Goal: Task Accomplishment & Management: Complete application form

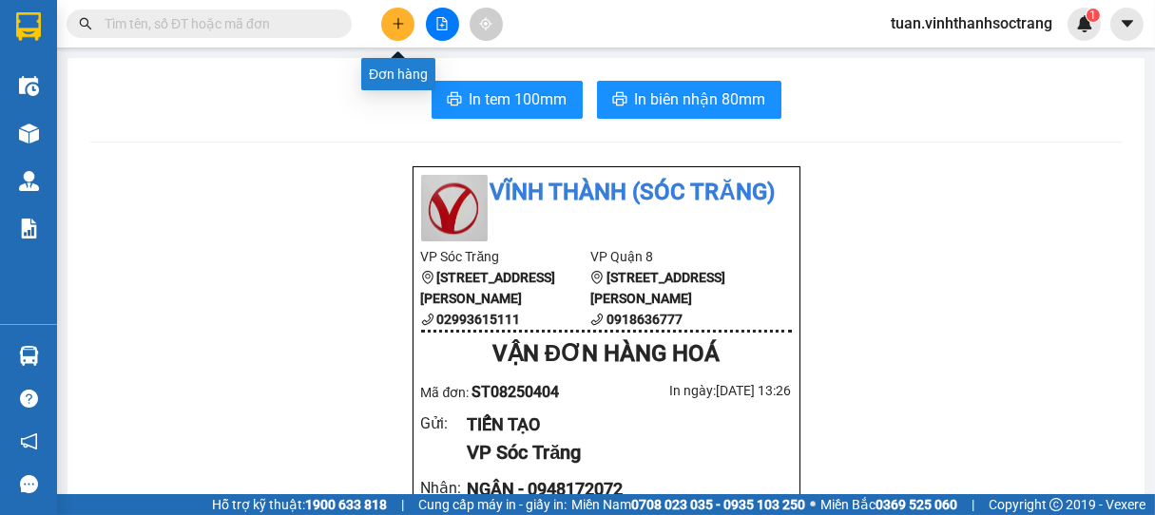
click at [406, 21] on button at bounding box center [397, 24] width 33 height 33
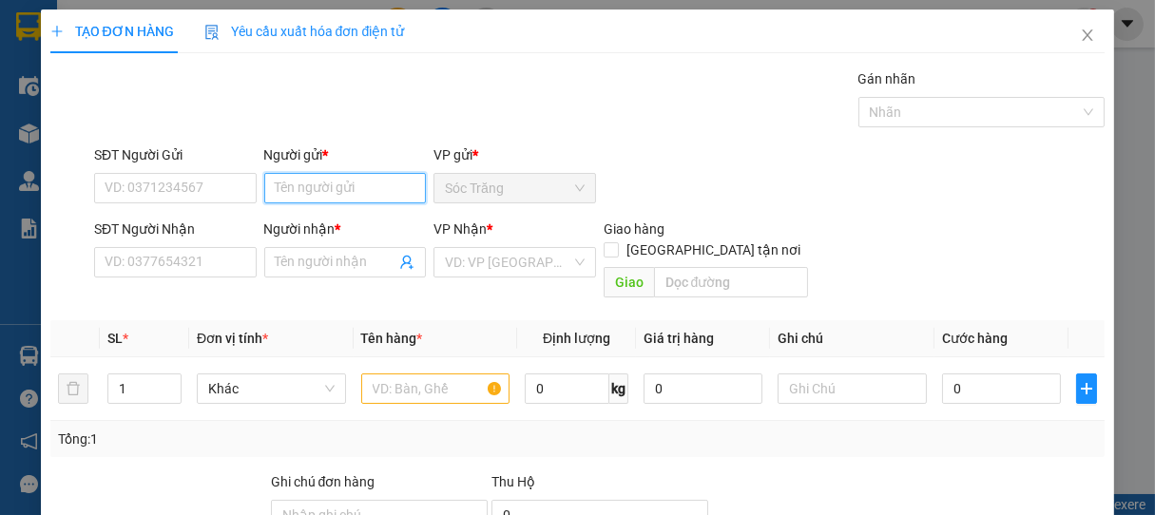
click at [337, 189] on input "Người gửi *" at bounding box center [345, 188] width 163 height 30
type input "A"
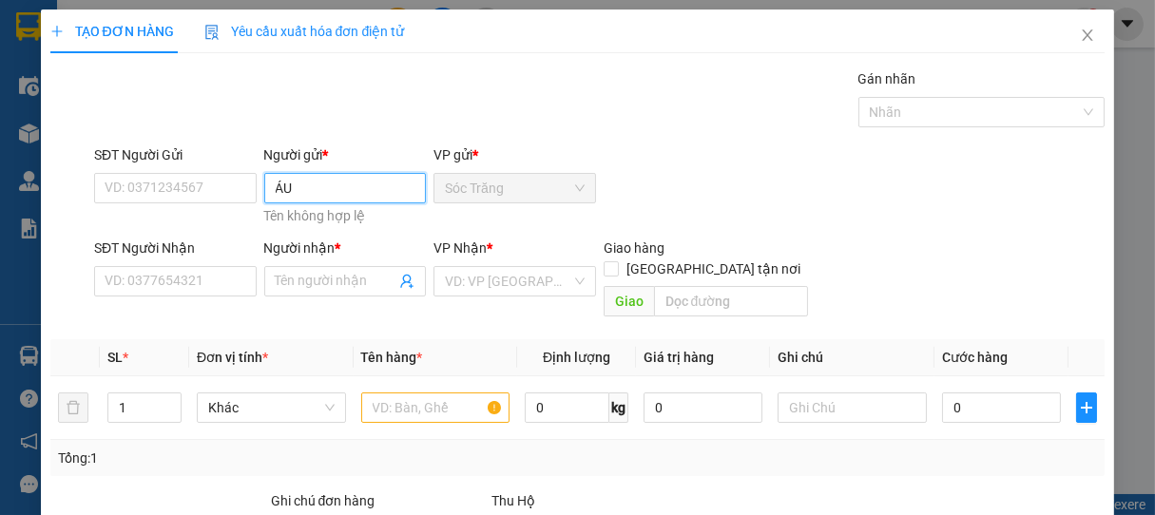
type input "Á"
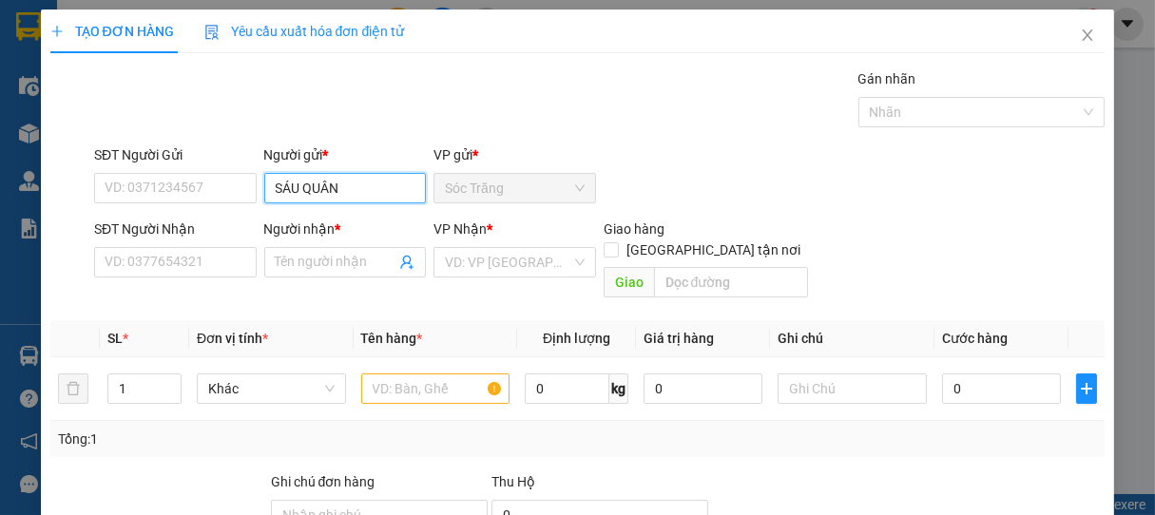
type input "SÁU QUÂN"
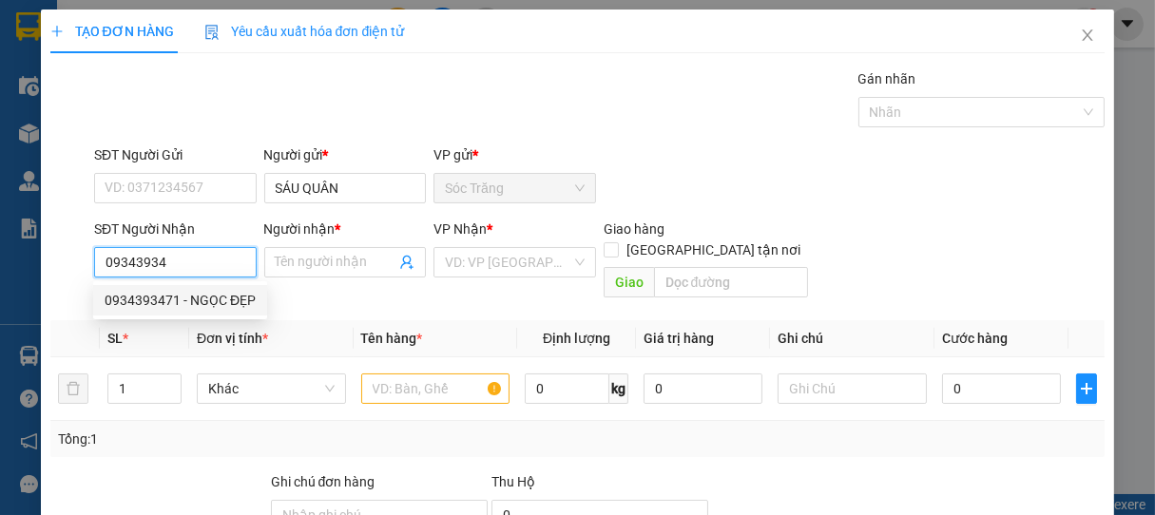
click at [181, 301] on div "0934393471 - NGỌC ĐẸP" at bounding box center [180, 300] width 151 height 21
type input "0934393471"
type input "NGỌC ĐẸP"
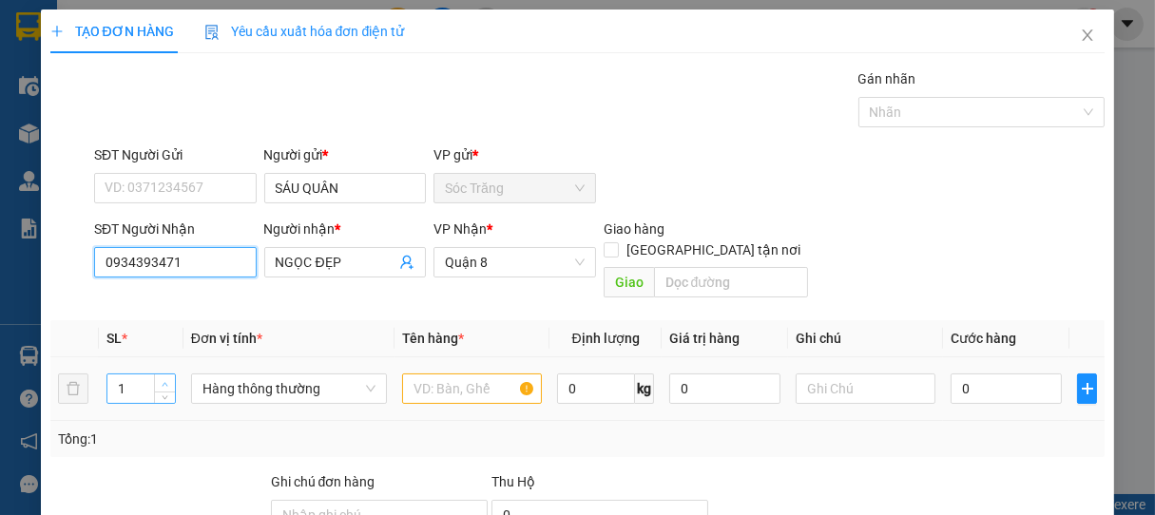
type input "0934393471"
click at [164, 381] on icon "up" at bounding box center [165, 384] width 7 height 7
type input "3"
click at [164, 381] on icon "up" at bounding box center [165, 384] width 7 height 7
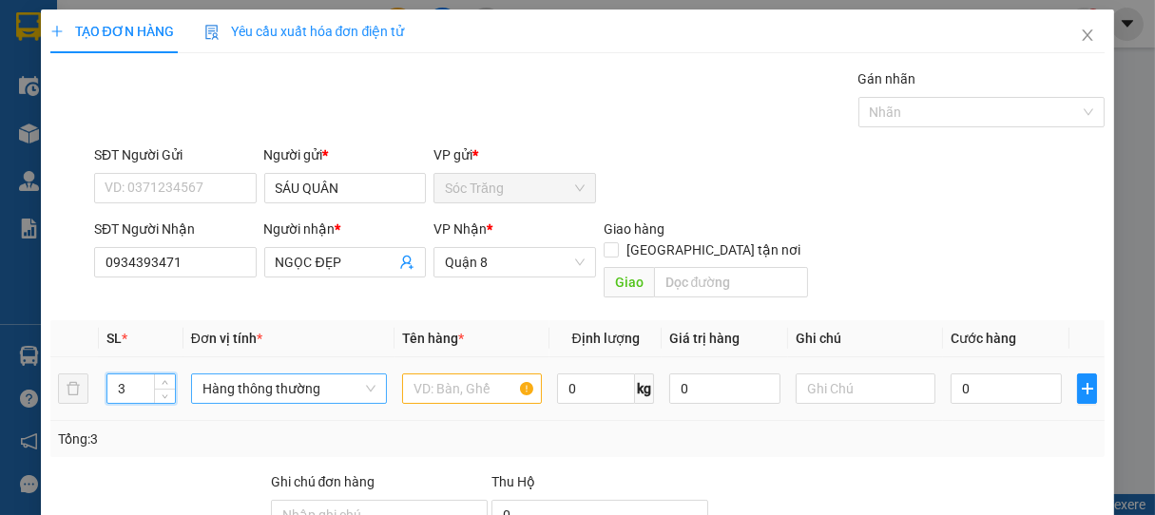
click at [330, 375] on span "Hàng thông thường" at bounding box center [288, 389] width 173 height 29
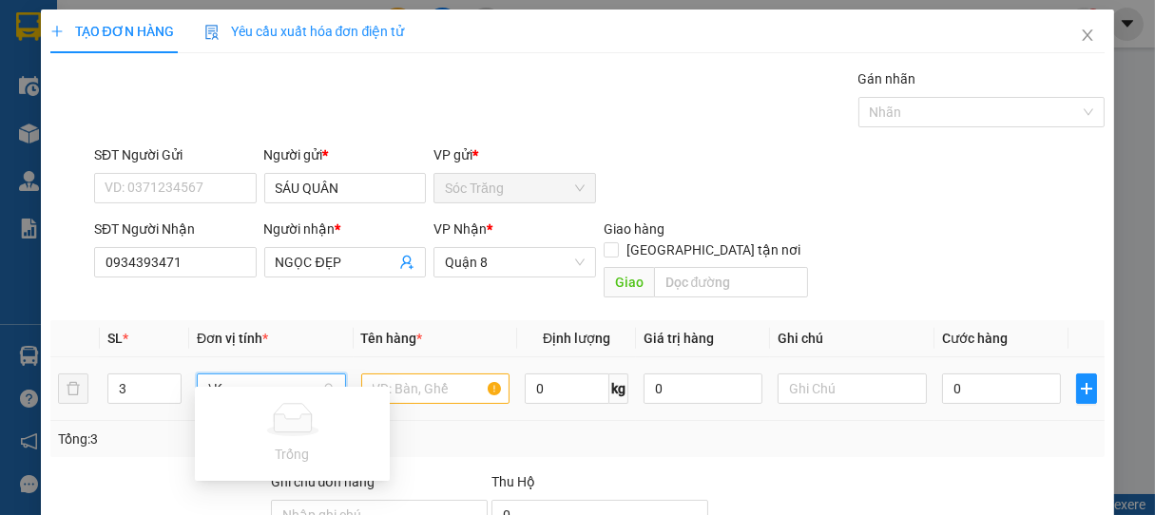
type input "\"
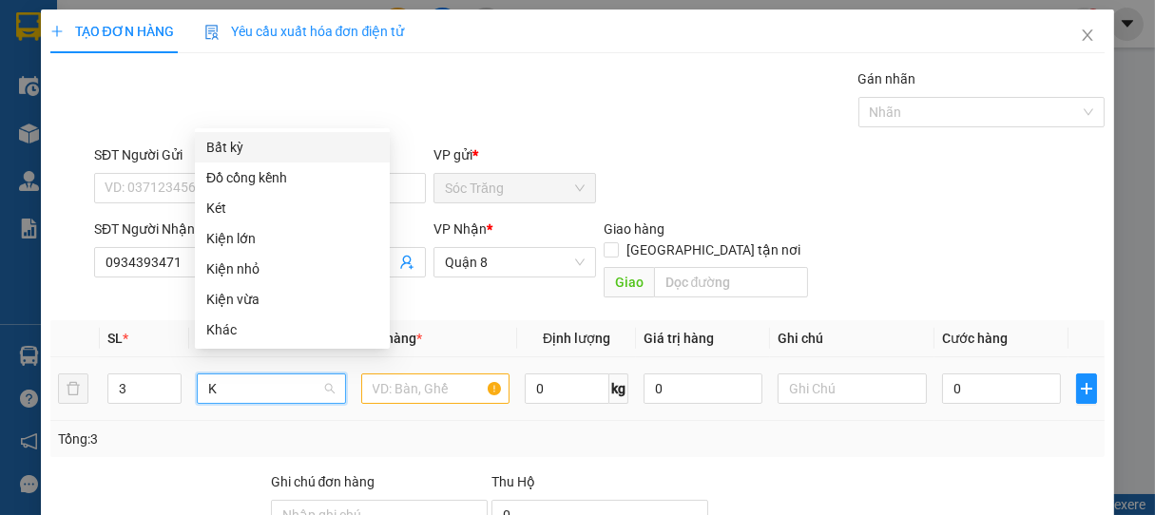
scroll to position [0, 0]
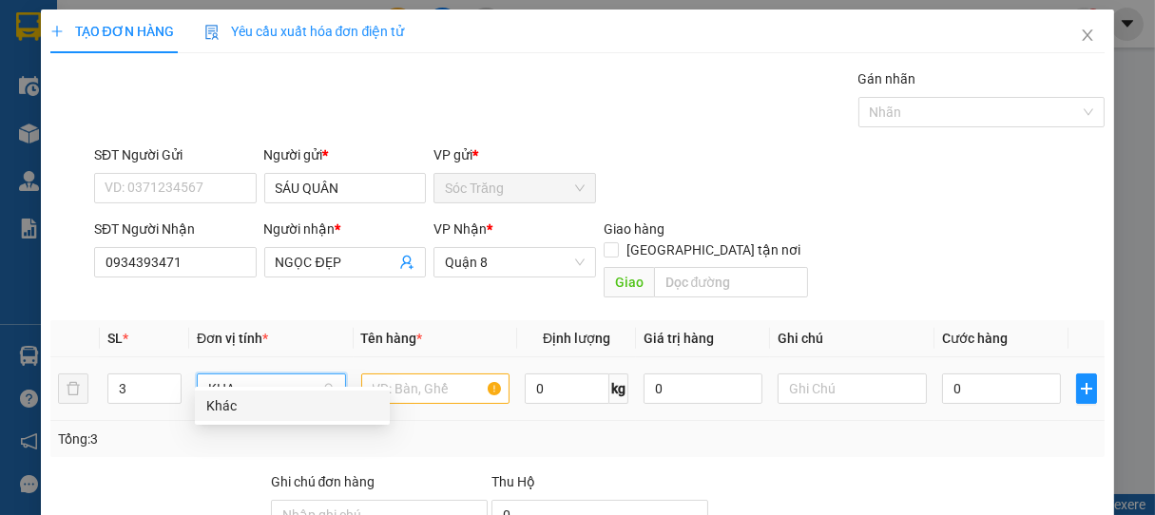
type input "KHAC"
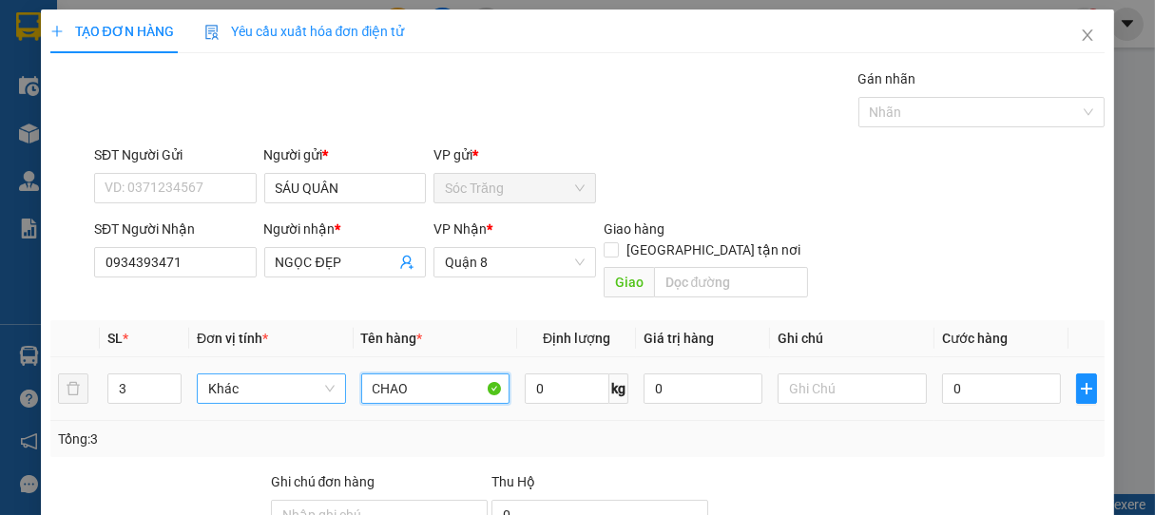
type input "CHAO"
type input "3"
type input "100"
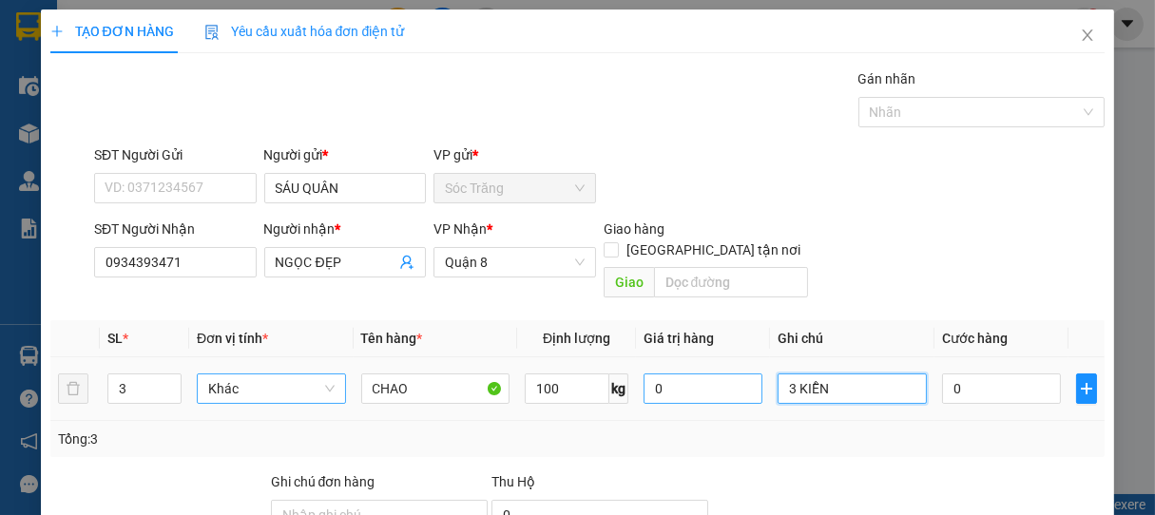
drag, startPoint x: 829, startPoint y: 376, endPoint x: 739, endPoint y: 374, distance: 90.3
click at [739, 374] on tr "3 Khác CHAO 100 kg 0 3 KIỄN 0" at bounding box center [577, 389] width 1055 height 64
type input "3 KIỆN"
type input "9"
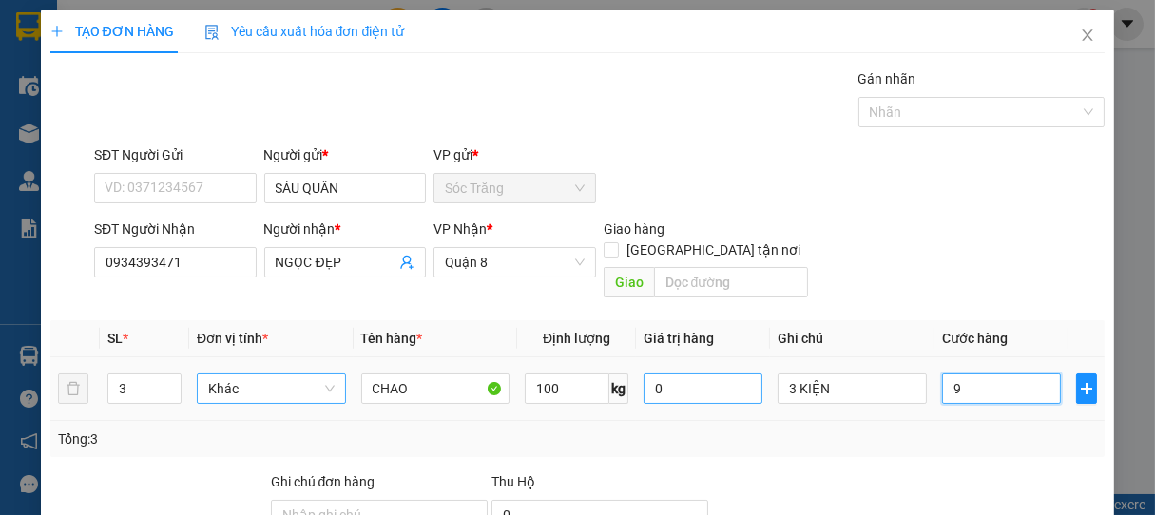
type input "9"
type input "90"
type input "900"
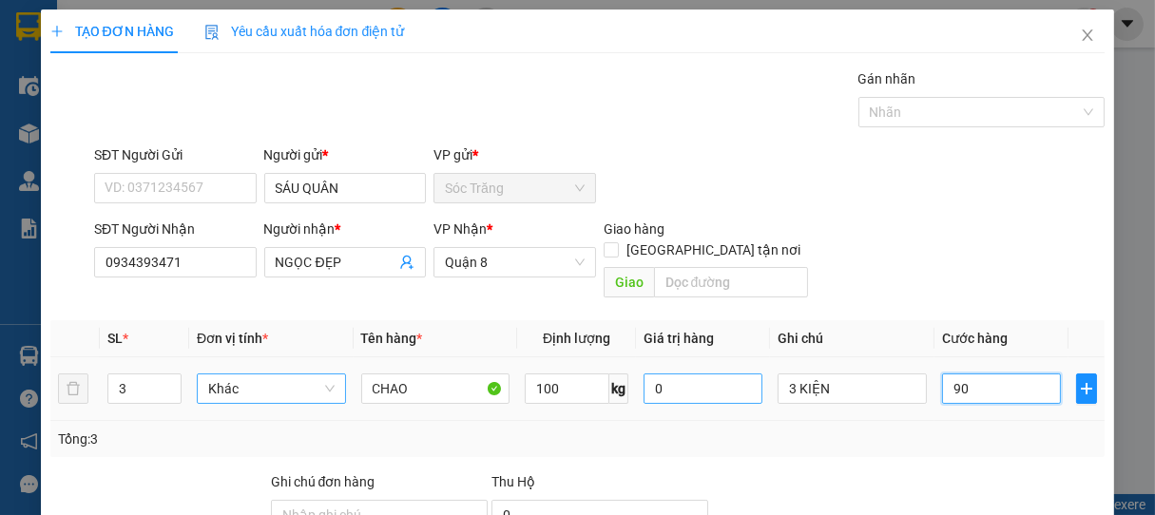
type input "900"
type input "9.000"
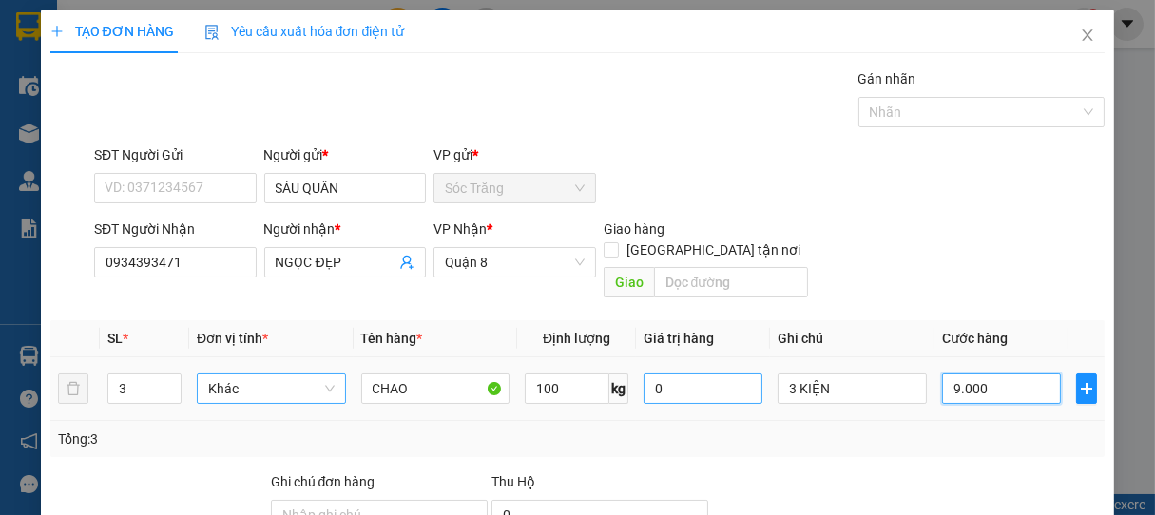
type input "90.000"
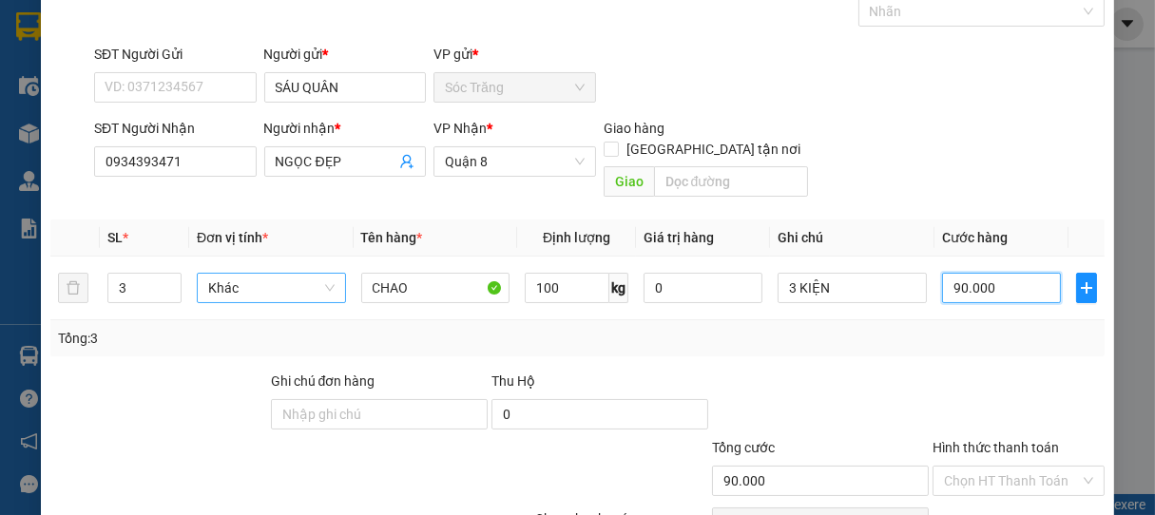
scroll to position [186, 0]
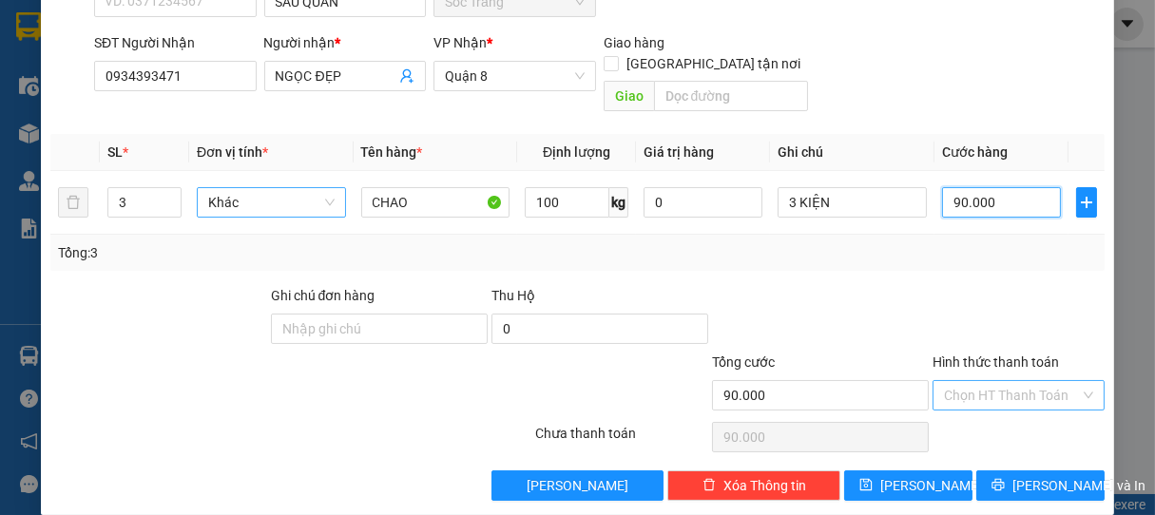
type input "90.000"
click at [1009, 381] on input "Hình thức thanh toán" at bounding box center [1012, 395] width 137 height 29
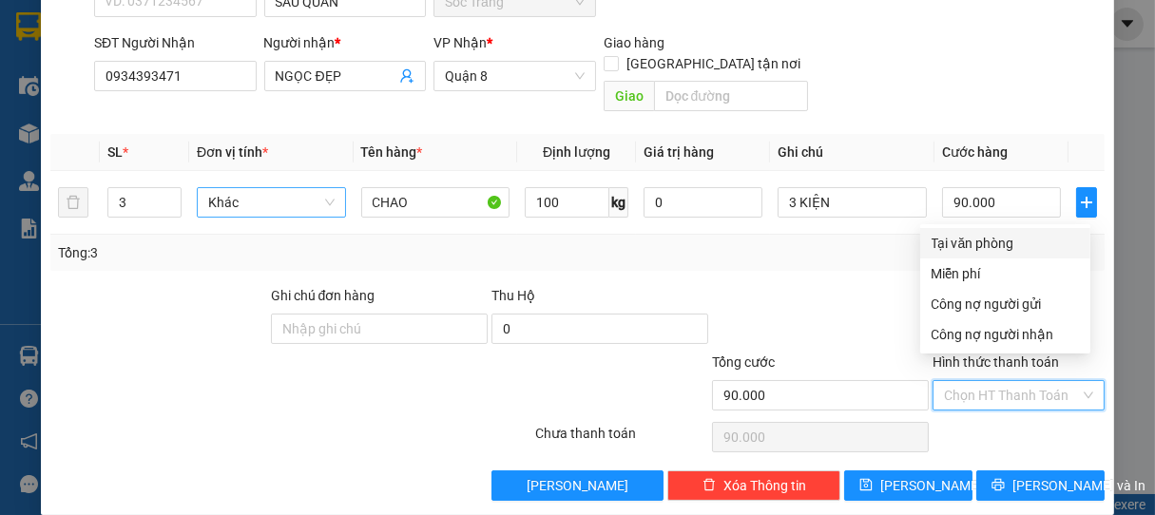
click at [996, 232] on div "Tại văn phòng" at bounding box center [1005, 243] width 170 height 30
type input "0"
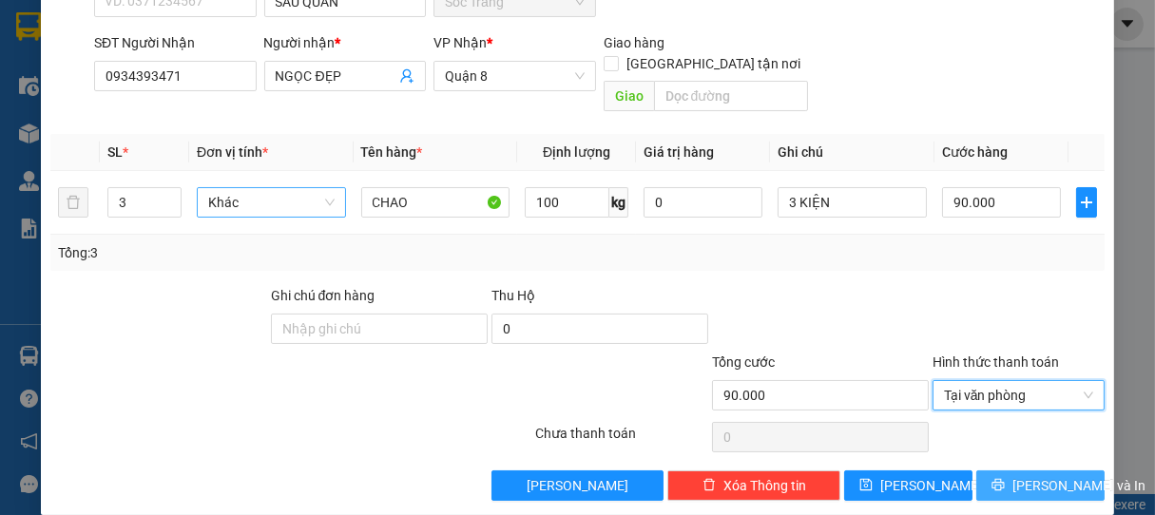
click at [995, 478] on icon "printer" at bounding box center [997, 484] width 13 height 13
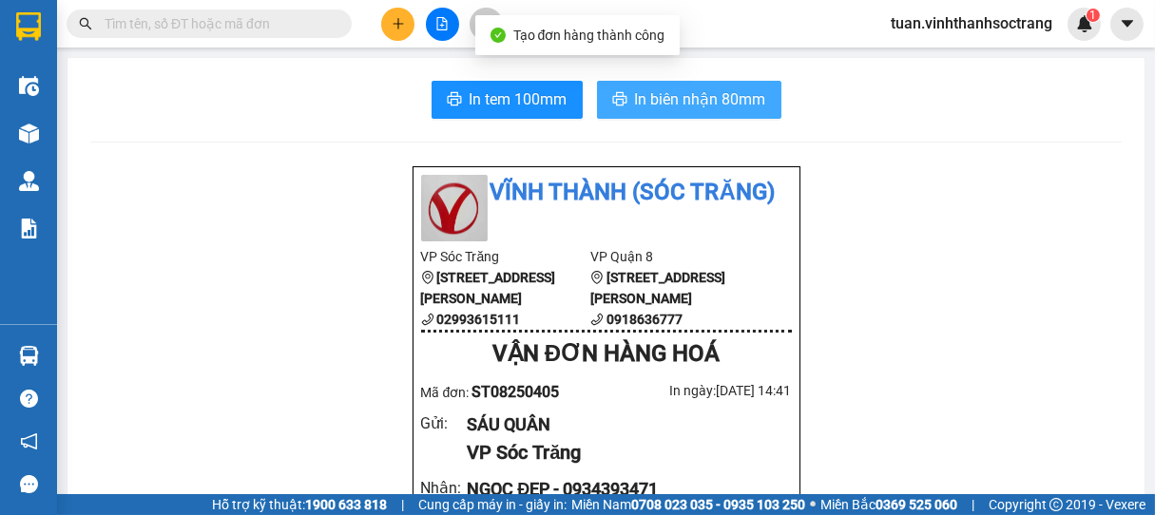
click at [699, 101] on span "In biên nhận 80mm" at bounding box center [700, 99] width 131 height 24
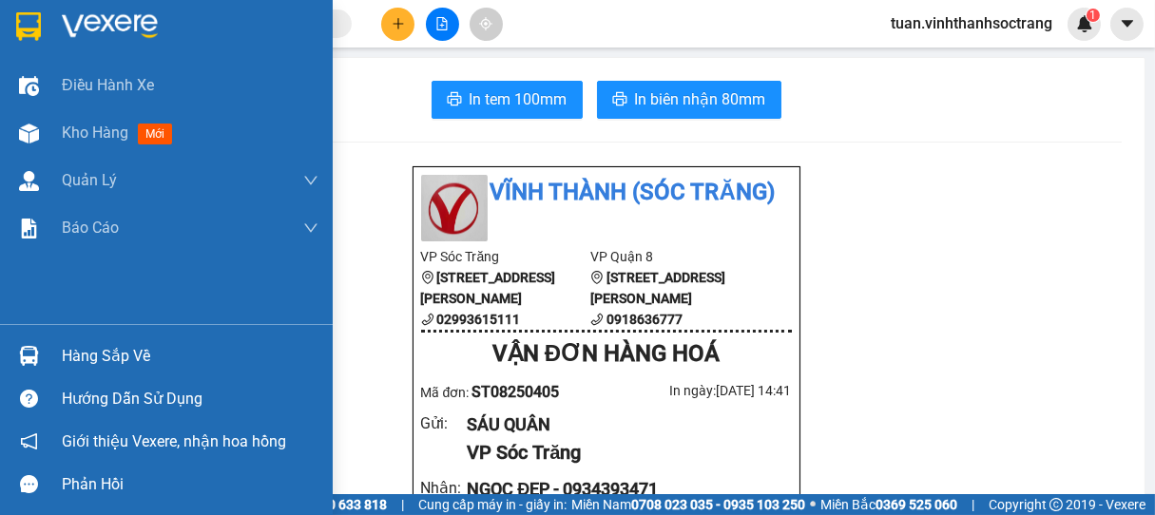
click at [0, 392] on div "Hướng dẫn sử dụng" at bounding box center [166, 398] width 333 height 43
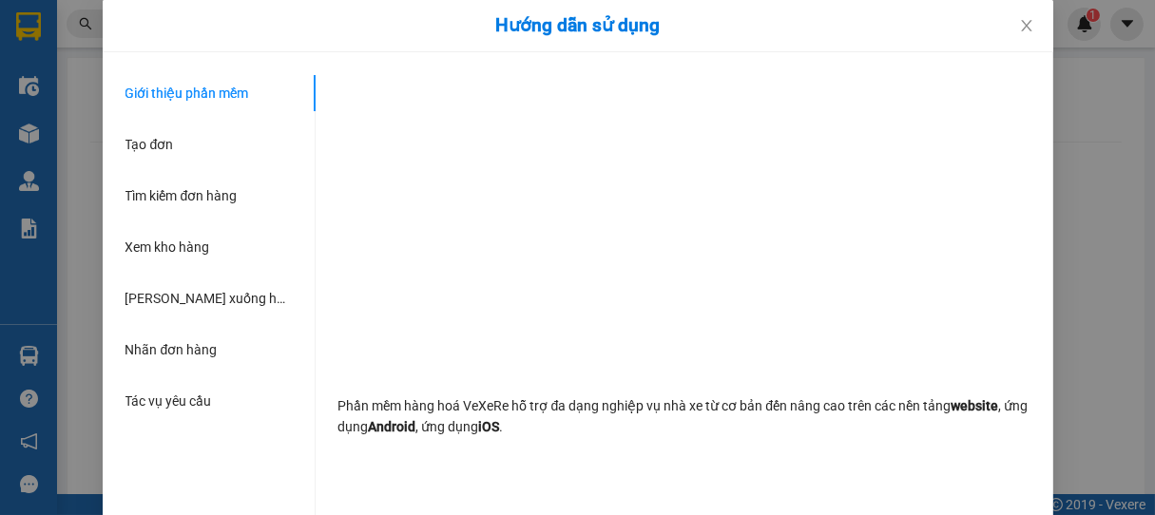
click at [228, 512] on div "Giới thiệu phần mềm Tạo đơn Tìm kiếm đơn hàng Xem kho hàng Lên xuống hàng thủ c…" at bounding box center [220, 312] width 190 height 475
drag, startPoint x: 219, startPoint y: 501, endPoint x: 408, endPoint y: 487, distance: 189.7
click at [217, 498] on div "Giới thiệu phần mềm Tạo đơn Tìm kiếm đơn hàng Xem kho hàng Lên xuống hàng thủ c…" at bounding box center [220, 312] width 190 height 475
click at [1030, 30] on span "Close" at bounding box center [1026, 26] width 53 height 53
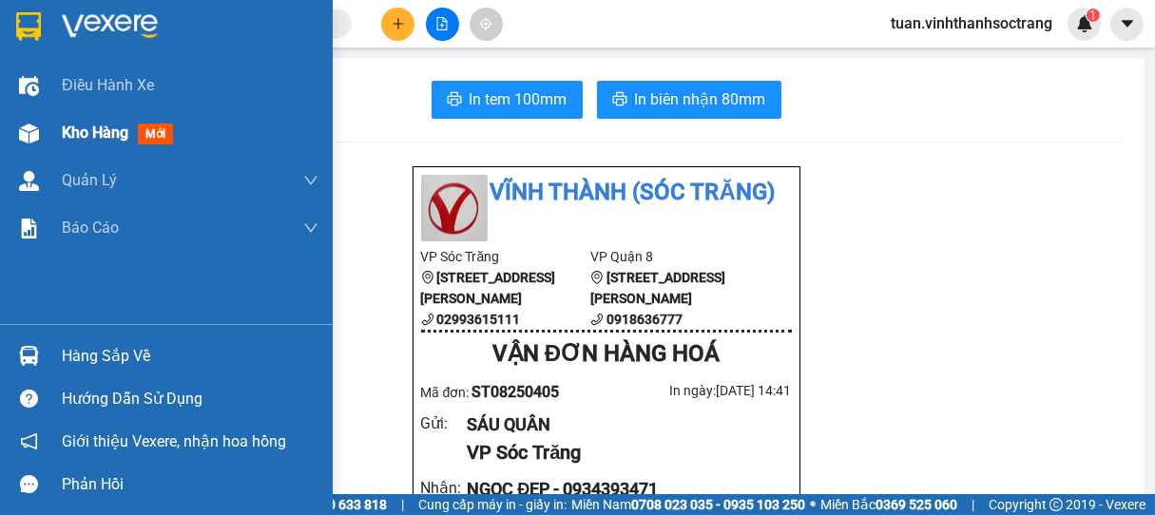
click at [70, 127] on span "Kho hàng" at bounding box center [95, 133] width 67 height 18
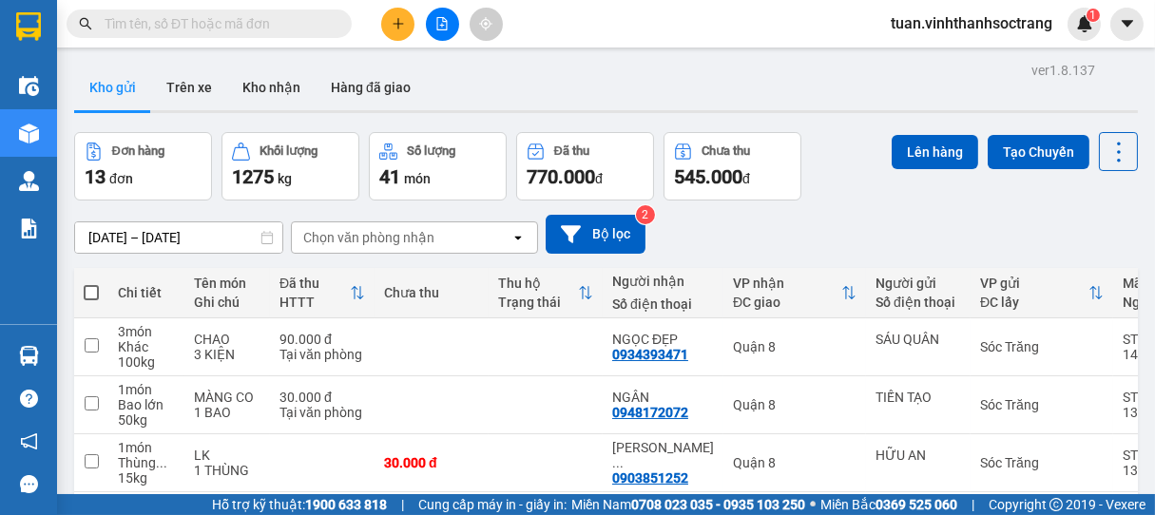
click at [404, 26] on button at bounding box center [397, 24] width 33 height 33
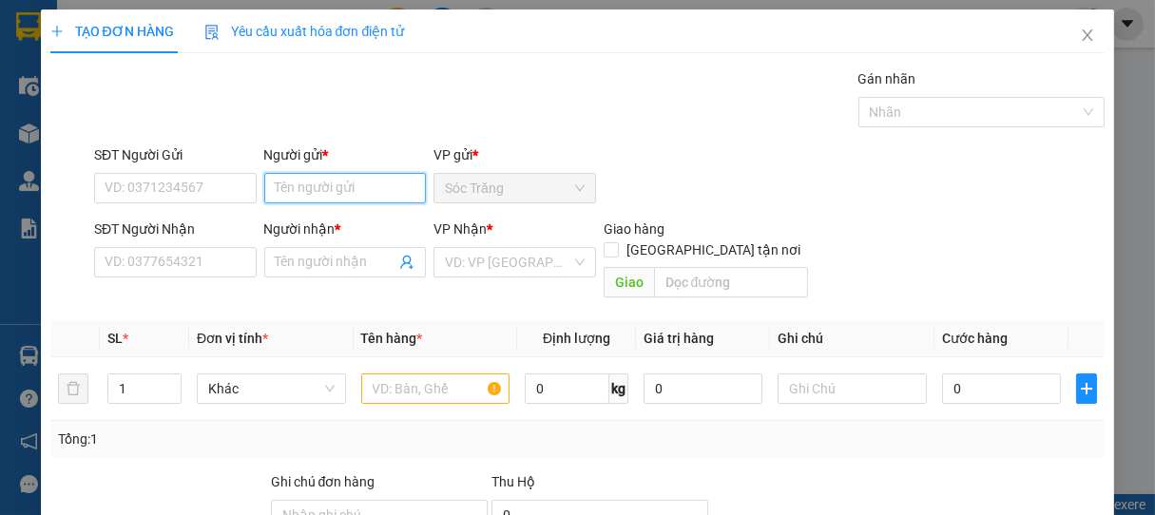
click at [316, 190] on input "Người gửi *" at bounding box center [345, 188] width 163 height 30
drag, startPoint x: 345, startPoint y: 178, endPoint x: 224, endPoint y: 175, distance: 120.8
click at [224, 175] on div "SĐT Người Gửi VD: 0371234567 Người gửi * [PERSON_NAME] VP gửi * Sóc Trăng" at bounding box center [599, 177] width 1019 height 67
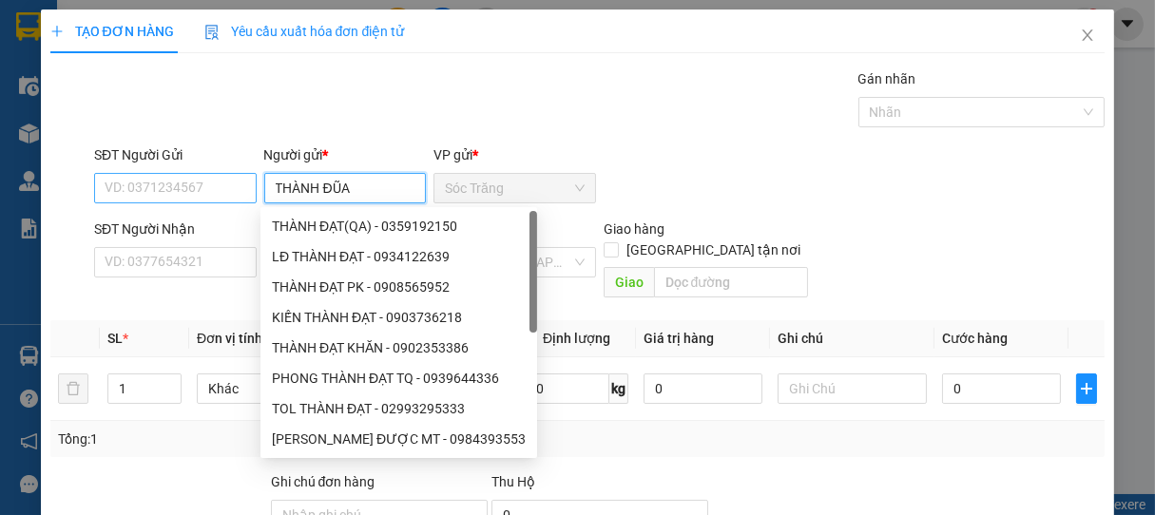
type input "THÀNH ĐŨA"
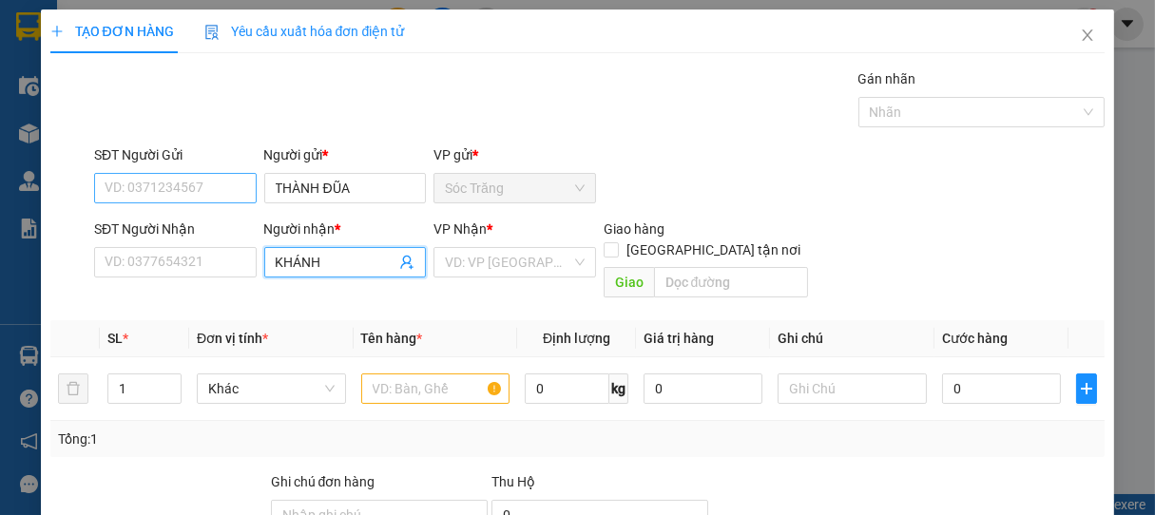
type input "KHÁNH"
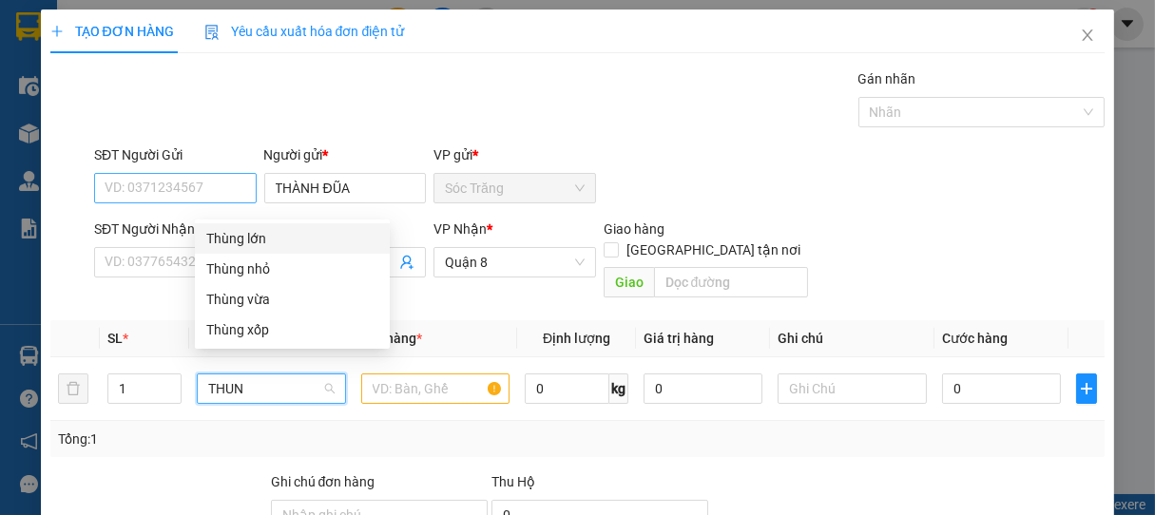
type input "THUNG"
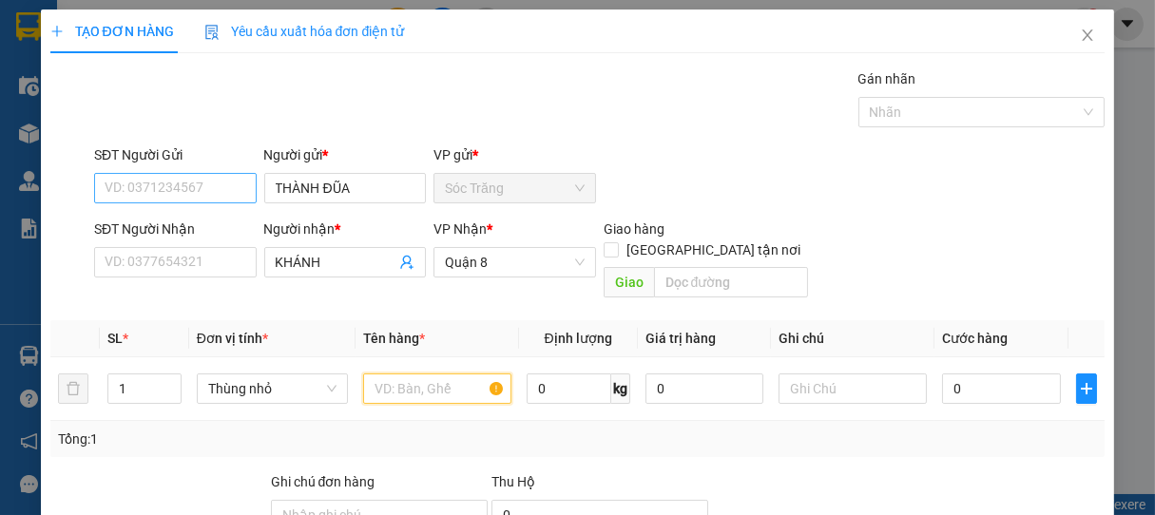
type input "D"
type input "ĐŨA"
type input "20"
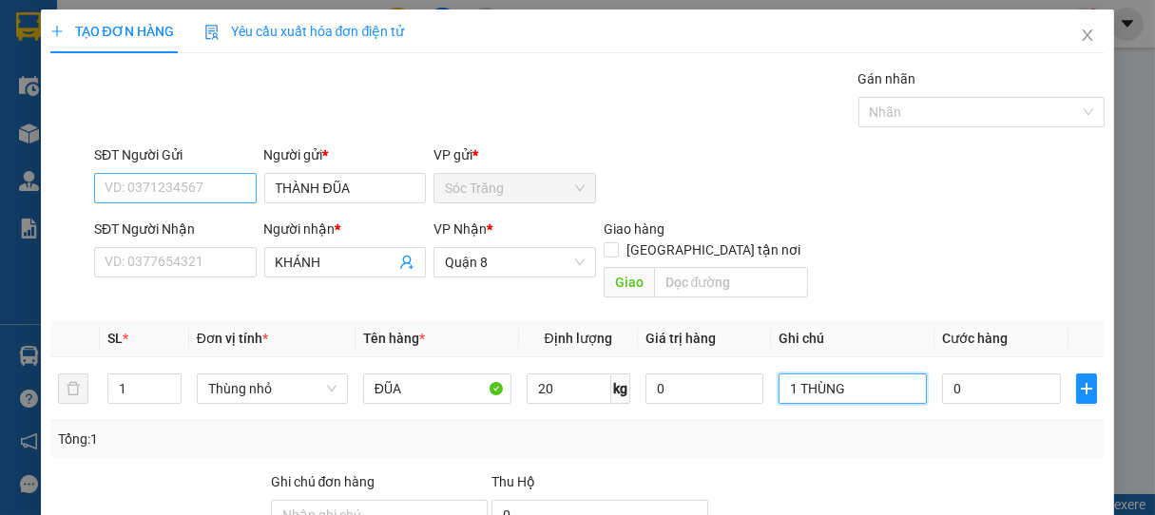
type input "1 THÙNG"
type input "2"
type input "20"
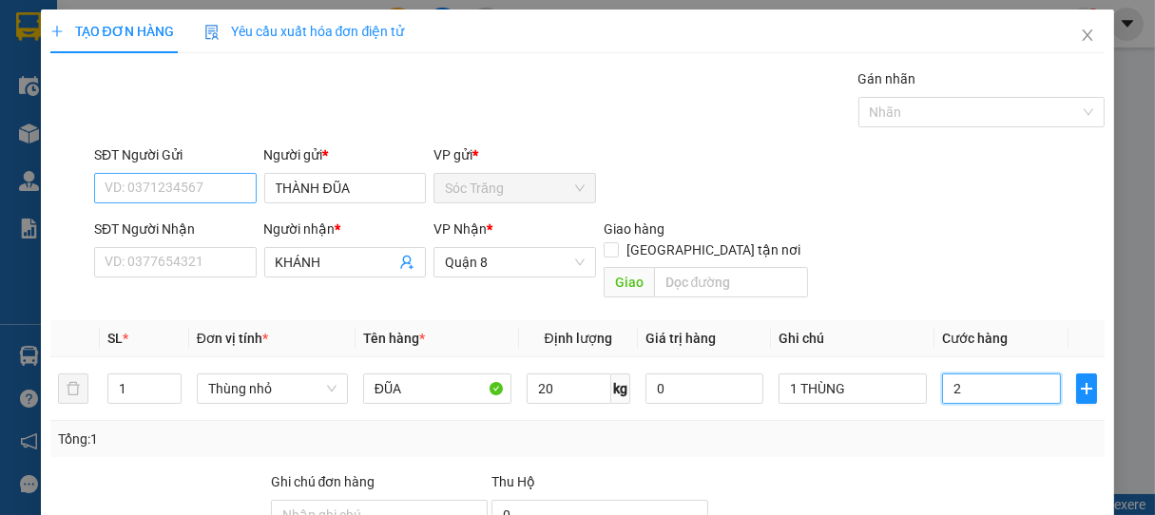
type input "20"
type input "200"
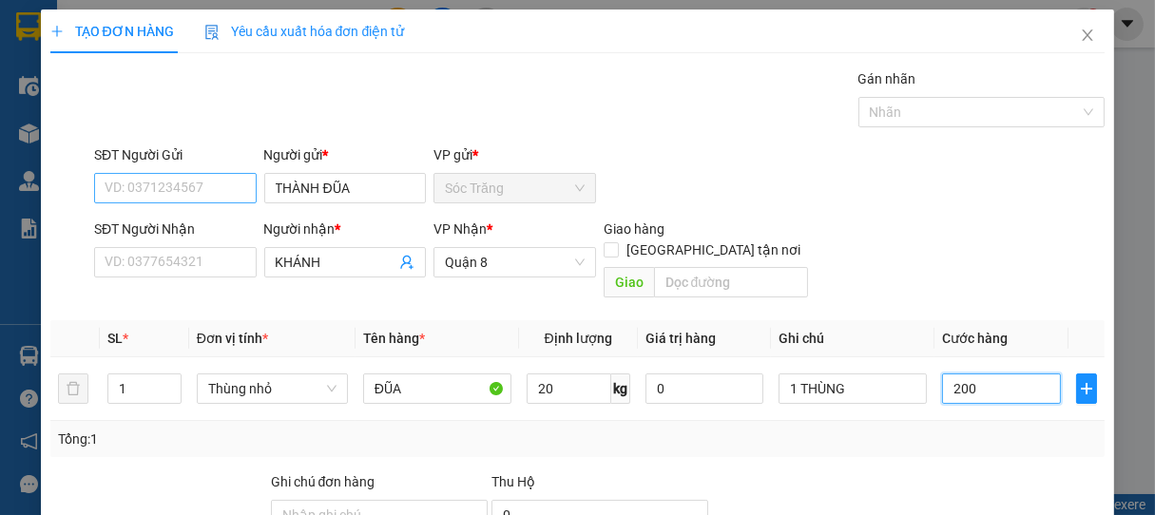
type input "2.000"
type input "20.000"
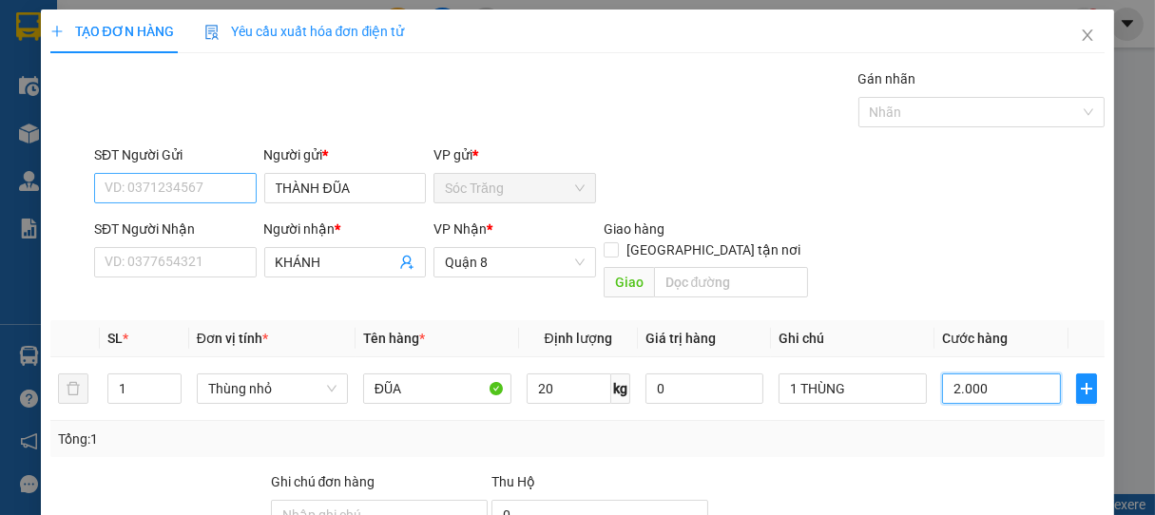
type input "20.000"
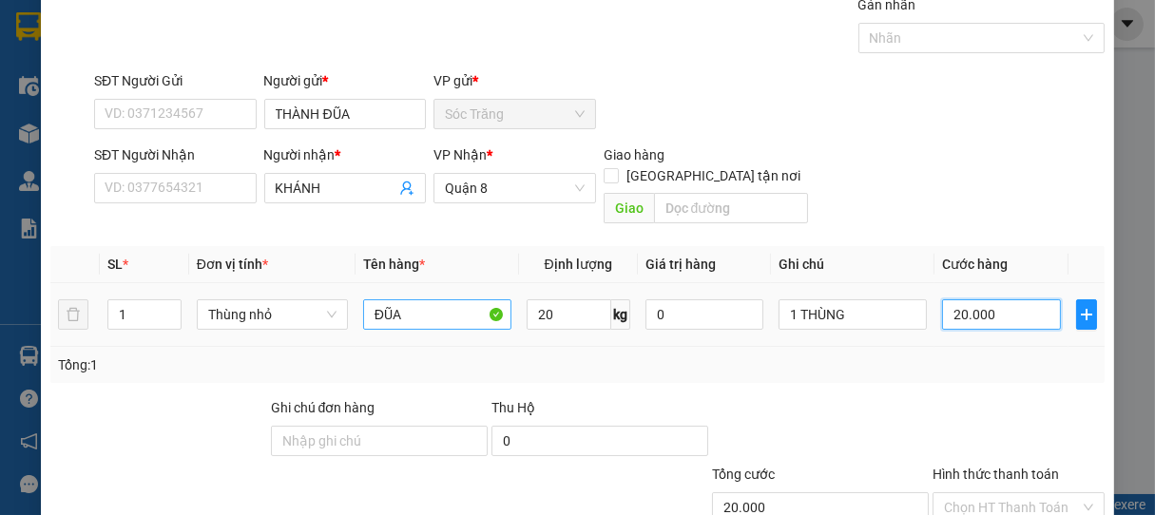
scroll to position [186, 0]
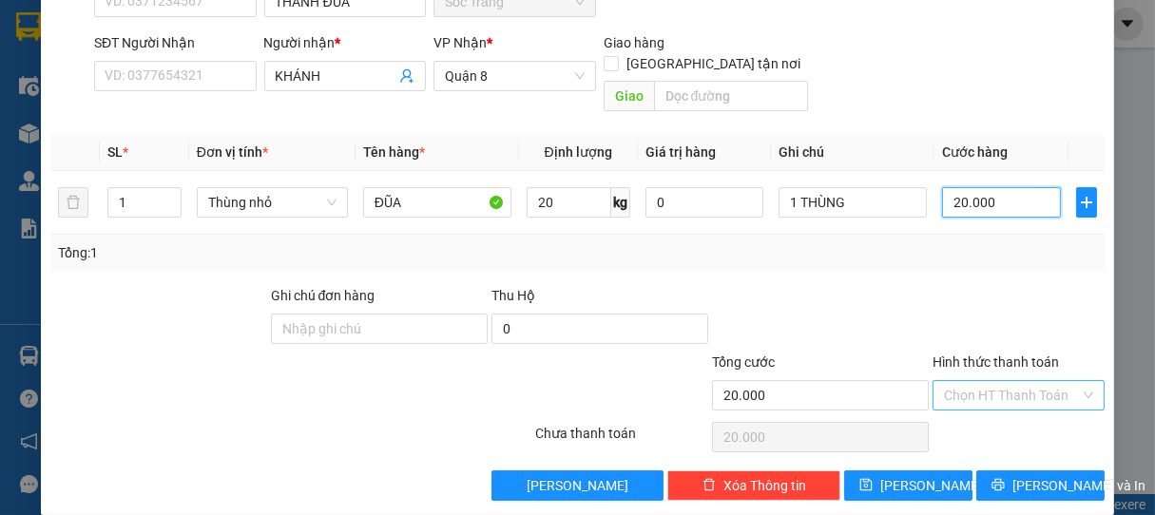
type input "20.000"
click at [953, 381] on input "Hình thức thanh toán" at bounding box center [1012, 395] width 137 height 29
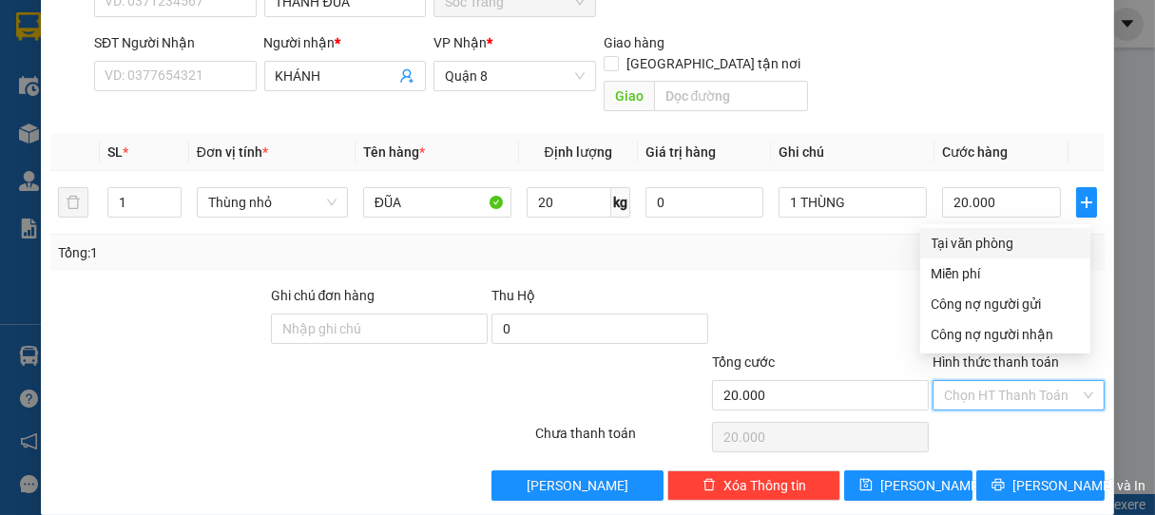
click at [981, 250] on div "Tại văn phòng" at bounding box center [1005, 243] width 147 height 21
type input "0"
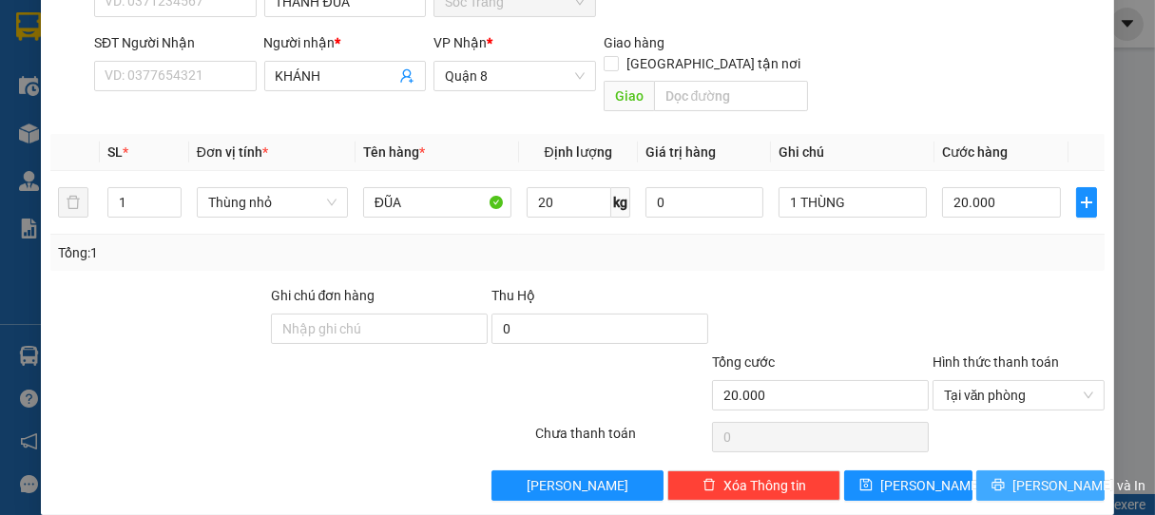
click at [992, 471] on button "[PERSON_NAME] và In" at bounding box center [1040, 486] width 128 height 30
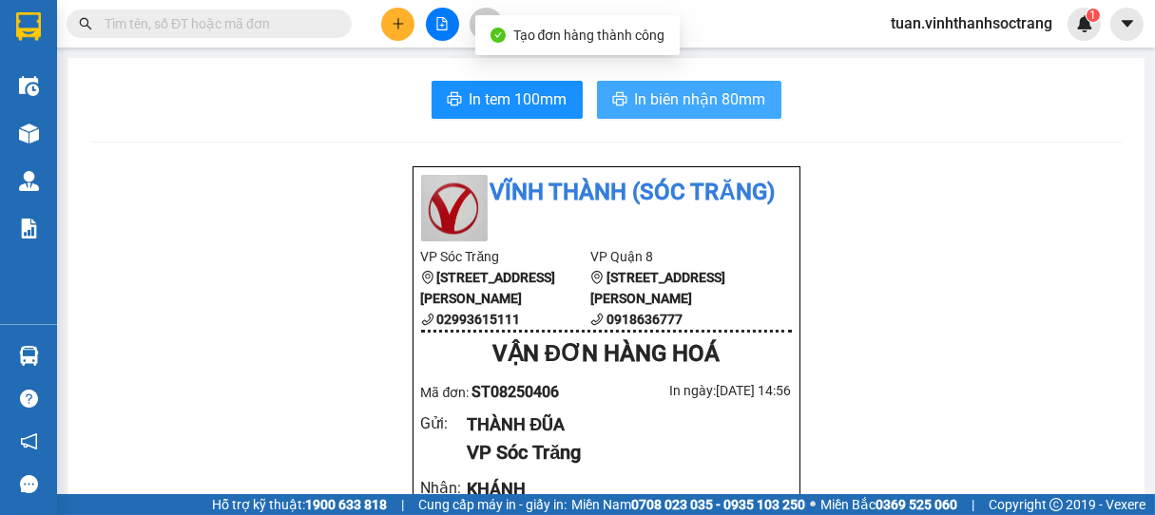
drag, startPoint x: 732, startPoint y: 109, endPoint x: 745, endPoint y: 139, distance: 32.3
click at [728, 112] on button "In biên nhận 80mm" at bounding box center [689, 100] width 184 height 38
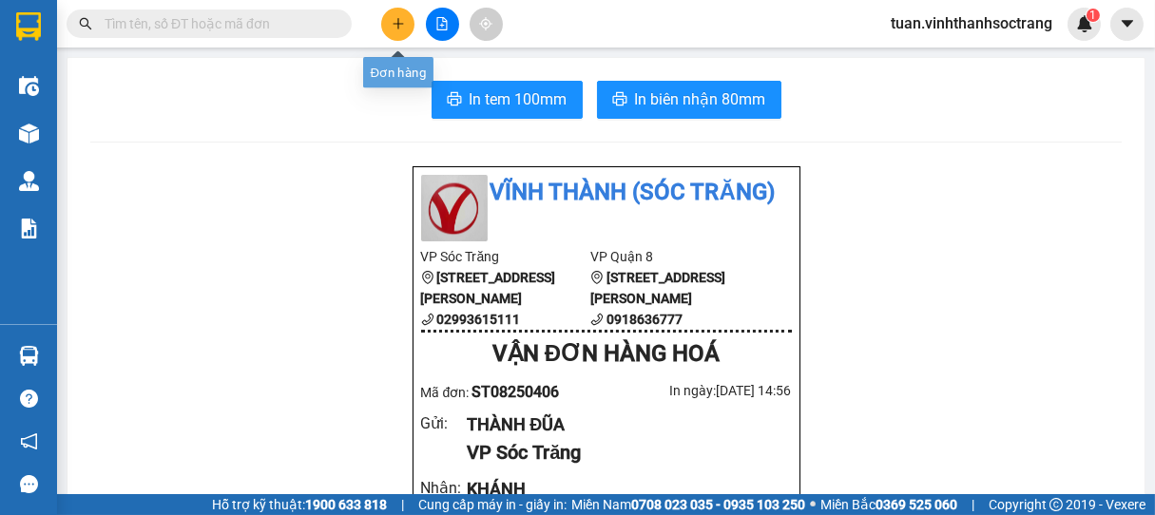
click at [402, 24] on icon "plus" at bounding box center [398, 23] width 13 height 13
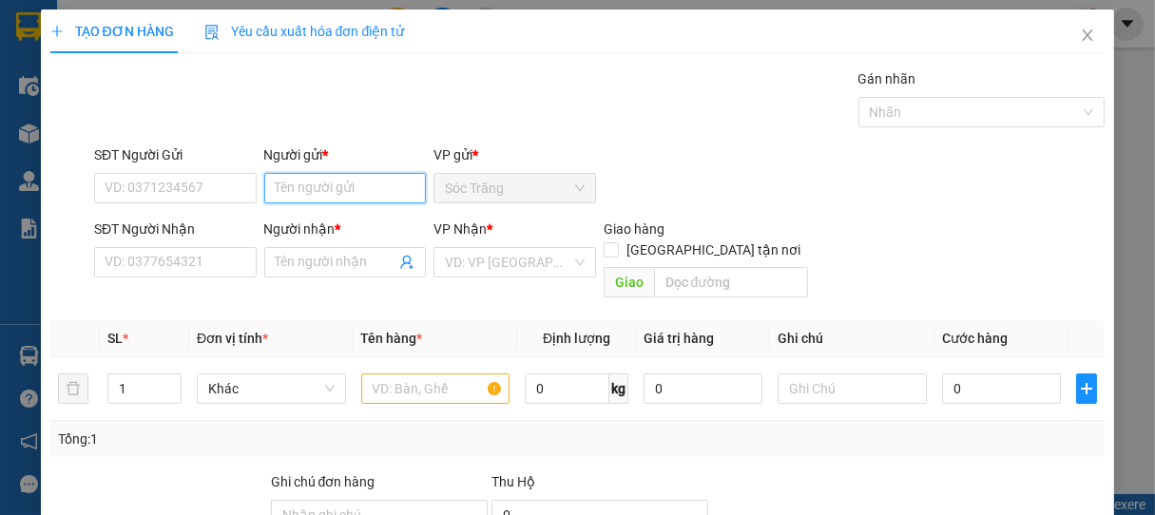
click at [336, 180] on input "Người gửi *" at bounding box center [345, 188] width 163 height 30
type input "CHẾ ÚT"
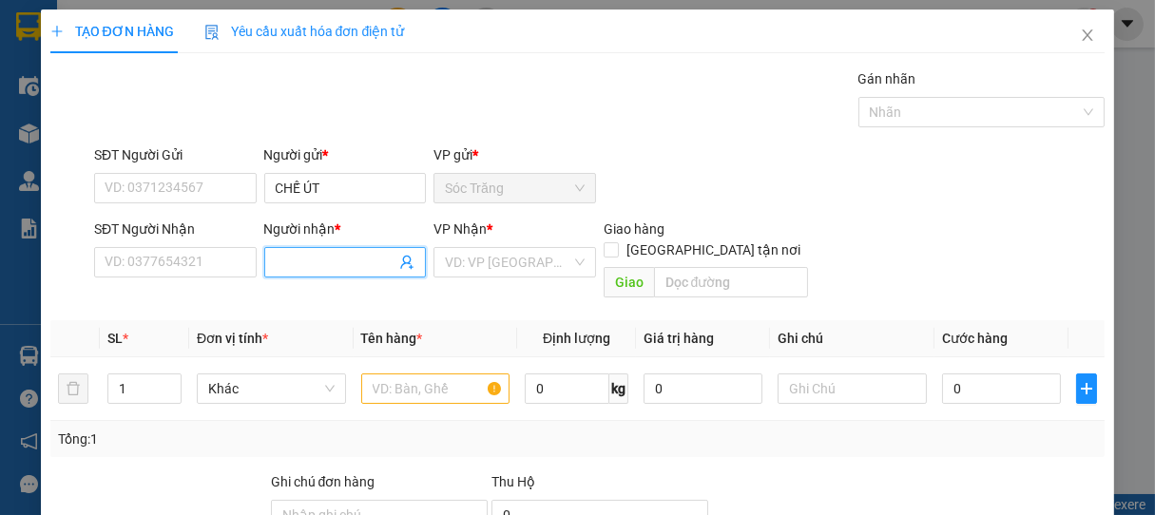
click at [324, 258] on input "Người nhận *" at bounding box center [336, 262] width 121 height 21
type input "ANH HẢO"
click at [215, 269] on input "SĐT Người Nhận" at bounding box center [175, 262] width 163 height 30
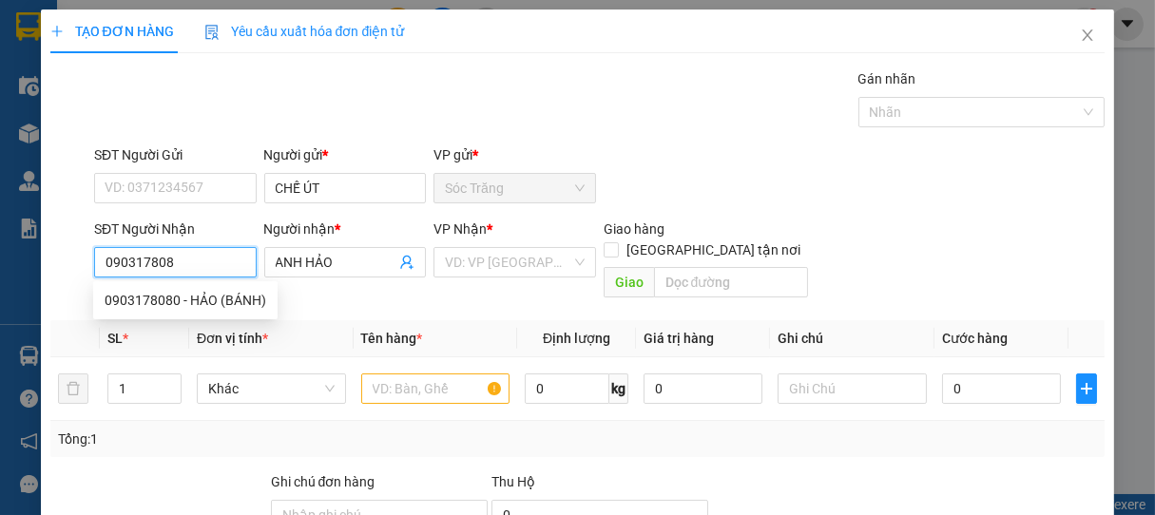
type input "0903178080"
drag, startPoint x: 240, startPoint y: 294, endPoint x: 327, endPoint y: 298, distance: 87.5
click at [242, 294] on div "0903178080 - HẢO (BÁNH)" at bounding box center [186, 300] width 162 height 21
type input "HẢO (BÁNH)"
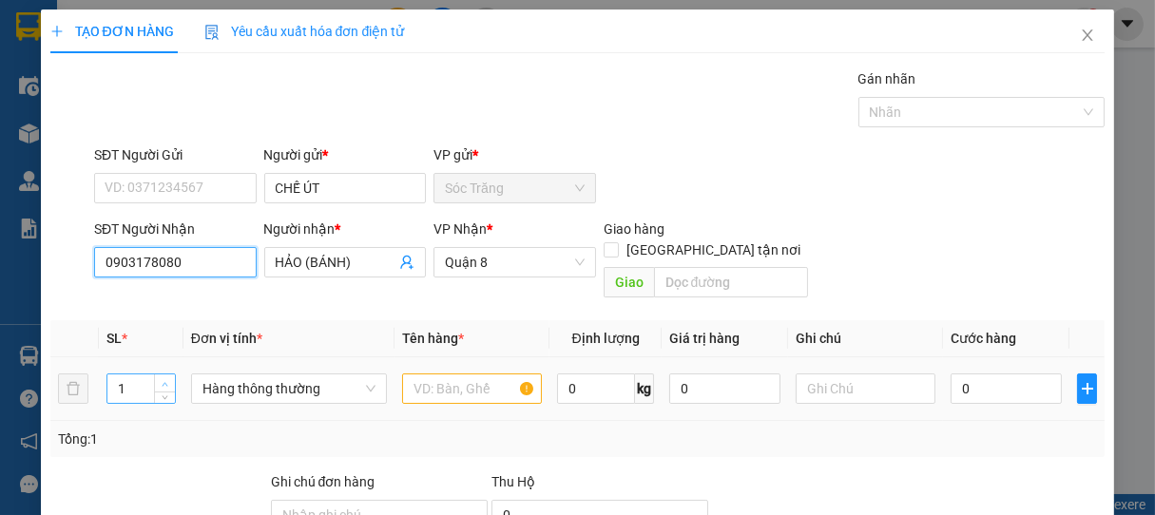
type input "0903178080"
click at [167, 378] on span "up" at bounding box center [165, 383] width 11 height 11
type input "4"
click at [167, 378] on span "up" at bounding box center [165, 383] width 11 height 11
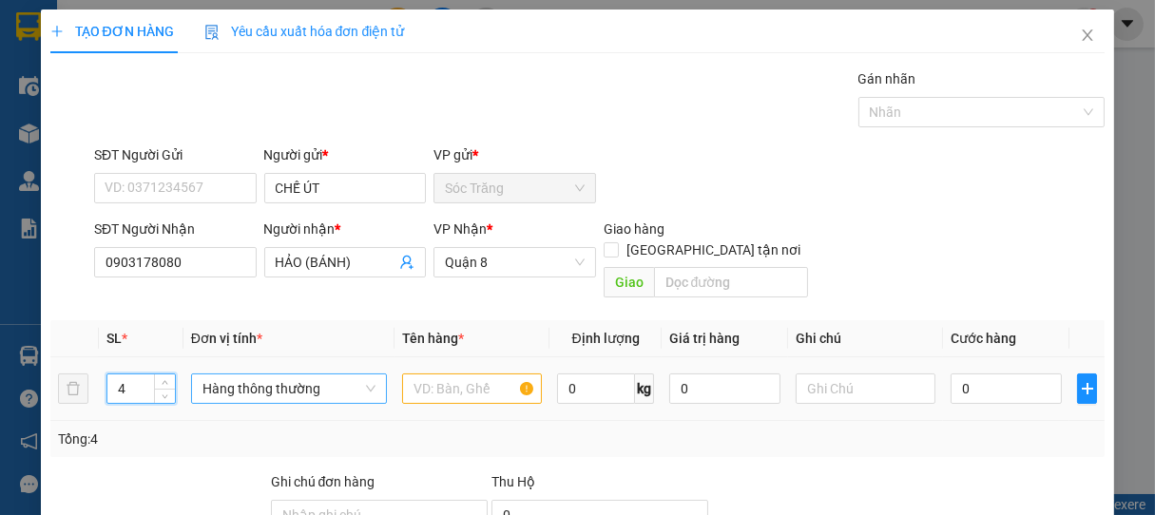
click at [236, 375] on span "Hàng thông thường" at bounding box center [288, 389] width 173 height 29
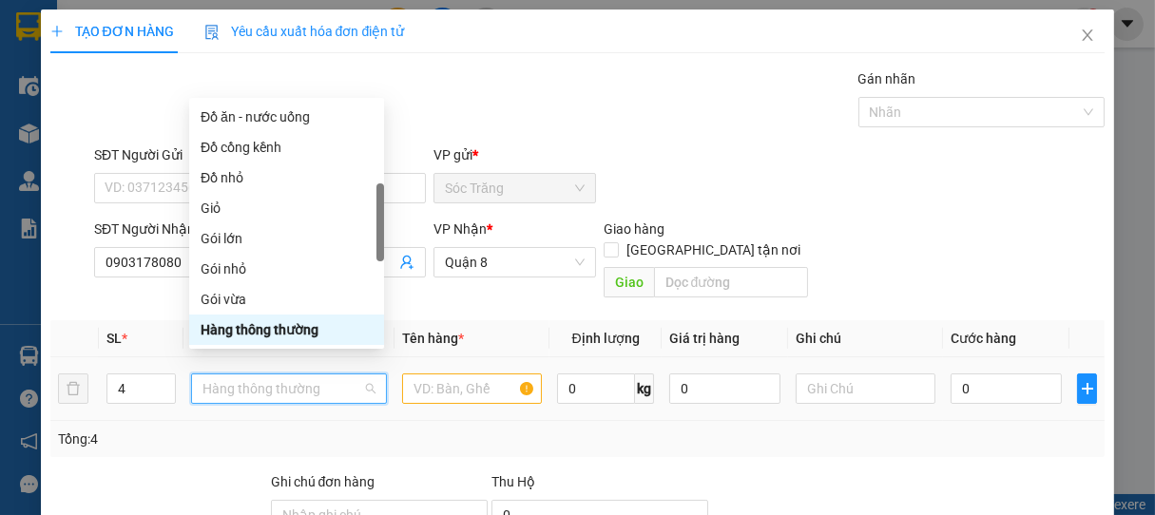
type input "T"
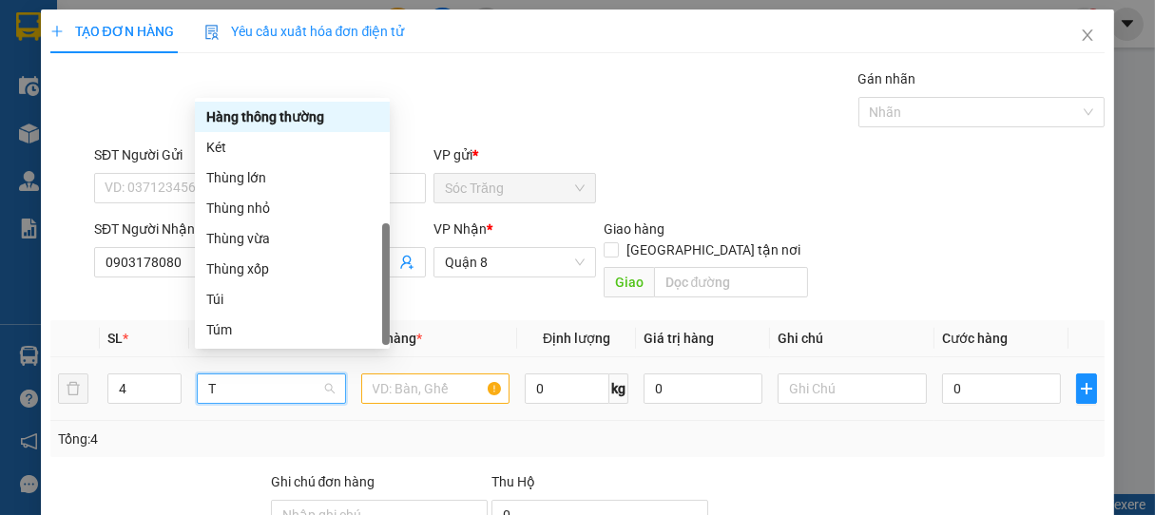
scroll to position [61, 0]
drag, startPoint x: 236, startPoint y: 237, endPoint x: 310, endPoint y: 298, distance: 95.9
click at [240, 237] on div "Thùng vừa" at bounding box center [292, 238] width 172 height 21
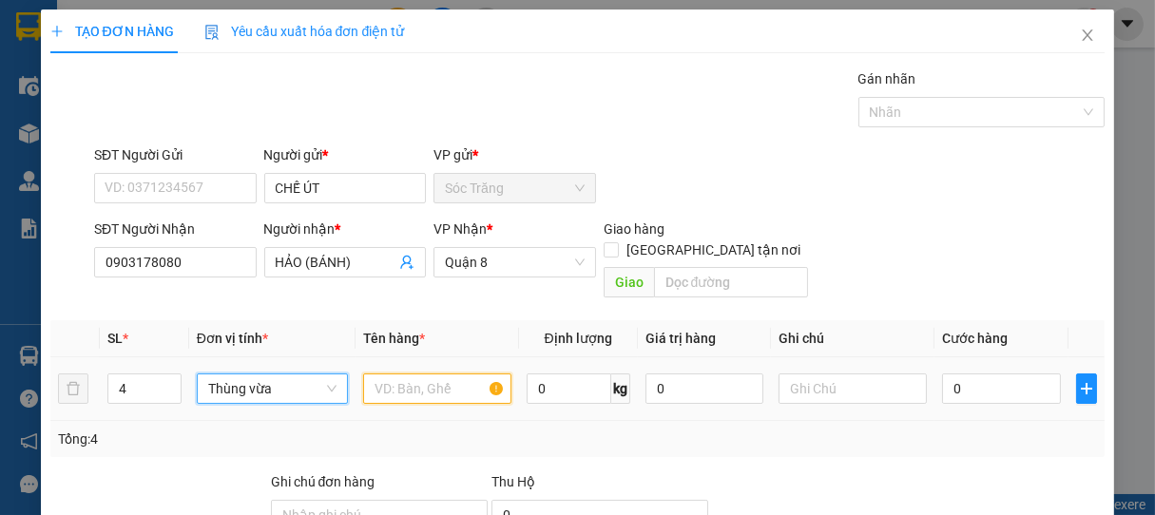
click at [403, 374] on input "text" at bounding box center [437, 389] width 148 height 30
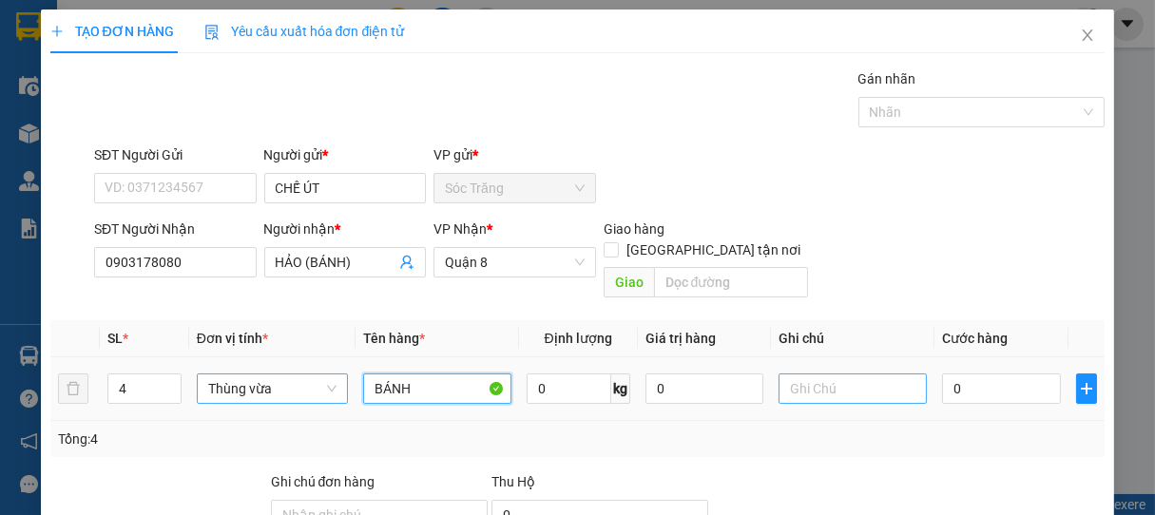
type input "BÁNH"
click at [792, 379] on input "text" at bounding box center [852, 389] width 148 height 30
type input "4 THÙNG"
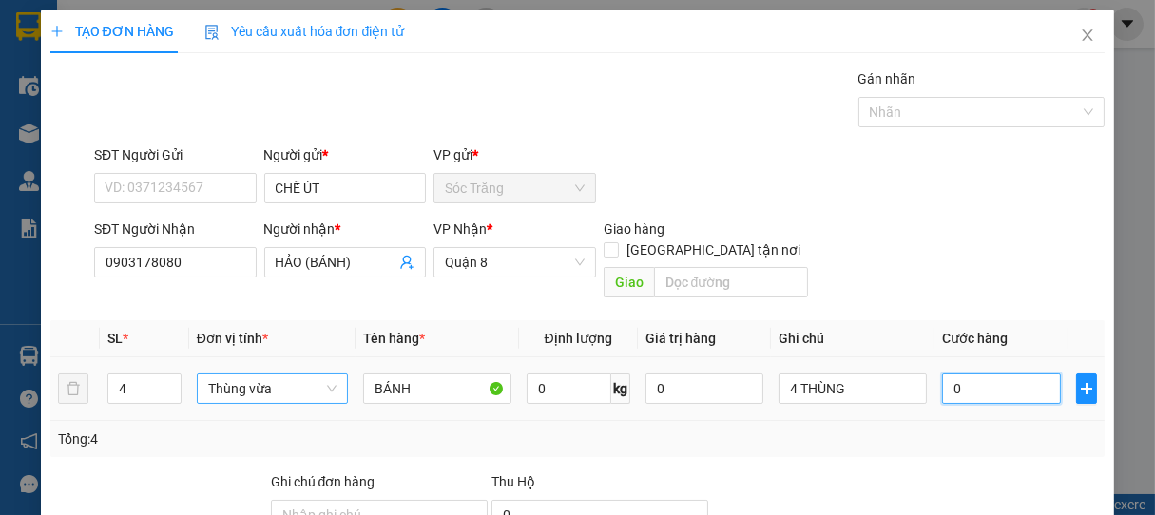
click at [944, 374] on input "0" at bounding box center [1001, 389] width 119 height 30
type input "8"
type input "80"
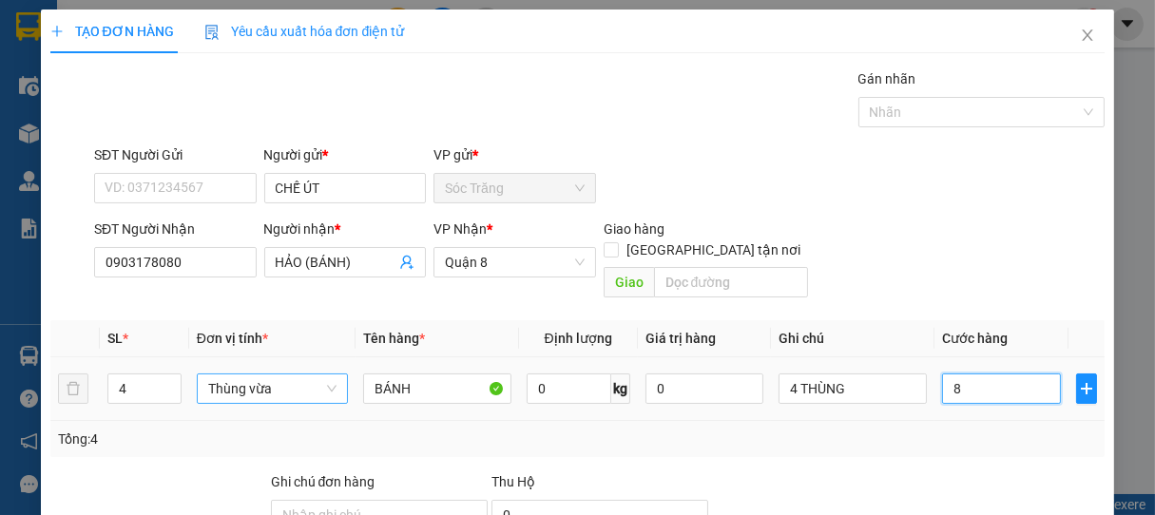
type input "80"
type input "800"
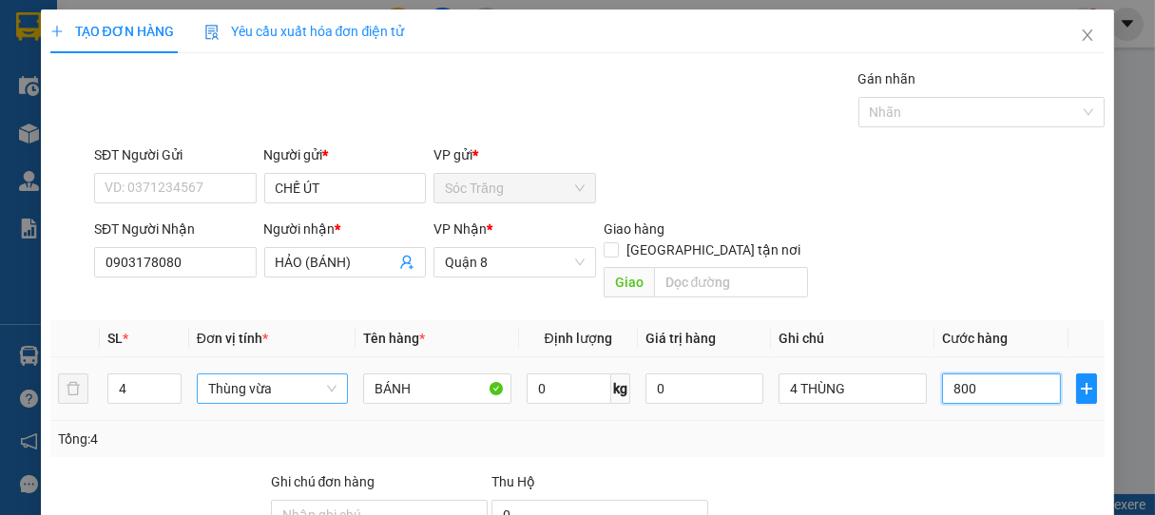
type input "8.000"
type input "80.000"
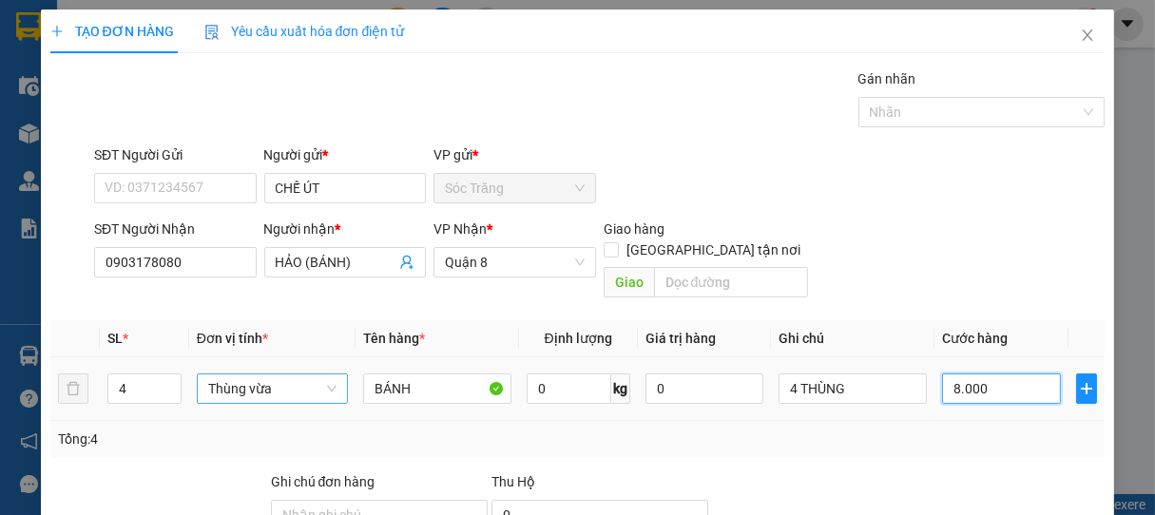
type input "80.000"
type input "800.000"
type input "80.000"
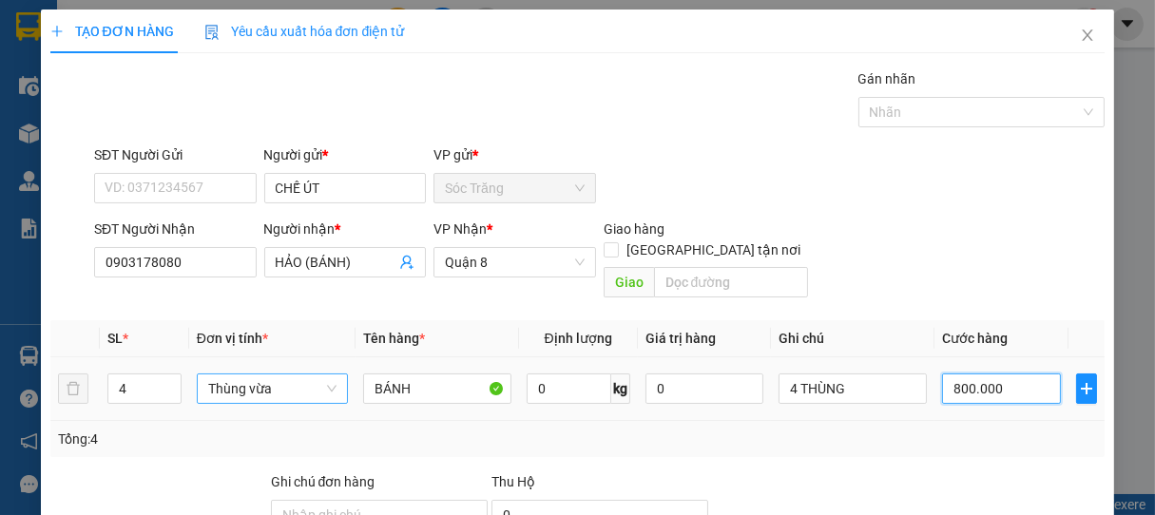
type input "80.000"
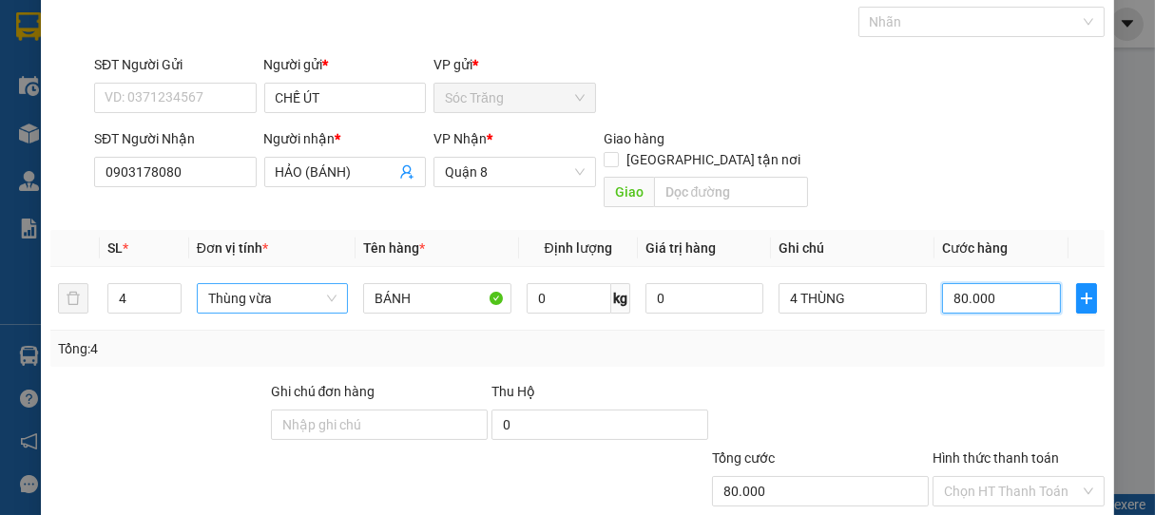
scroll to position [186, 0]
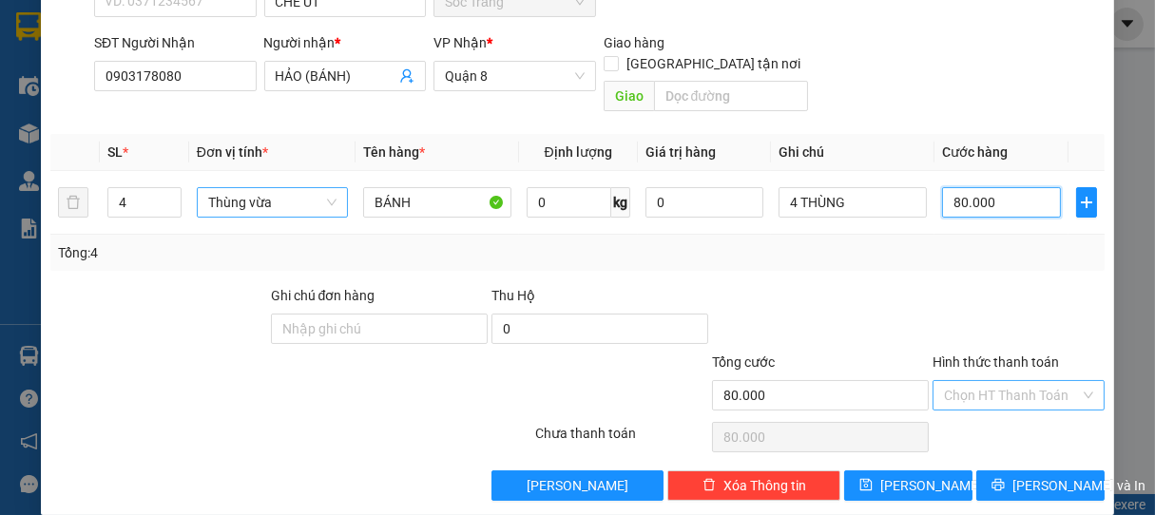
type input "80.000"
click at [988, 381] on input "Hình thức thanh toán" at bounding box center [1012, 395] width 137 height 29
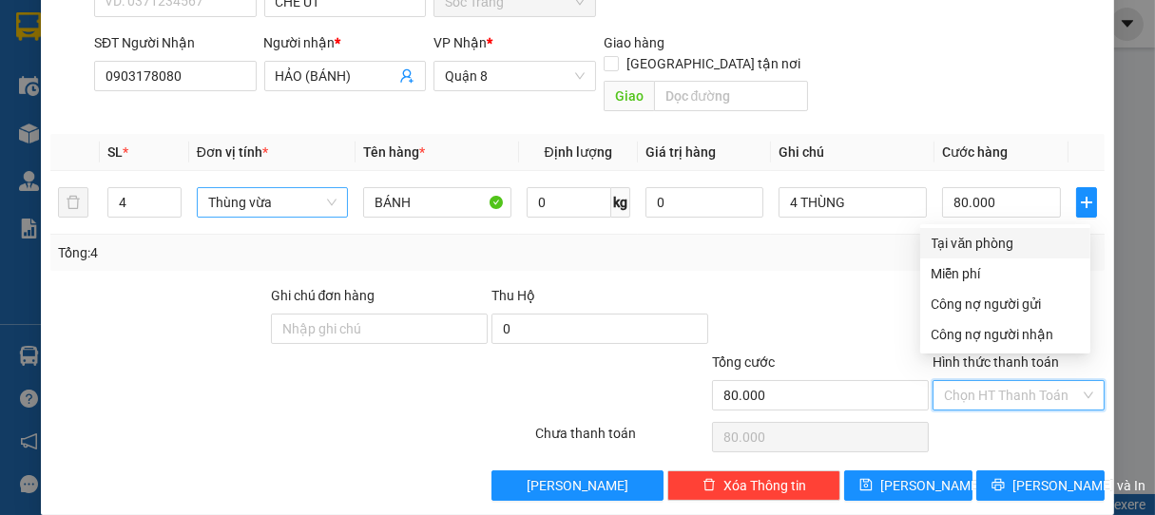
click at [1001, 246] on div "Tại văn phòng" at bounding box center [1005, 243] width 147 height 21
type input "0"
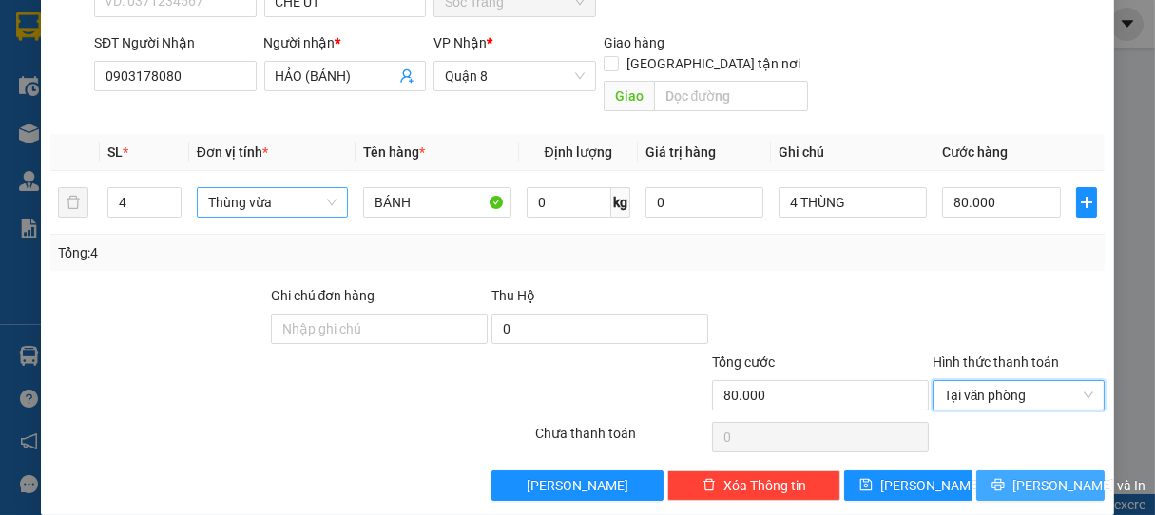
click at [1032, 475] on span "[PERSON_NAME] và In" at bounding box center [1078, 485] width 133 height 21
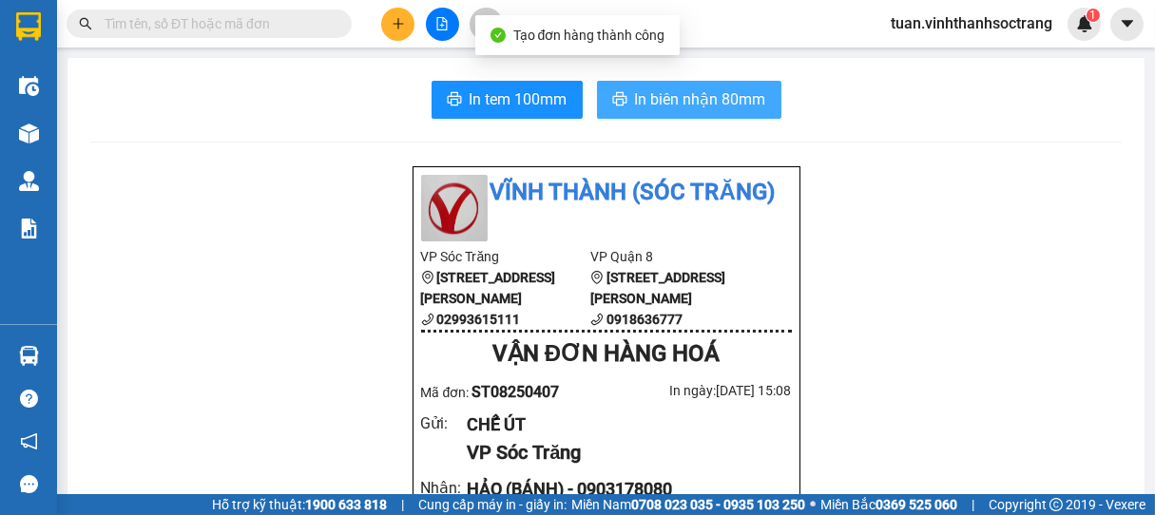
click at [728, 101] on span "In biên nhận 80mm" at bounding box center [700, 99] width 131 height 24
click at [714, 97] on span "In biên nhận 80mm" at bounding box center [700, 99] width 131 height 24
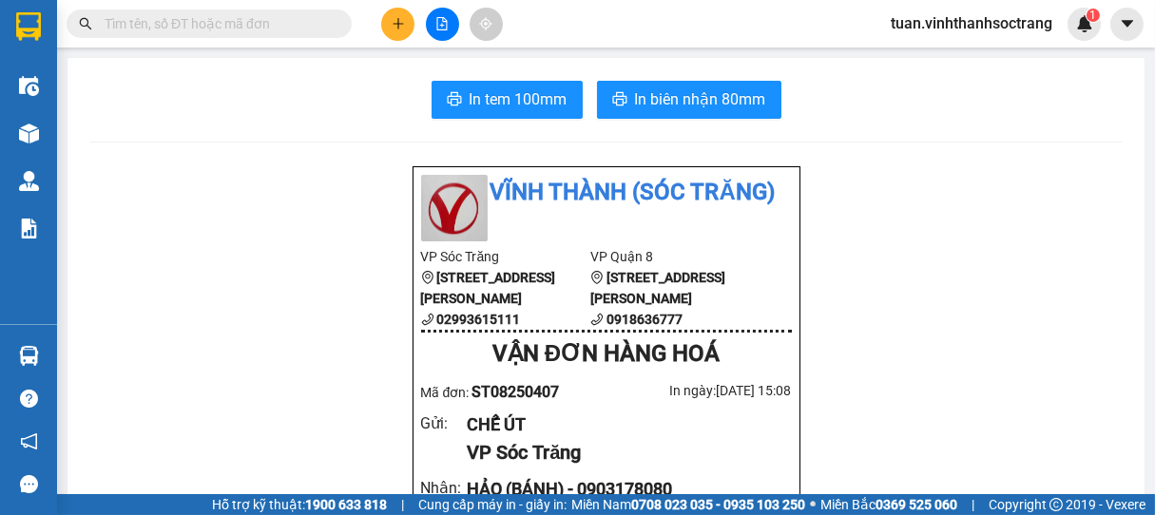
click at [395, 20] on icon "plus" at bounding box center [398, 23] width 13 height 13
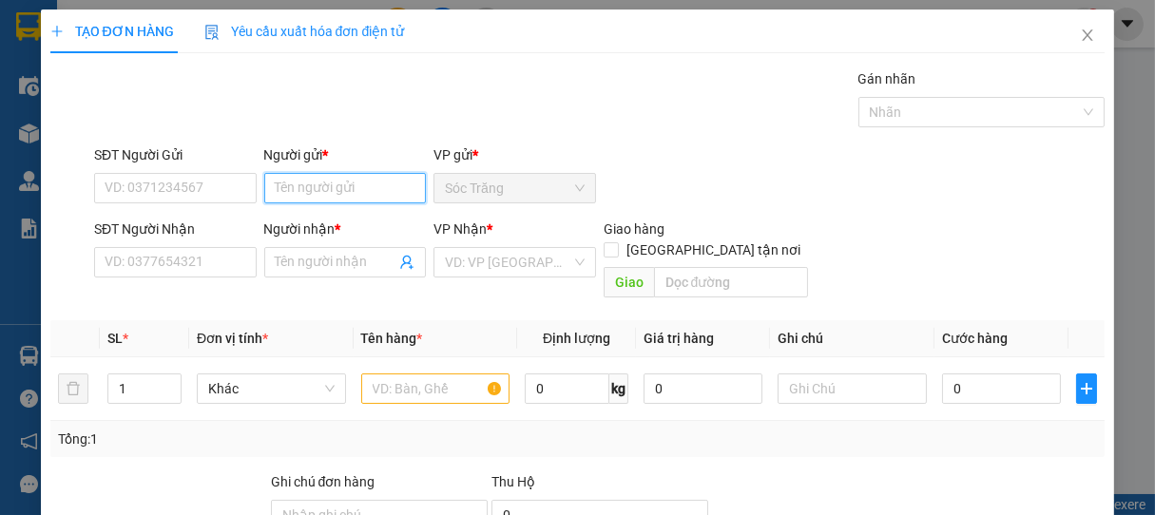
click at [344, 184] on input "Người gửi *" at bounding box center [345, 188] width 163 height 30
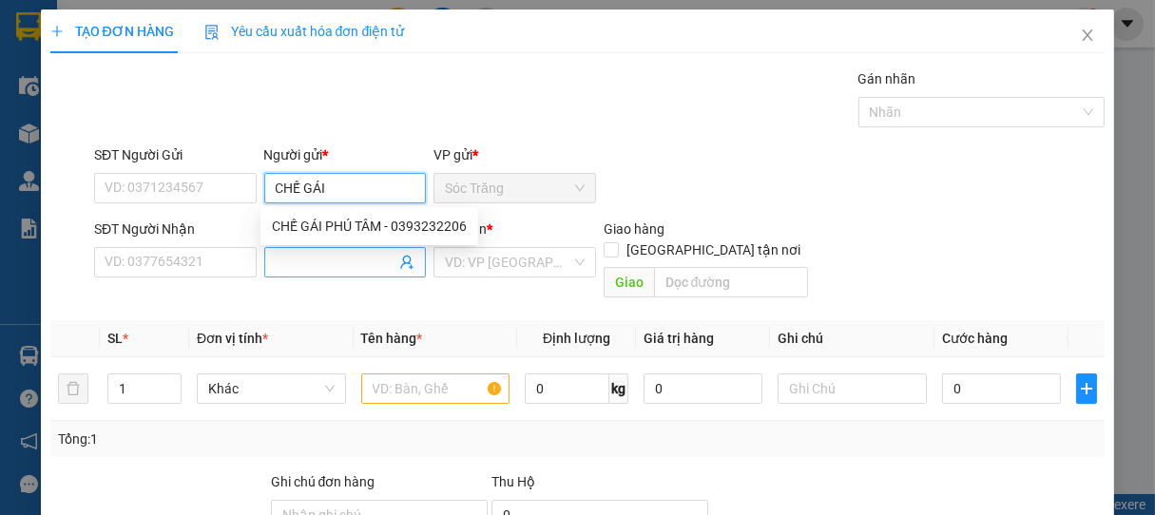
type input "CHẾ GÁI"
click at [289, 263] on input "Người nhận *" at bounding box center [336, 262] width 121 height 21
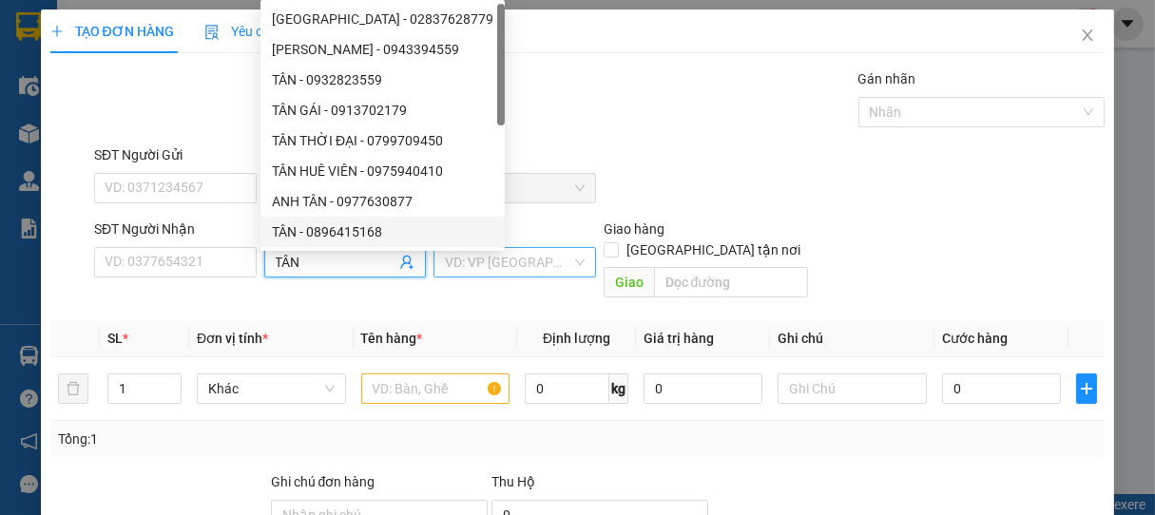
type input "TÂN"
click at [524, 251] on input "search" at bounding box center [508, 262] width 126 height 29
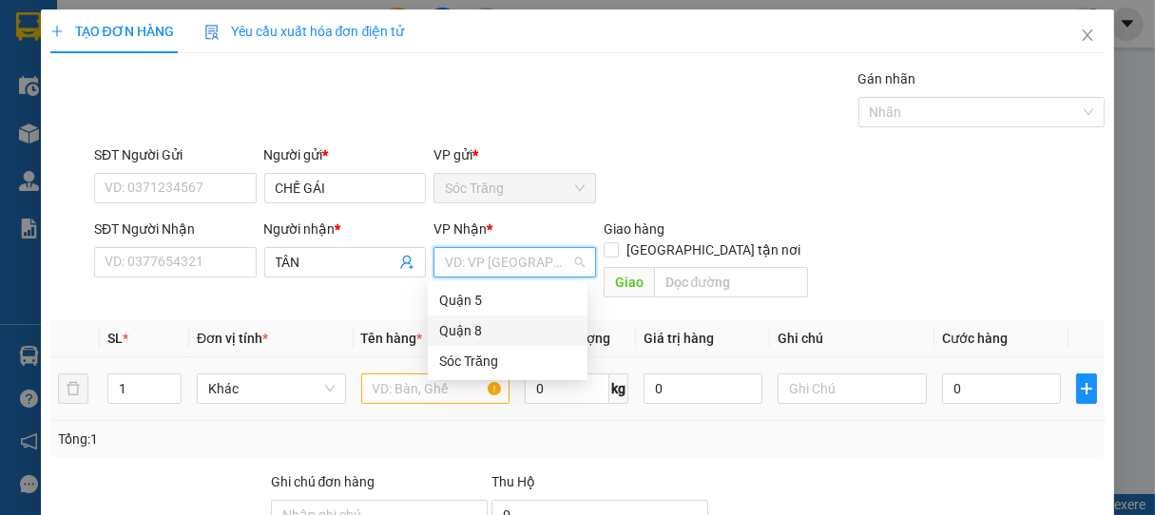
drag, startPoint x: 460, startPoint y: 332, endPoint x: 441, endPoint y: 338, distance: 20.1
click at [460, 330] on div "Quận 8" at bounding box center [507, 330] width 137 height 21
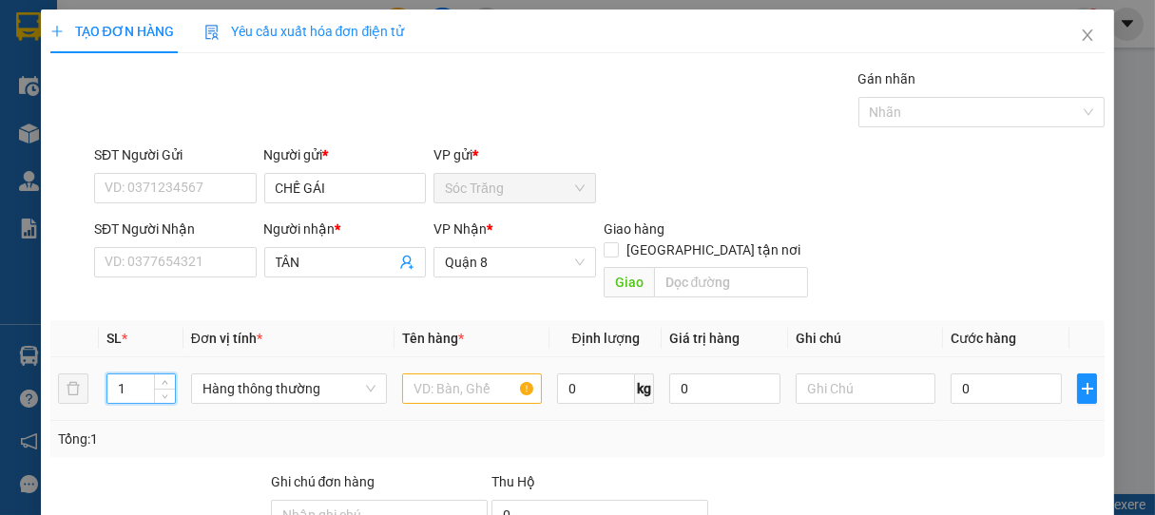
click at [119, 375] on input "1" at bounding box center [140, 389] width 67 height 29
click at [142, 375] on input "1" at bounding box center [140, 389] width 67 height 29
click at [281, 375] on span "Hàng thông thường" at bounding box center [288, 389] width 173 height 29
type input "22"
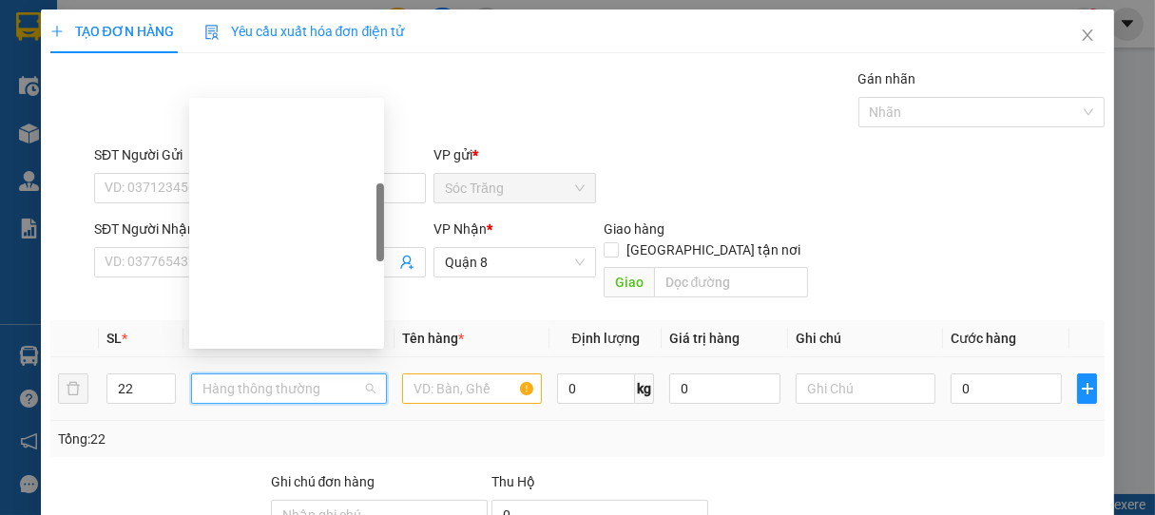
type input "G"
type input "B"
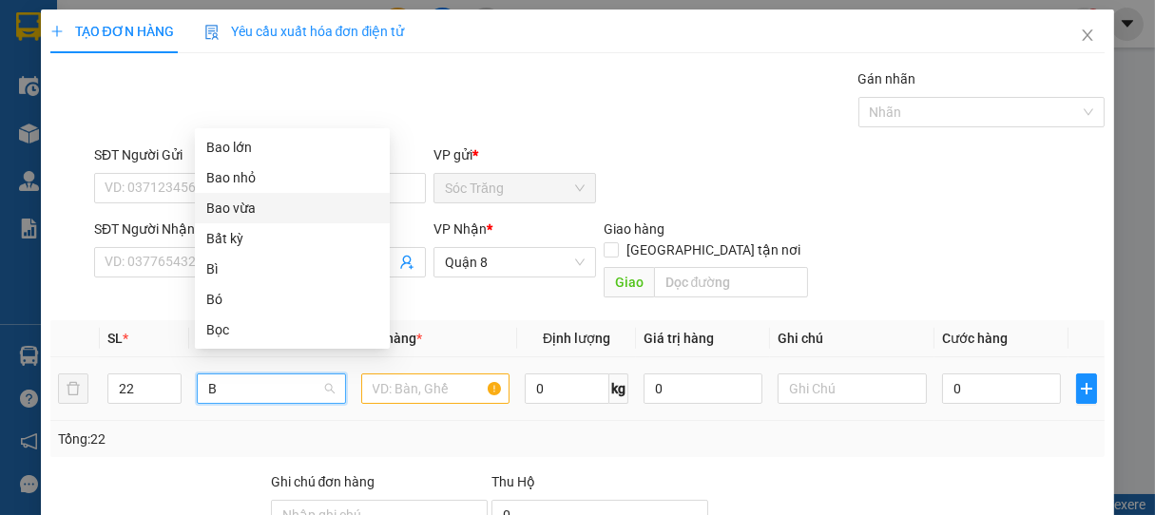
click at [232, 208] on div "Bao vừa" at bounding box center [292, 208] width 172 height 21
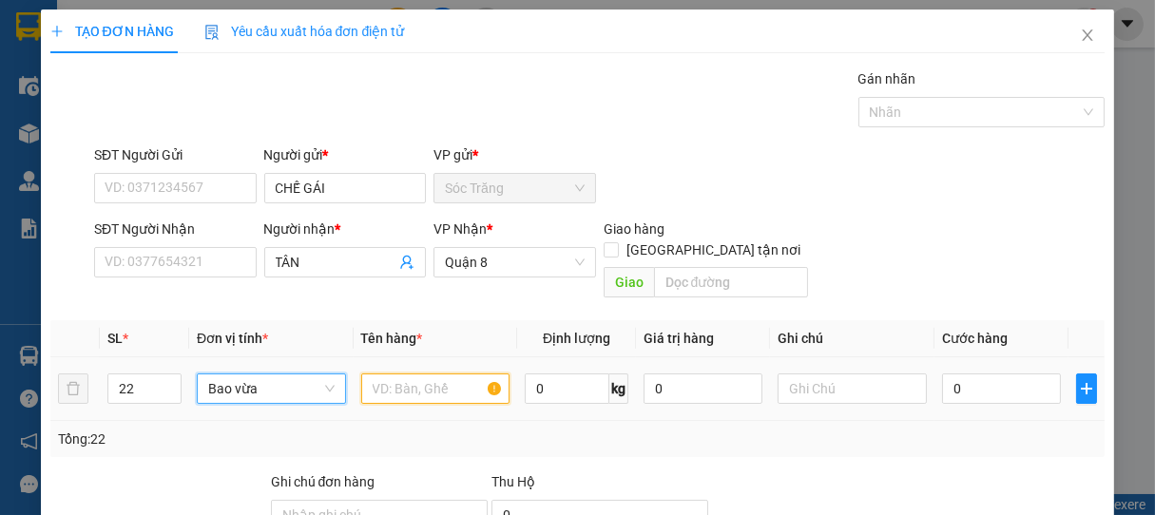
click at [411, 375] on input "text" at bounding box center [435, 389] width 148 height 30
type input "GẠO"
click at [563, 374] on input "0" at bounding box center [567, 389] width 85 height 30
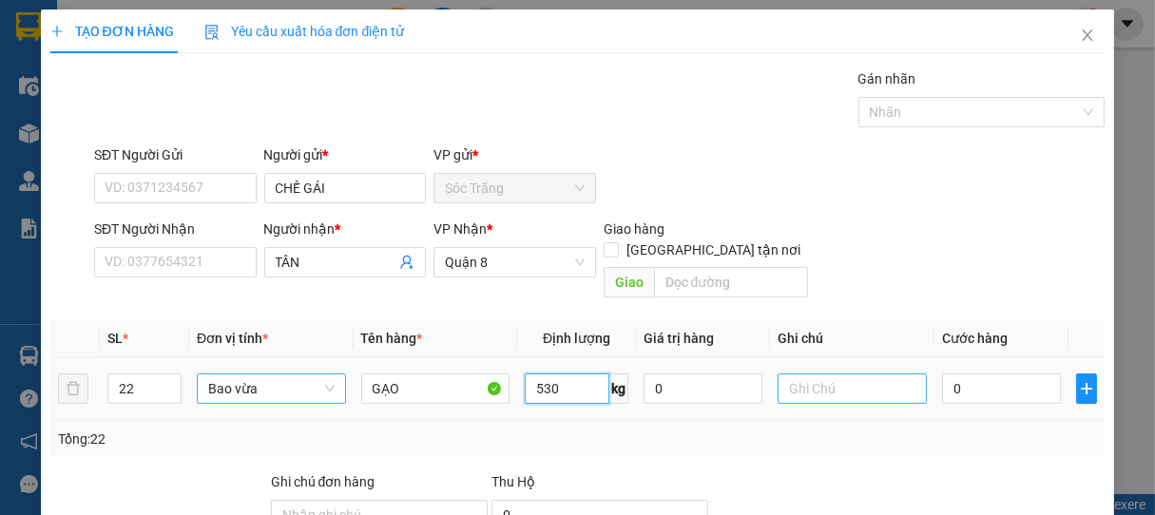
type input "530"
click at [784, 376] on input "text" at bounding box center [852, 389] width 148 height 30
type input "21 BAO 1 BỌC"
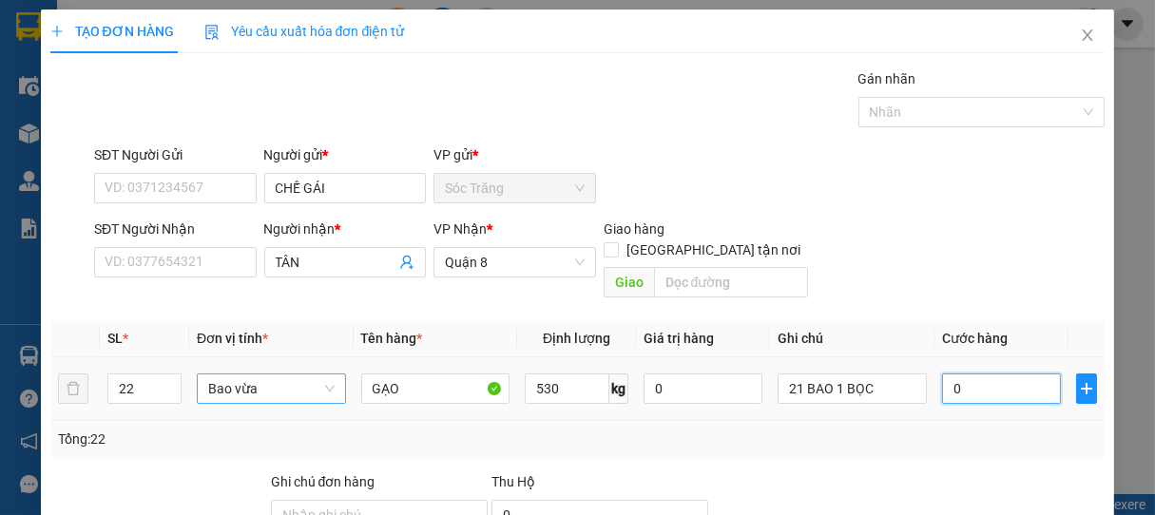
click at [976, 374] on input "0" at bounding box center [1001, 389] width 119 height 30
type input "4"
type input "44"
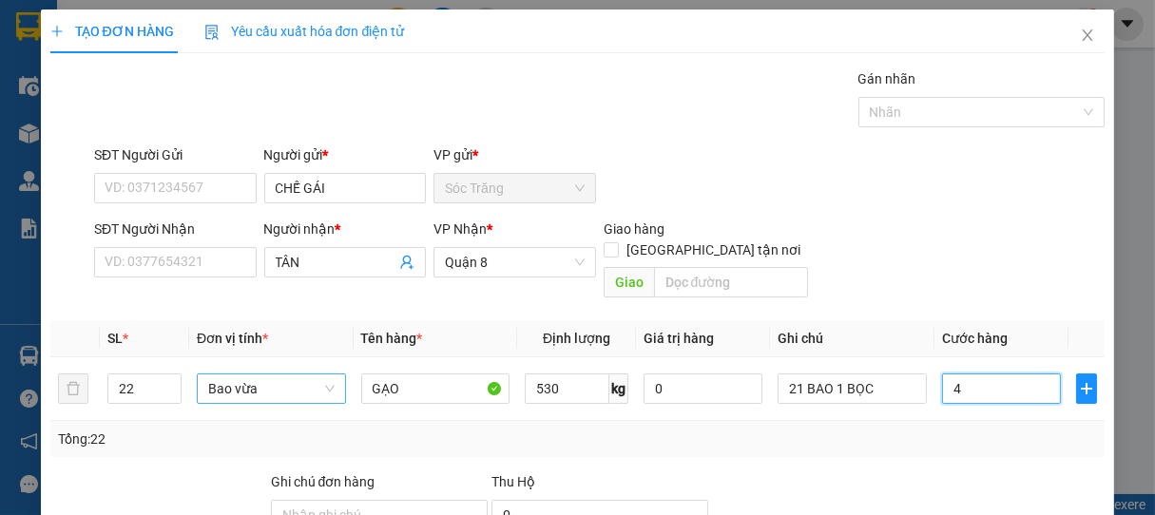
type input "44"
type input "440"
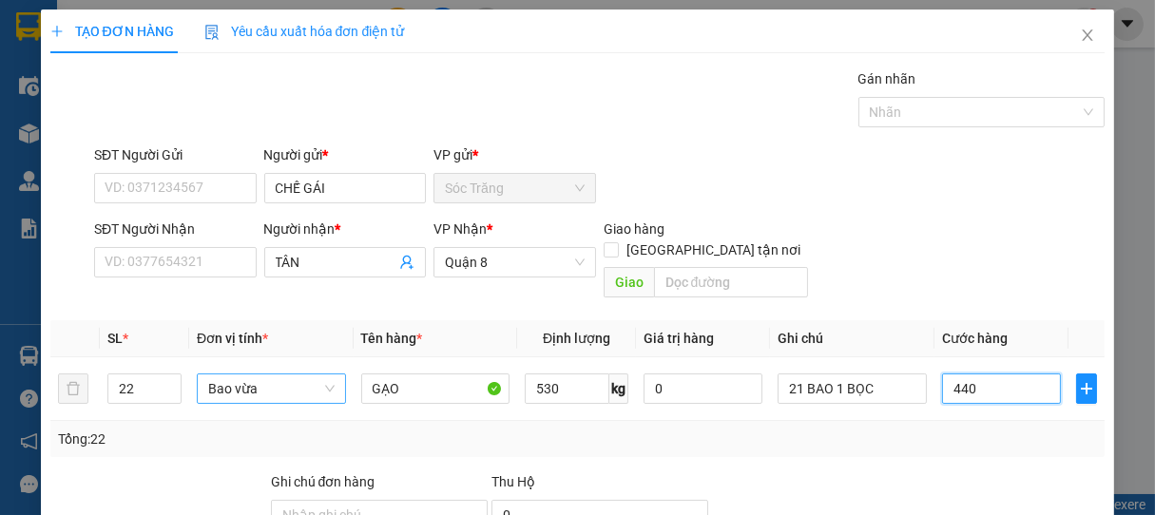
type input "4.400"
type input "44.000"
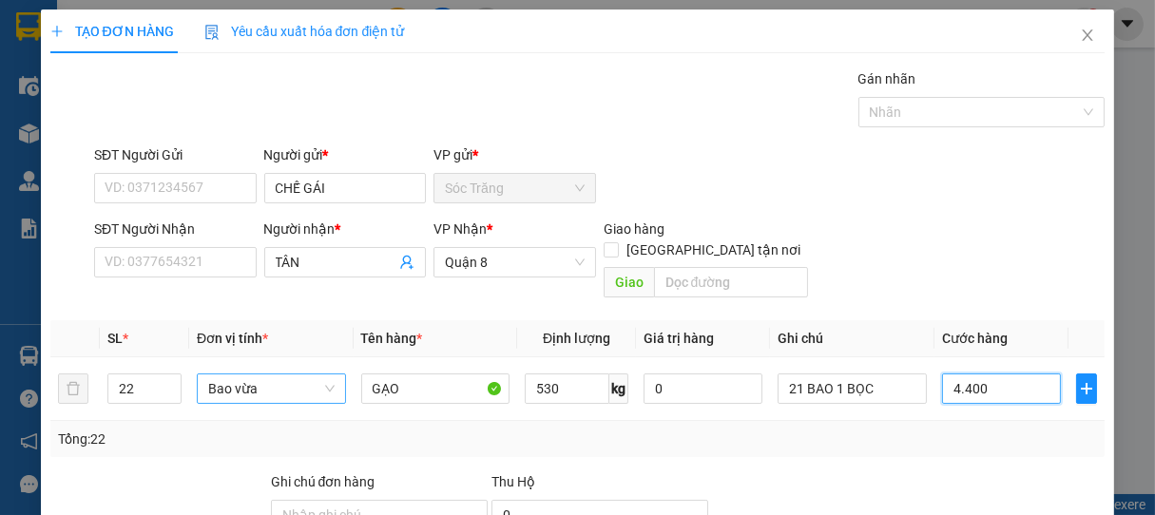
type input "44.000"
type input "440.000"
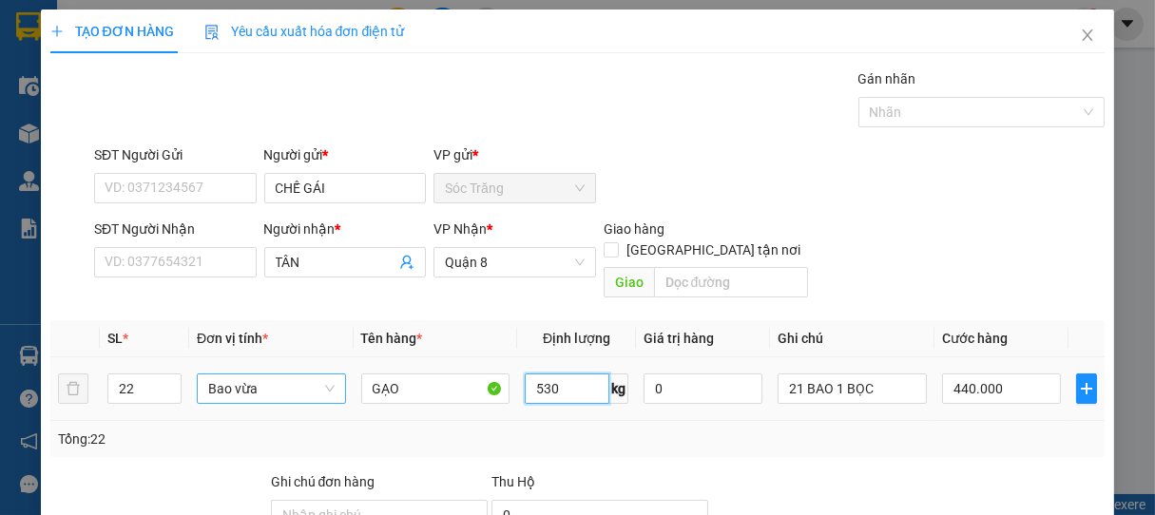
click at [572, 374] on input "530" at bounding box center [567, 389] width 85 height 30
click at [574, 374] on input "530" at bounding box center [567, 389] width 85 height 30
type input "535"
click at [998, 374] on input "440.000" at bounding box center [1001, 389] width 119 height 30
type input "0"
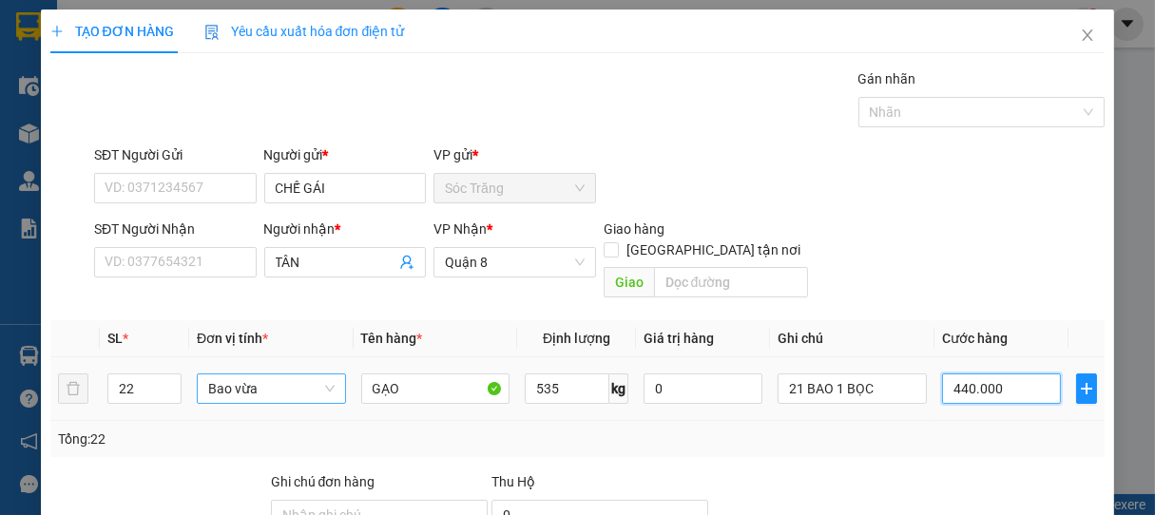
type input "0"
click at [942, 374] on input "0" at bounding box center [1001, 389] width 119 height 30
type input "3"
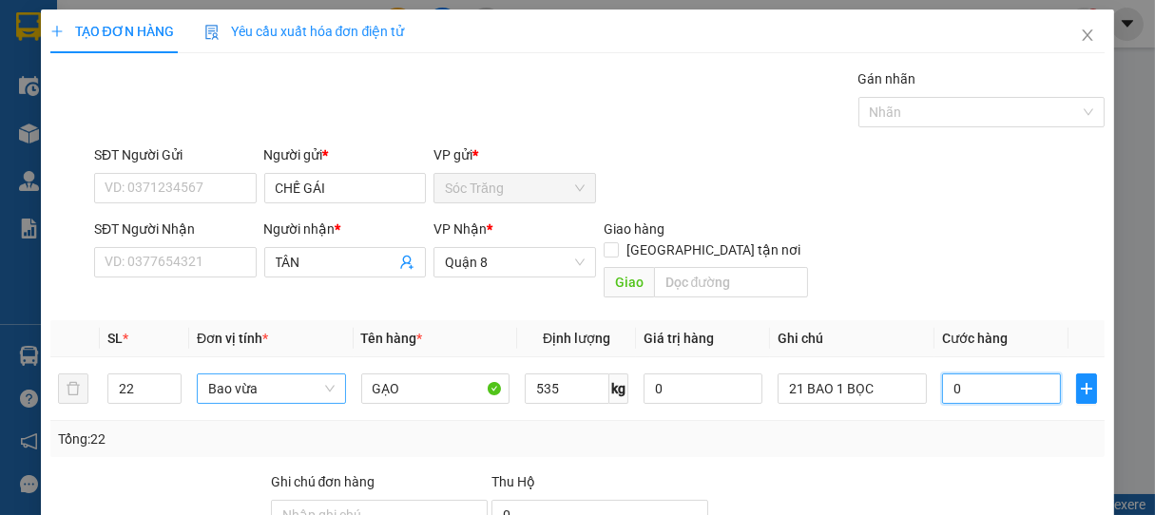
type input "3"
type input "32"
type input "320"
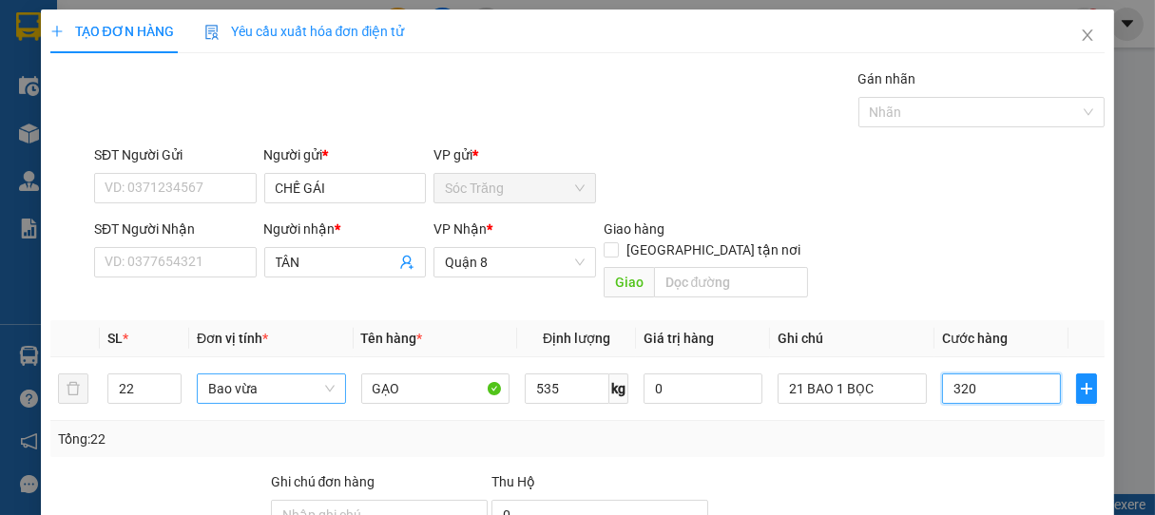
type input "320"
type input "3.200"
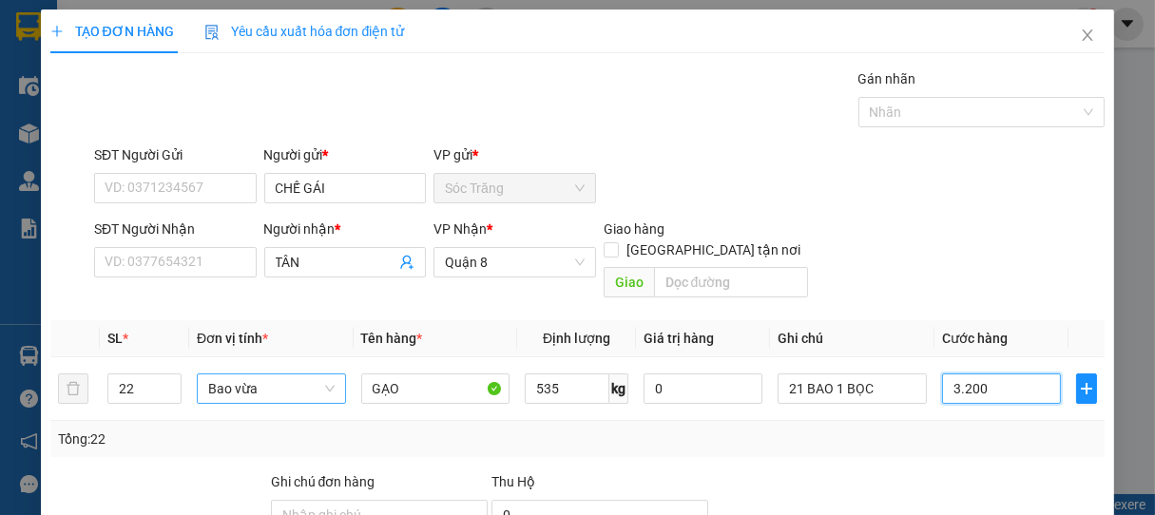
type input "32.000"
type input "320.000"
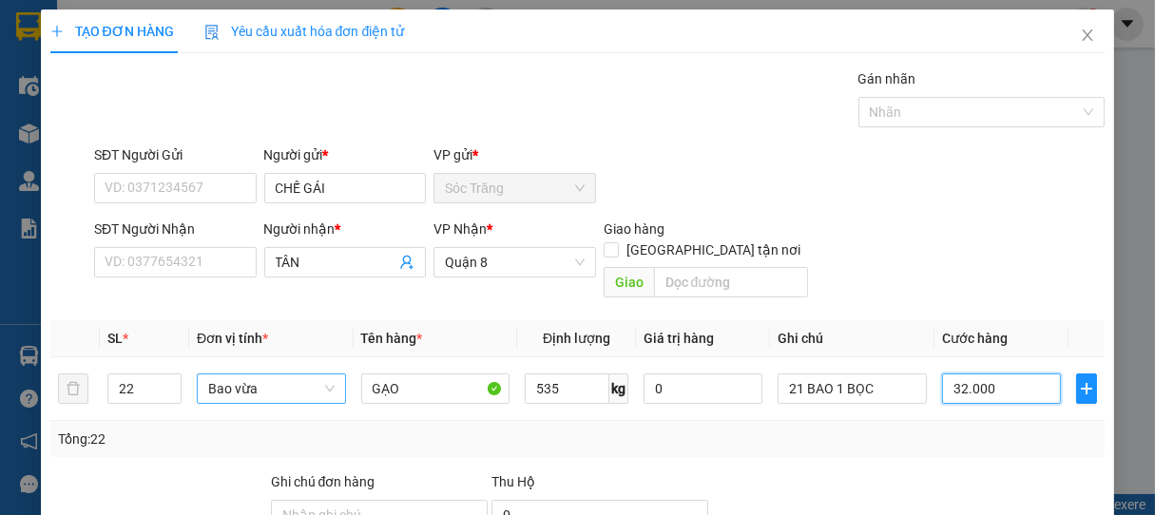
type input "320.000"
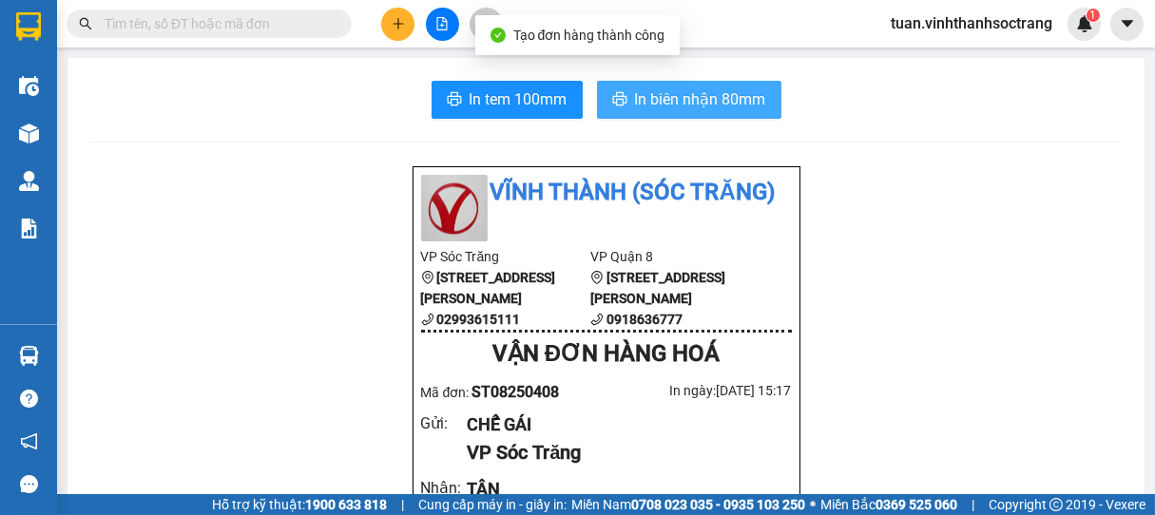
click at [696, 86] on button "In biên nhận 80mm" at bounding box center [689, 100] width 184 height 38
click at [707, 101] on span "In biên nhận 80mm" at bounding box center [700, 99] width 131 height 24
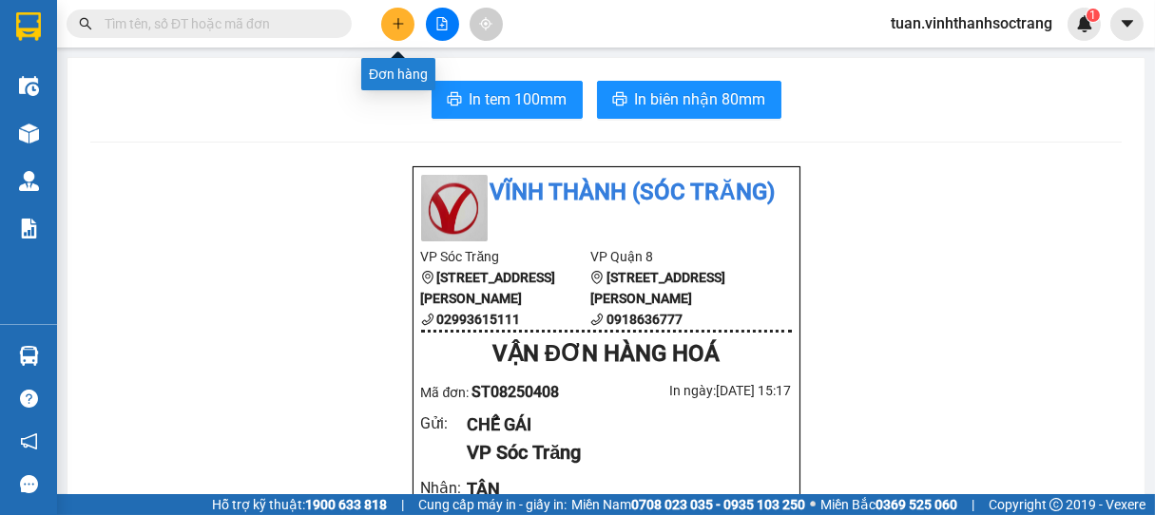
click at [405, 26] on button at bounding box center [397, 24] width 33 height 33
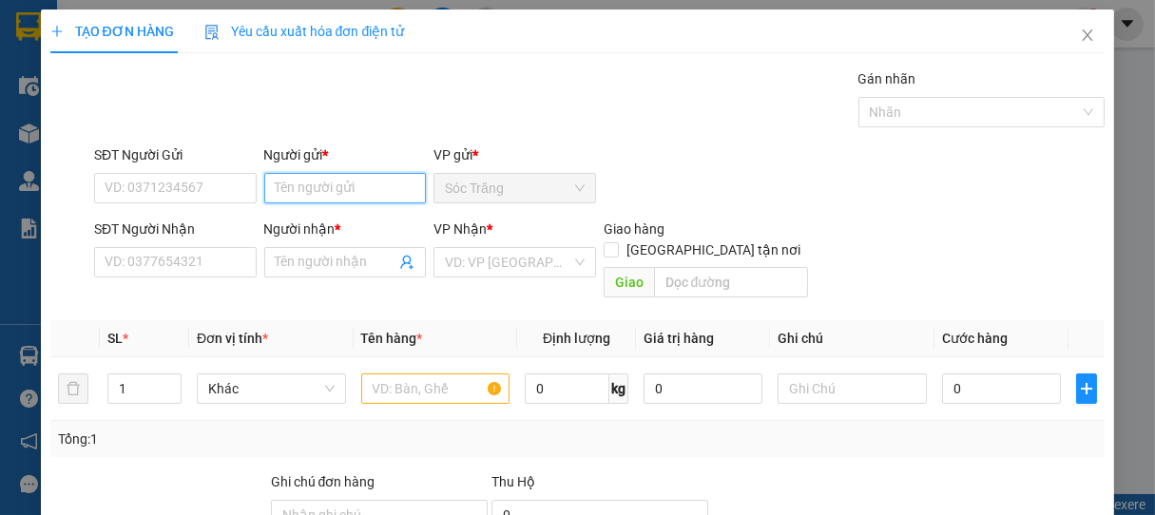
click at [385, 184] on input "Người gửi *" at bounding box center [345, 188] width 163 height 30
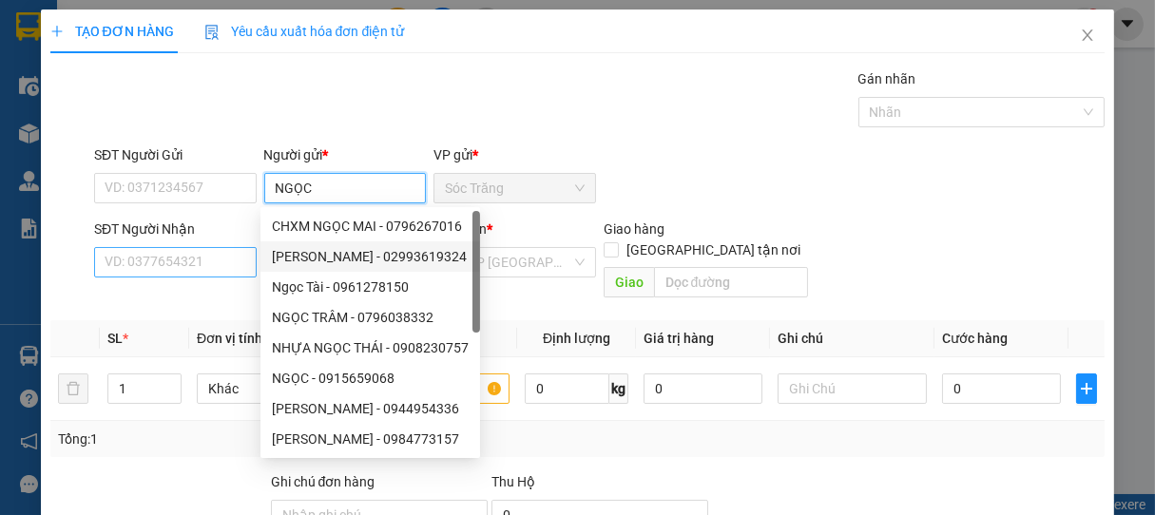
type input "NGỌC"
click at [198, 268] on input "SĐT Người Nhận" at bounding box center [175, 262] width 163 height 30
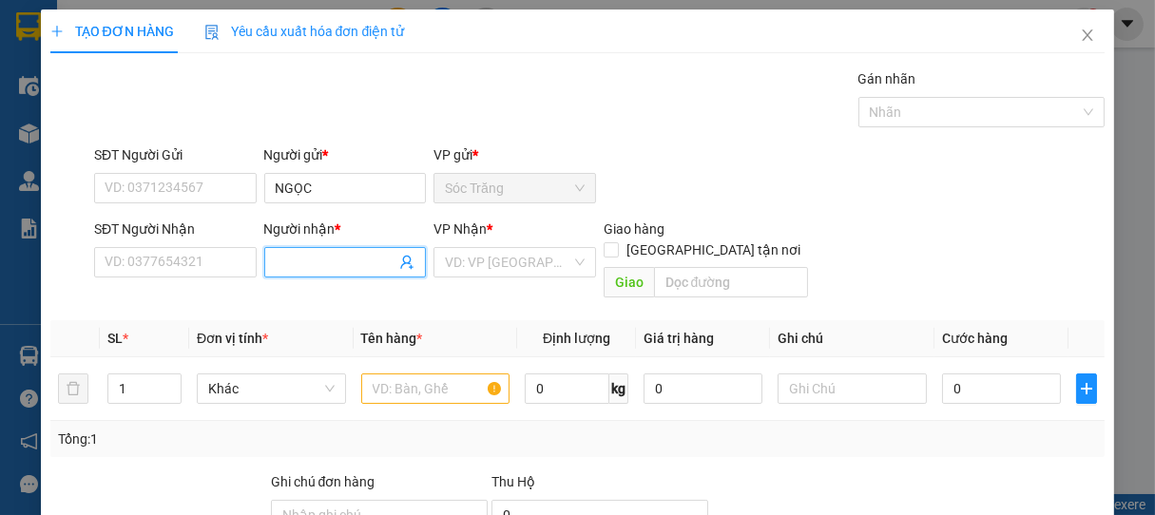
click at [286, 261] on input "Người nhận *" at bounding box center [336, 262] width 121 height 21
type input "TRIỆU"
click at [230, 260] on input "SĐT Người Nhận" at bounding box center [175, 262] width 163 height 30
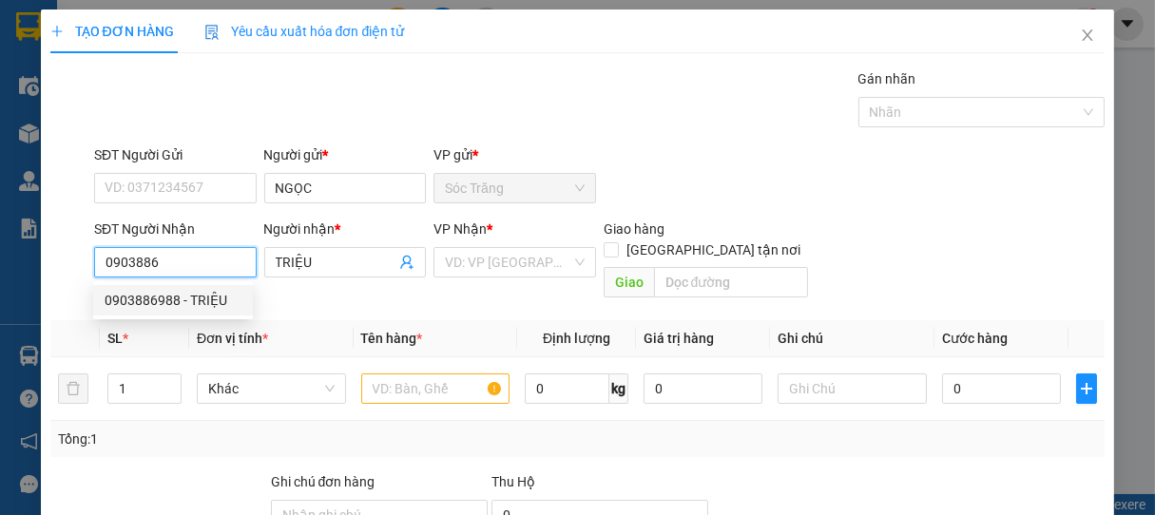
click at [186, 305] on div "0903886988 - TRIỆU" at bounding box center [173, 300] width 137 height 21
type input "0903886988"
type input "TRIỆU"
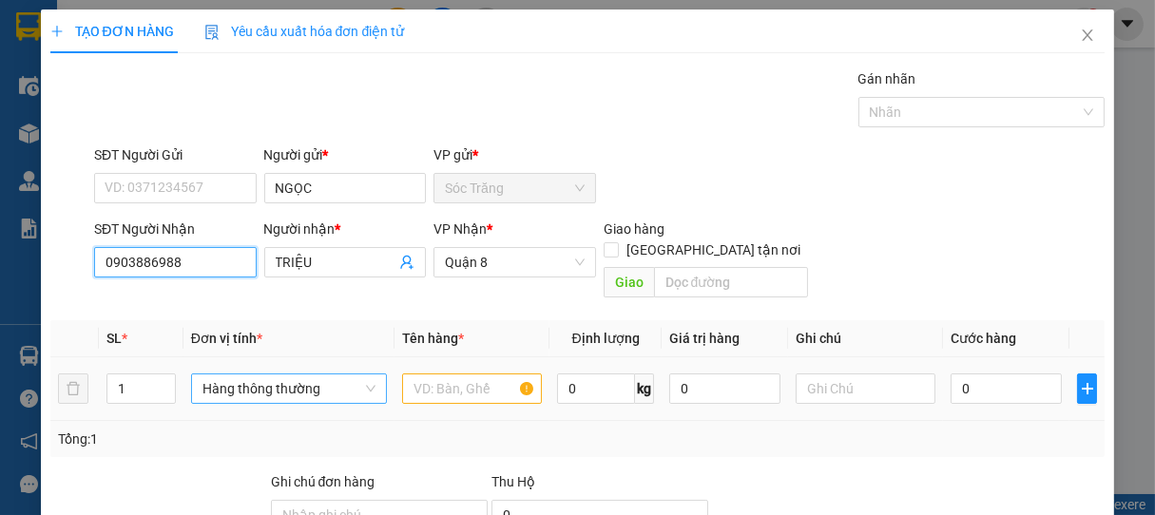
click at [264, 379] on span "Hàng thông thường" at bounding box center [288, 389] width 173 height 29
type input "0903886988"
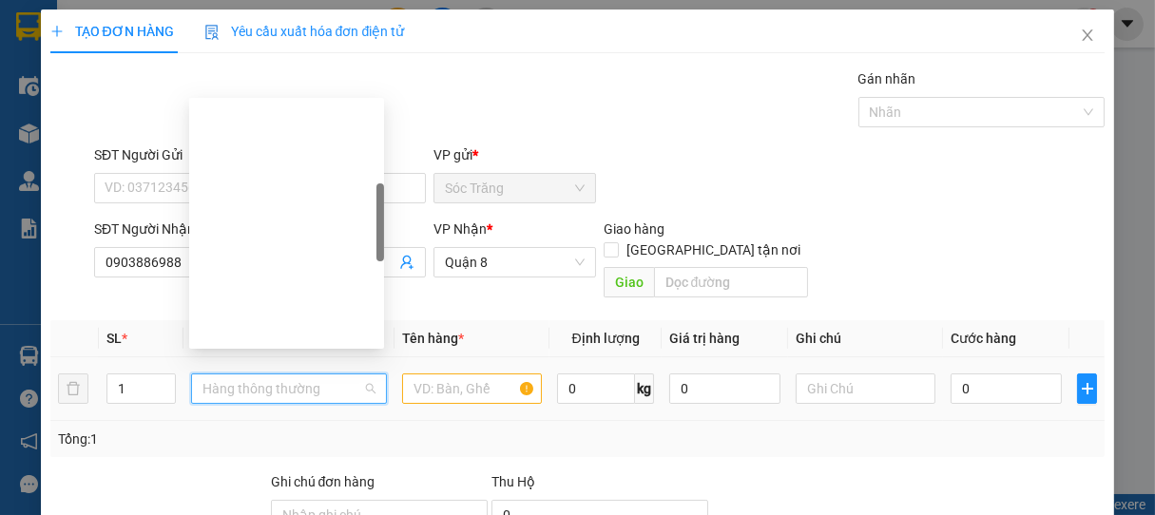
type input "B"
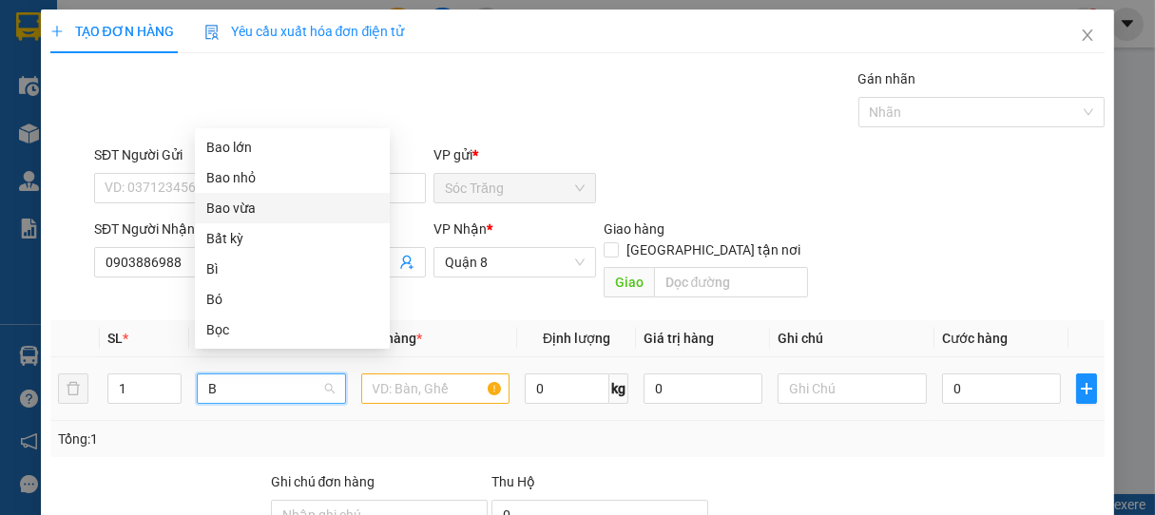
click at [236, 210] on div "Bao vừa" at bounding box center [292, 208] width 172 height 21
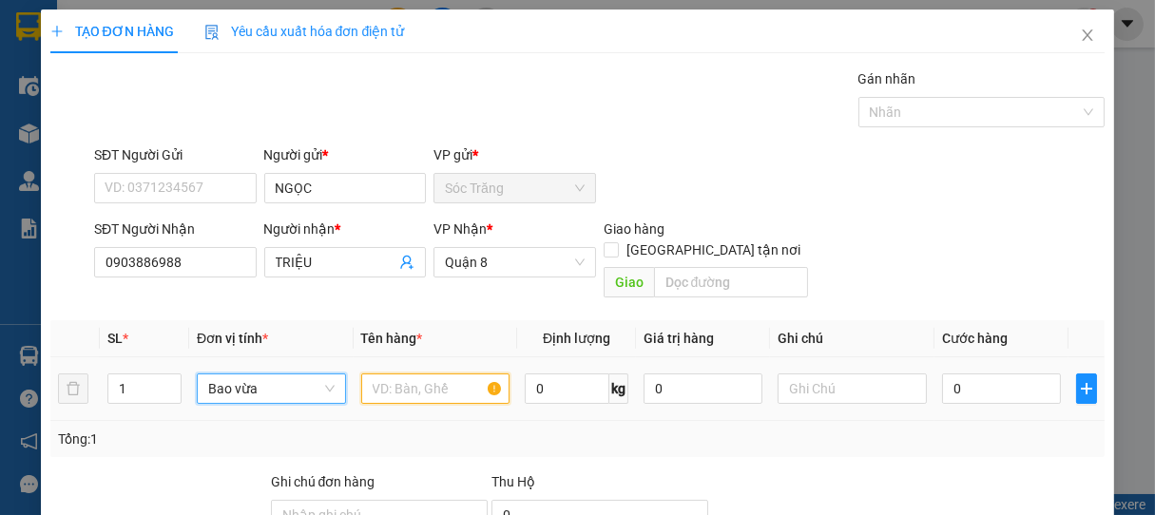
click at [398, 374] on input "text" at bounding box center [435, 389] width 148 height 30
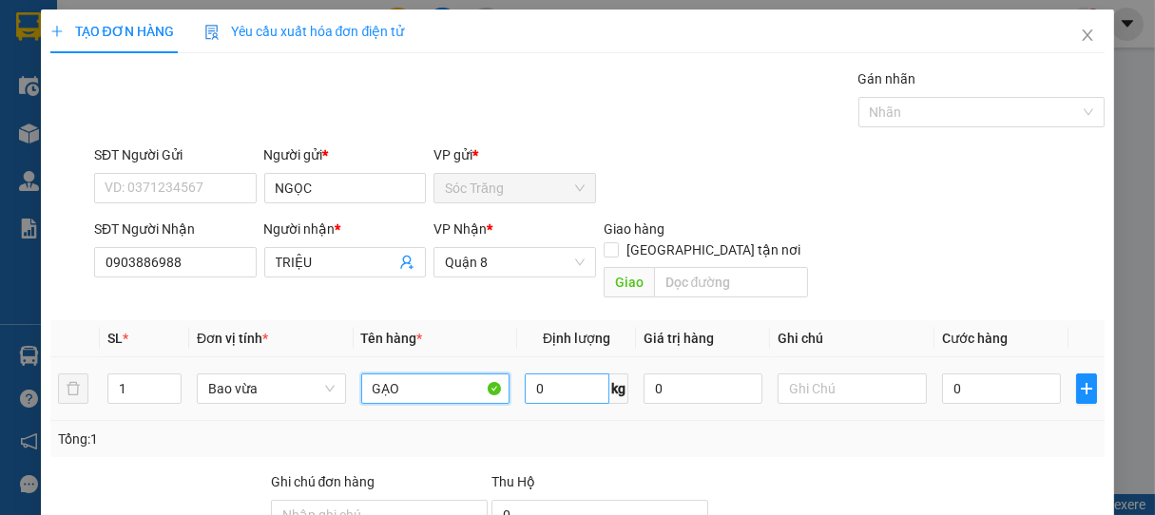
type input "GẠO"
click at [570, 381] on input "0" at bounding box center [567, 389] width 85 height 30
type input "25"
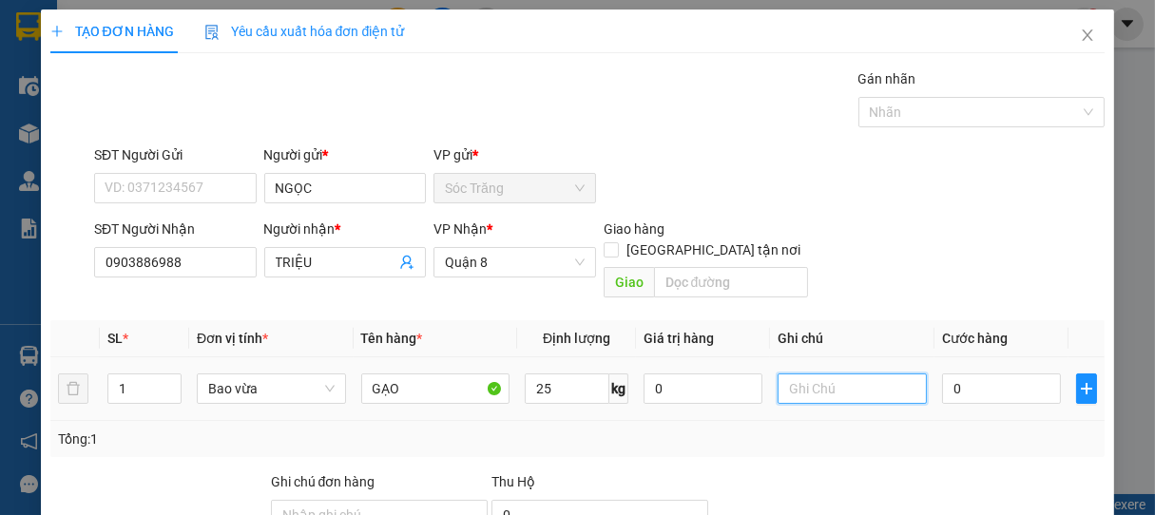
click at [784, 374] on input "text" at bounding box center [852, 389] width 148 height 30
type input "1 BAO"
click at [957, 374] on input "0" at bounding box center [1001, 389] width 119 height 30
type input "2"
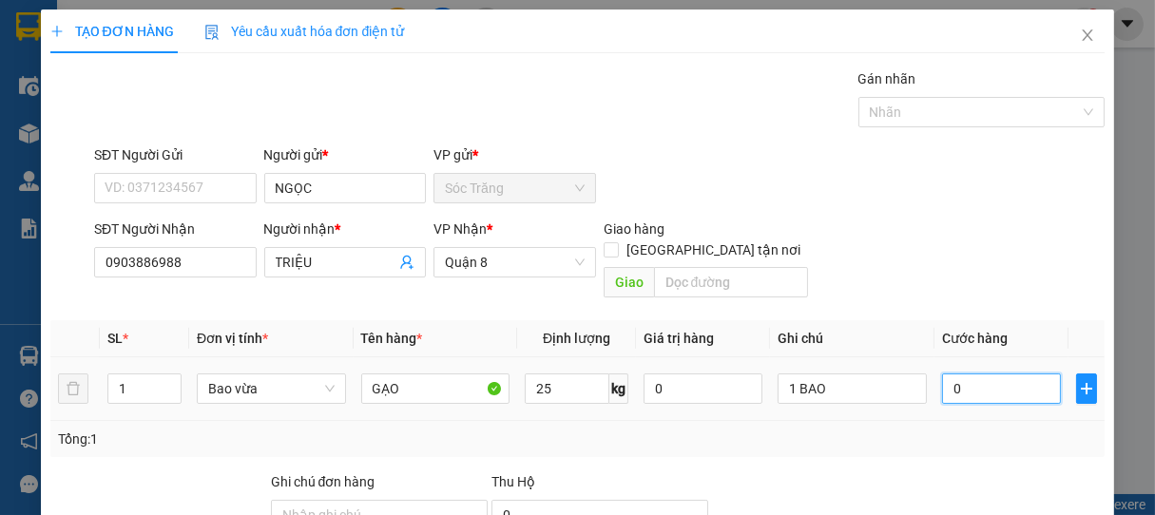
type input "2"
type input "20"
type input "200"
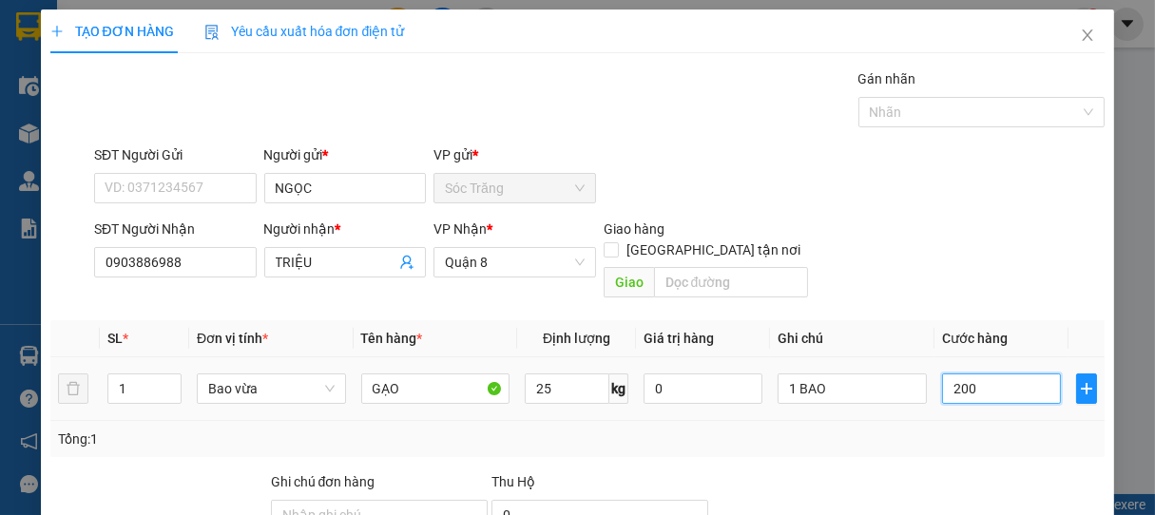
type input "200"
type input "2.000"
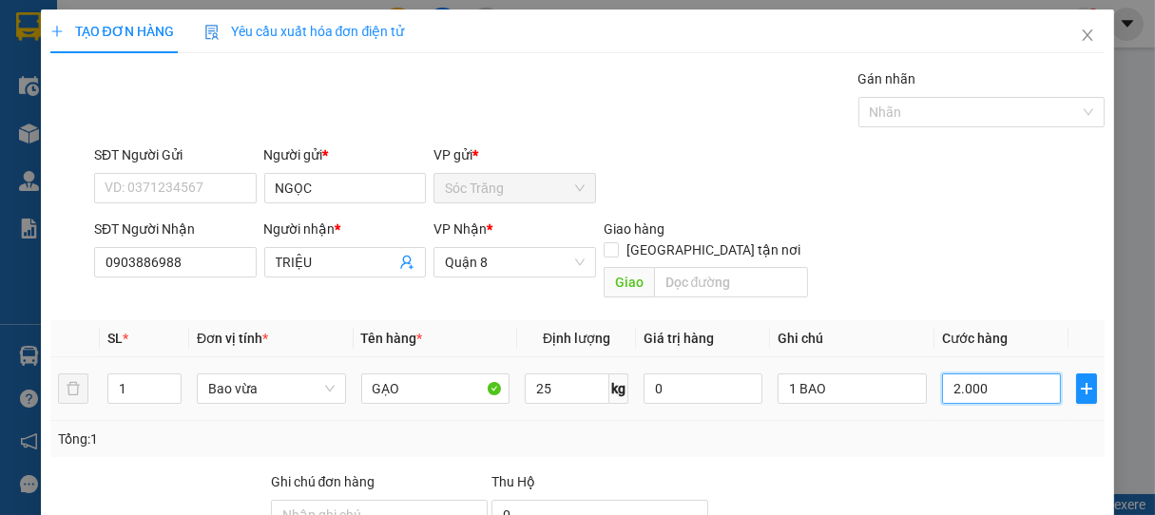
type input "20.000"
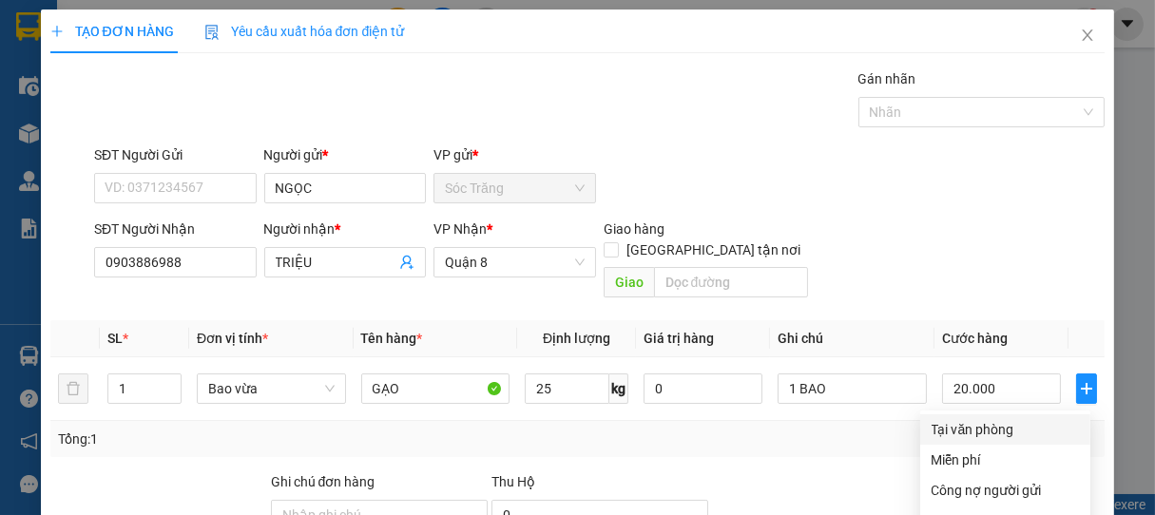
click at [965, 419] on div "Tại văn phòng" at bounding box center [1005, 429] width 147 height 21
type input "0"
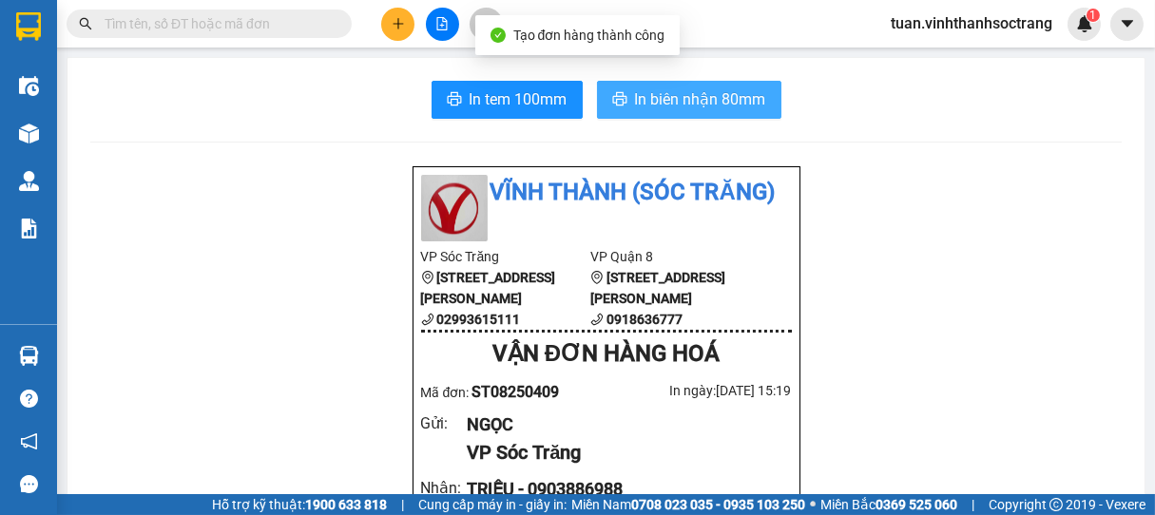
click at [701, 110] on span "In biên nhận 80mm" at bounding box center [700, 99] width 131 height 24
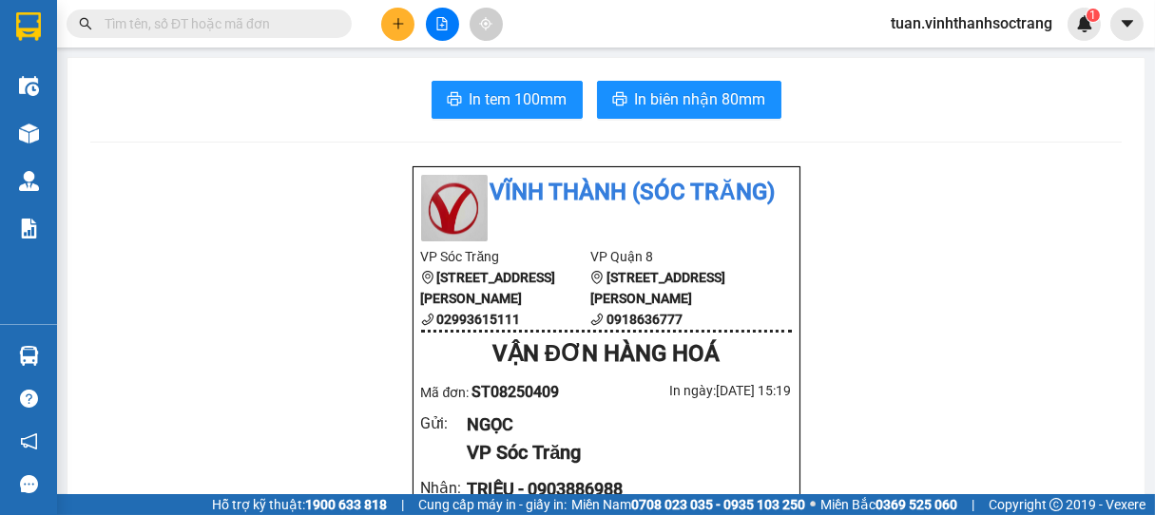
click at [976, 506] on div "Hỗ trợ kỹ thuật: 1900 633 818 | Cung cấp máy in - giấy in: [GEOGRAPHIC_DATA] 07…" at bounding box center [572, 504] width 1145 height 21
drag, startPoint x: 969, startPoint y: 497, endPoint x: 951, endPoint y: 490, distance: 18.4
click at [967, 498] on div "Hỗ trợ kỹ thuật: 1900 633 818 | Cung cấp máy in - giấy in: [GEOGRAPHIC_DATA] 07…" at bounding box center [572, 504] width 1145 height 21
drag, startPoint x: 948, startPoint y: 495, endPoint x: 917, endPoint y: 473, distance: 37.5
click at [942, 503] on section "Kết quả tìm kiếm ( 0 ) Bộ lọc No Data tuan.vinhthanhsoctrang 1 Điều hành xe Kho…" at bounding box center [577, 257] width 1155 height 515
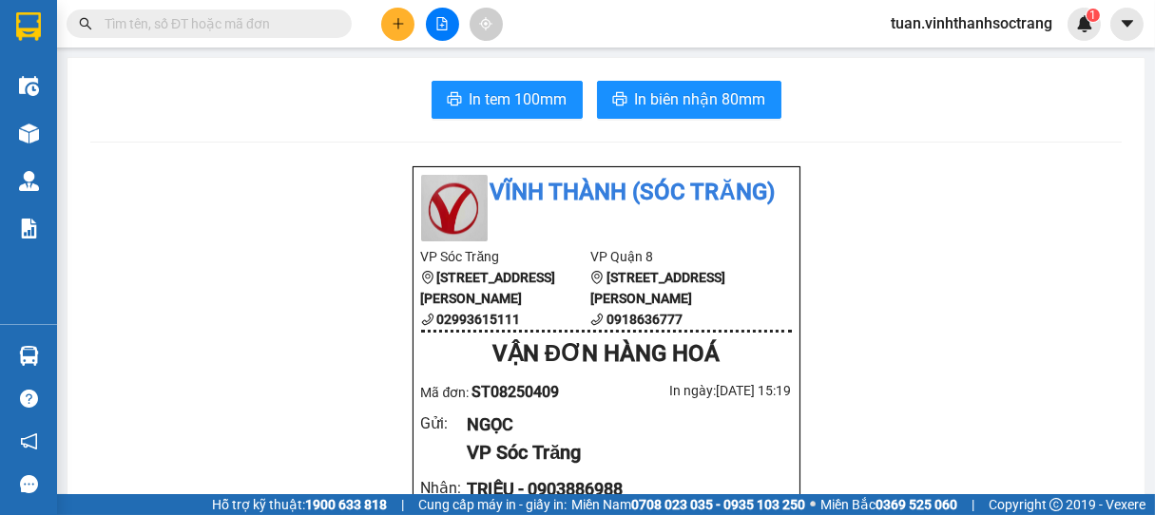
click at [221, 23] on input "text" at bounding box center [217, 23] width 224 height 21
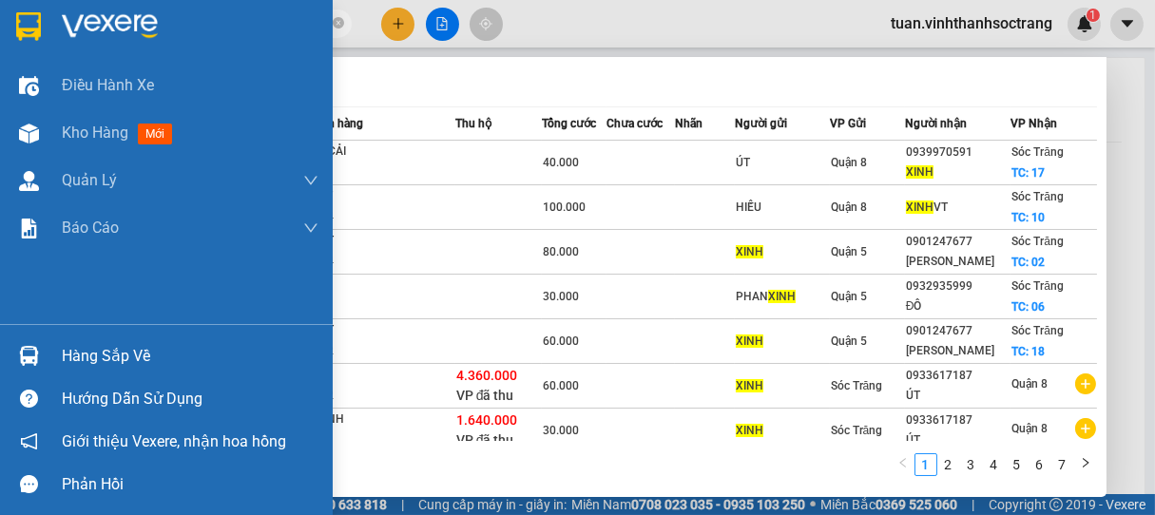
drag, startPoint x: 180, startPoint y: 24, endPoint x: 4, endPoint y: -1, distance: 177.6
click at [4, 0] on section "Kết quả tìm kiếm ( 70 ) Bộ lọc Mã ĐH Trạng thái Món hàng Thu hộ Tổng cước Chưa …" at bounding box center [577, 257] width 1155 height 515
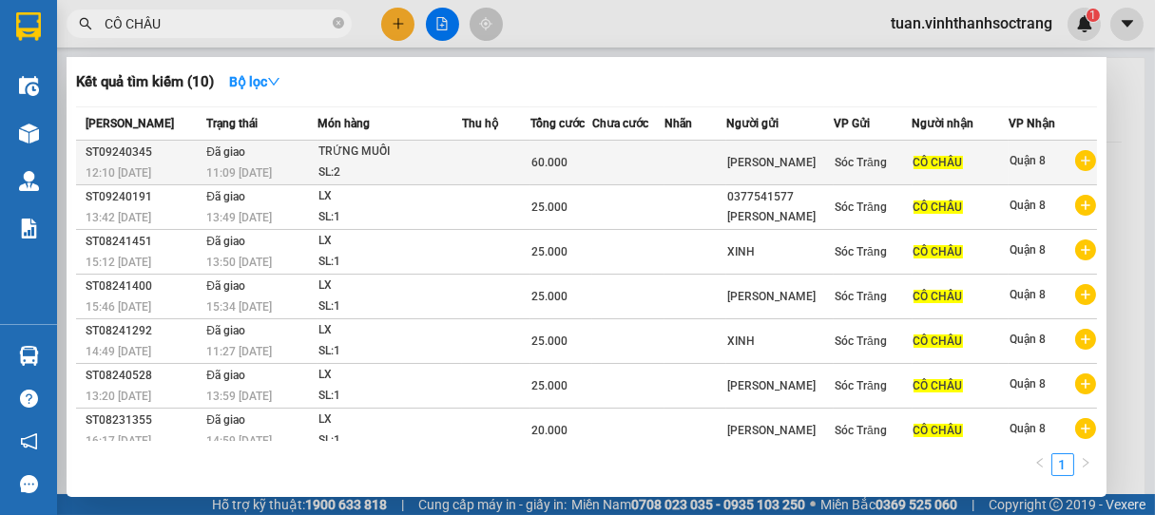
type input "CÔ CHÂU"
click at [592, 167] on td at bounding box center [628, 163] width 72 height 45
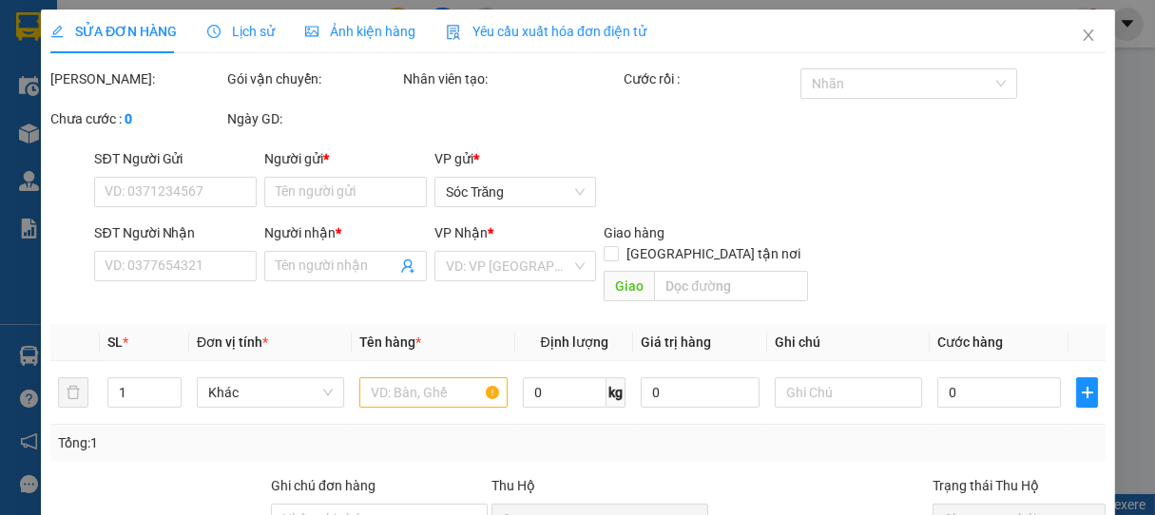
type input "[PERSON_NAME]"
type input "CÔ CHÂU"
type input "60.000"
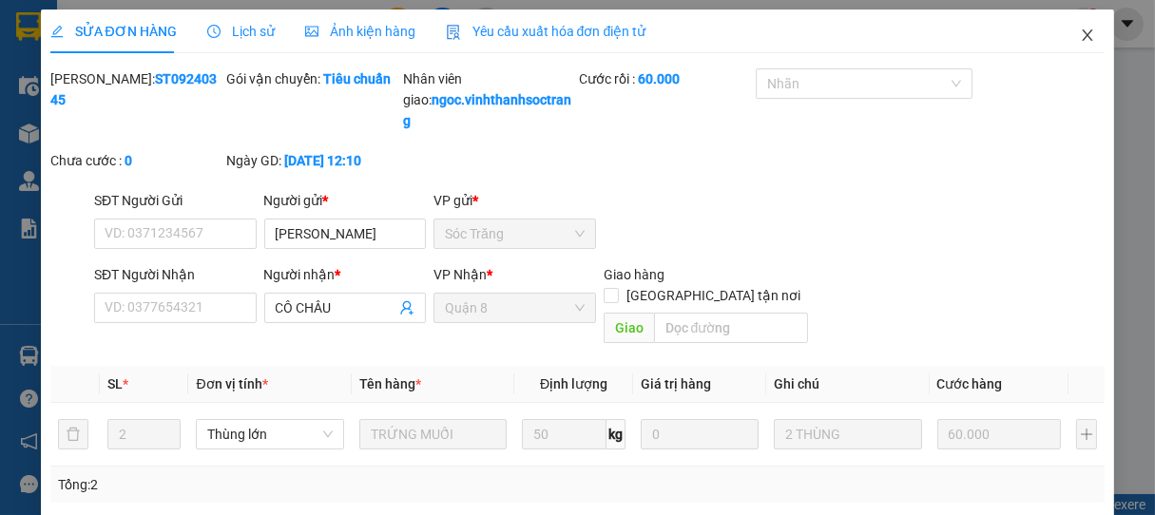
click at [1083, 32] on icon "close" at bounding box center [1088, 34] width 10 height 11
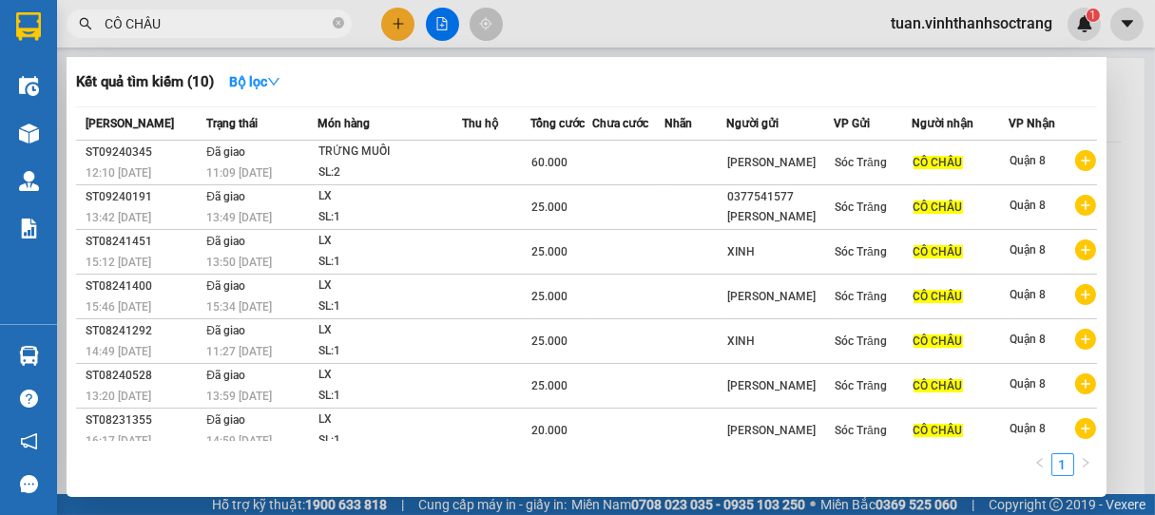
click at [249, 27] on input "CÔ CHÂU" at bounding box center [217, 23] width 224 height 21
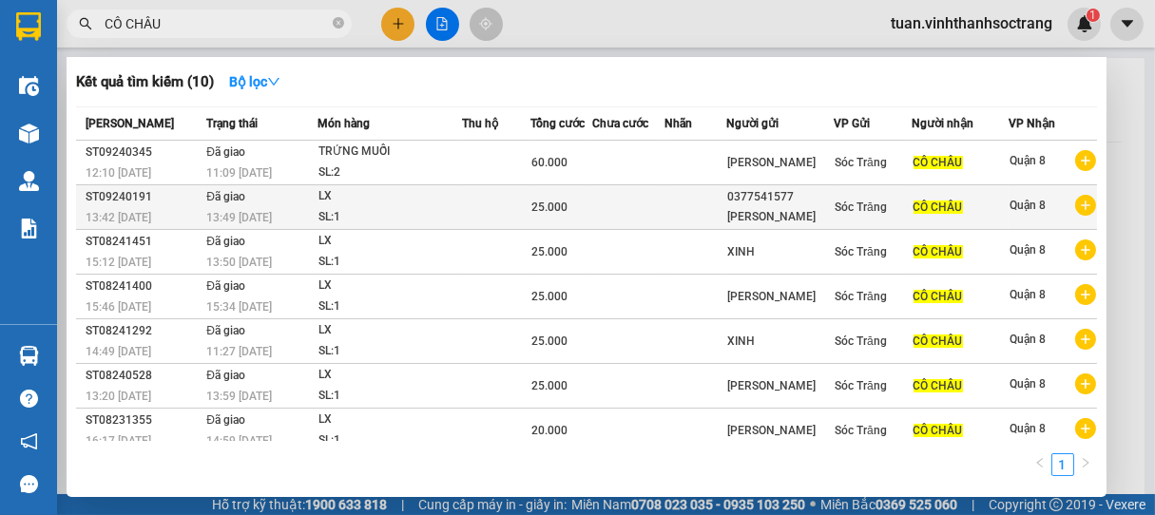
click at [639, 208] on td at bounding box center [628, 207] width 72 height 45
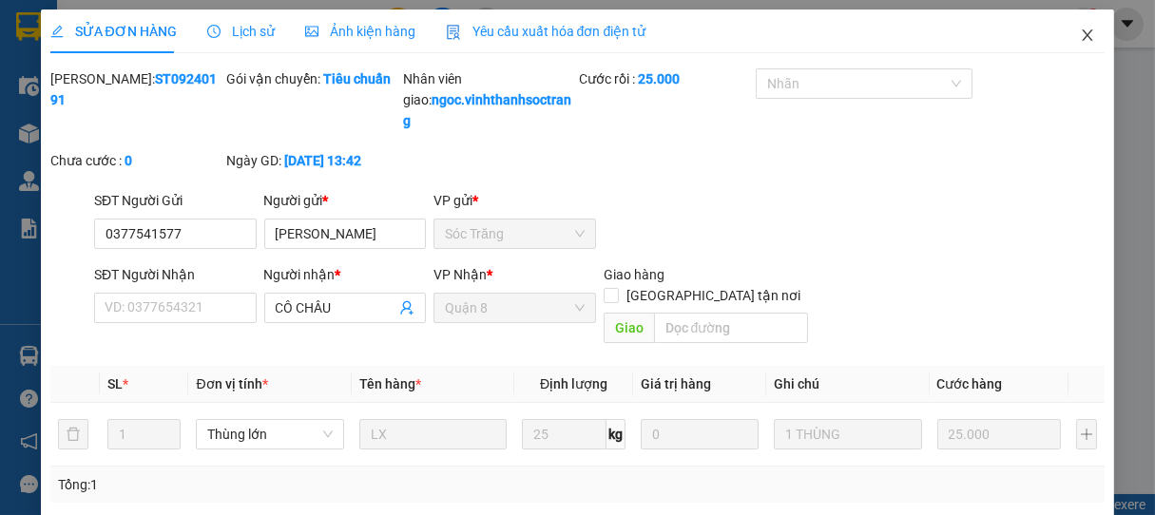
click at [1080, 32] on icon "close" at bounding box center [1087, 35] width 15 height 15
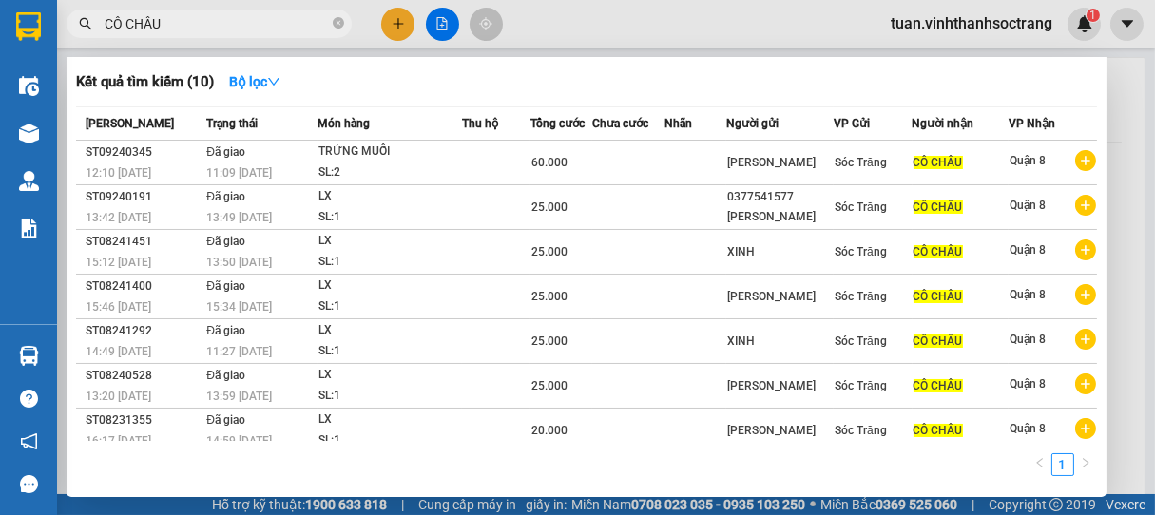
click at [235, 11] on span "CÔ CHÂU" at bounding box center [209, 24] width 285 height 29
click at [403, 28] on div at bounding box center [577, 257] width 1155 height 515
click at [340, 25] on icon "close-circle" at bounding box center [338, 22] width 11 height 11
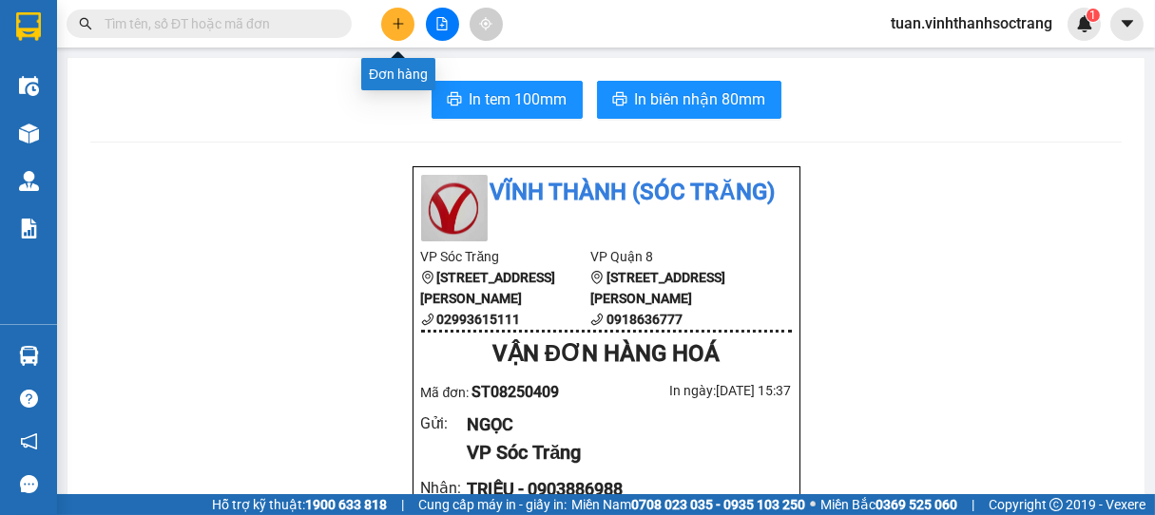
click at [398, 23] on icon "plus" at bounding box center [398, 23] width 13 height 13
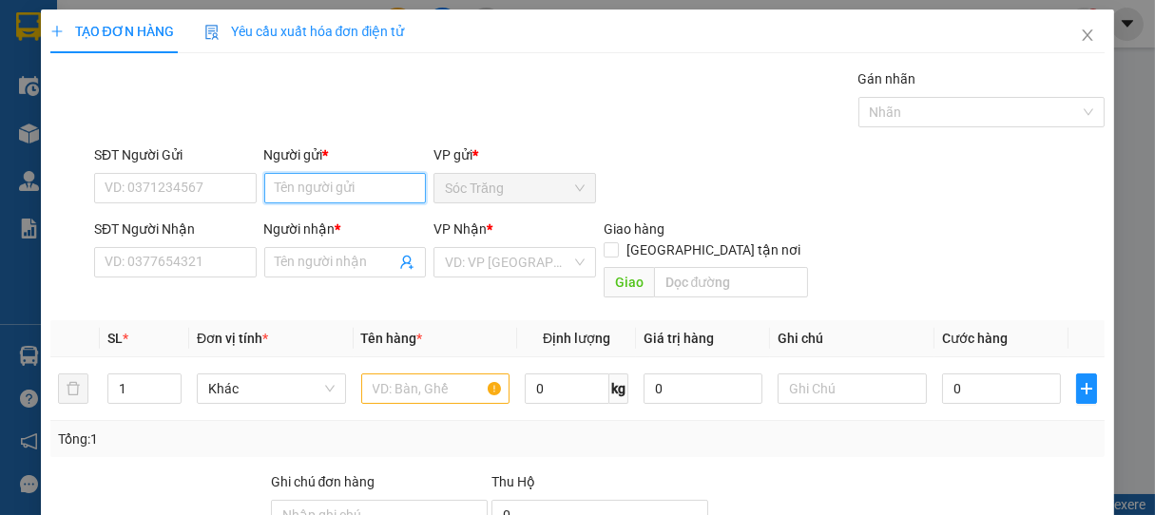
click at [336, 196] on input "Người gửi *" at bounding box center [345, 188] width 163 height 30
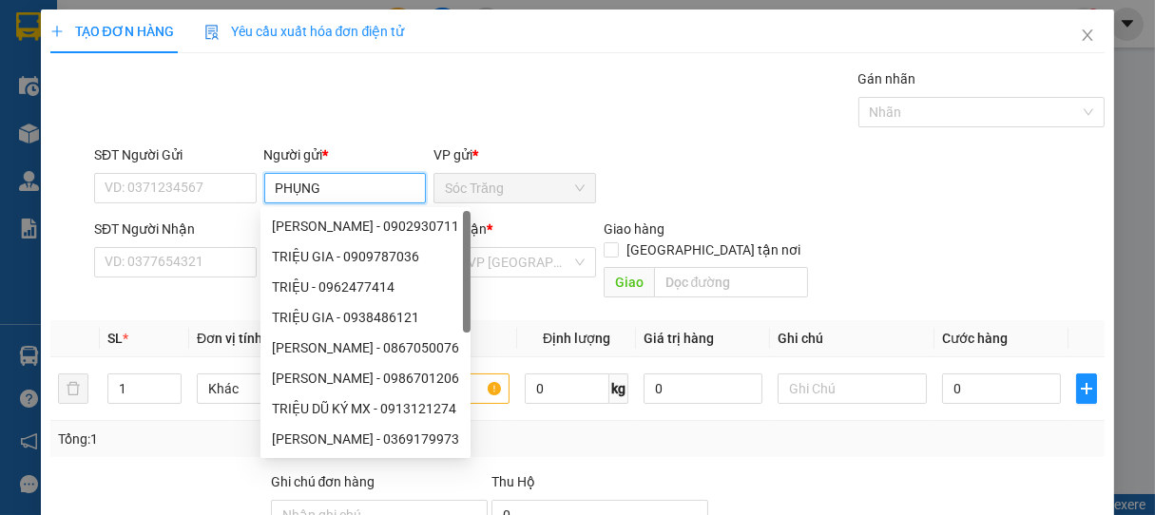
type input "PHỤNG"
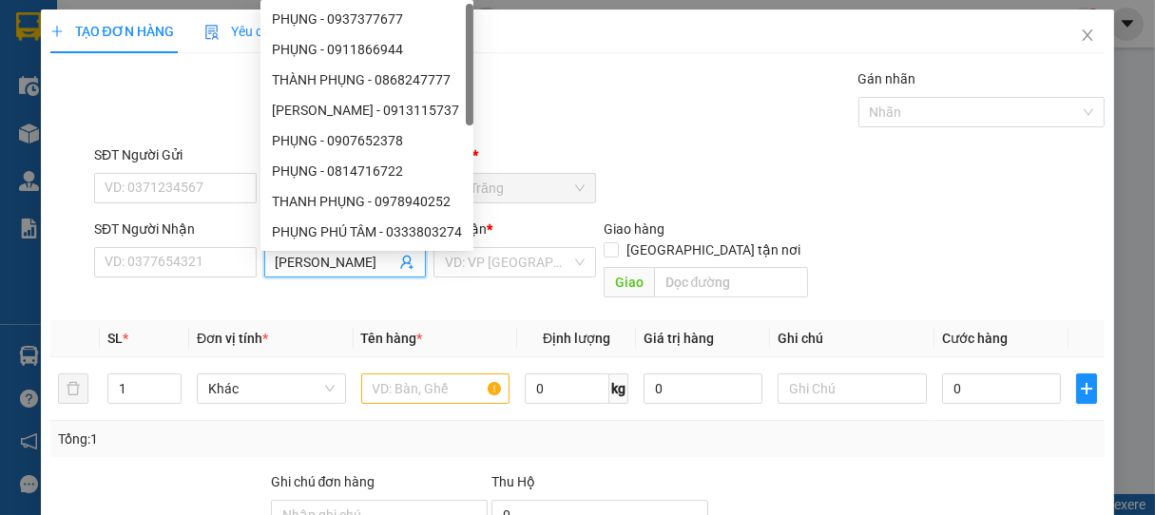
type input "[PERSON_NAME]"
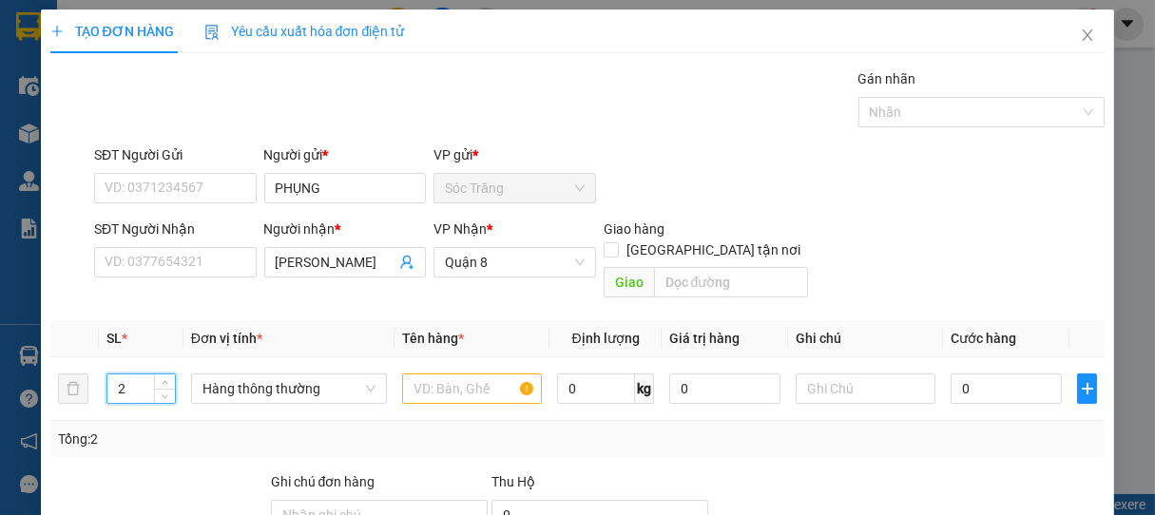
type input "2"
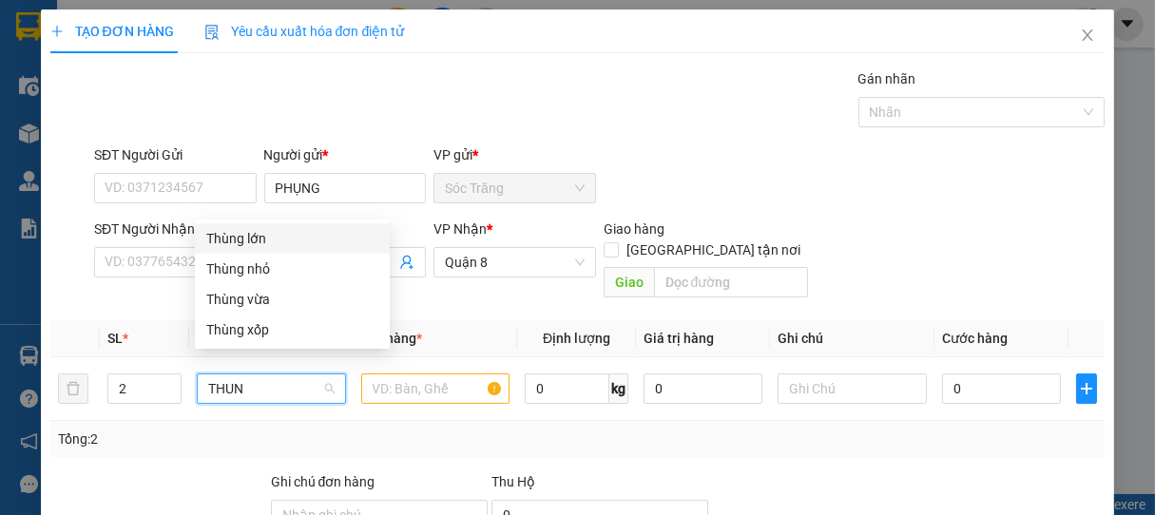
type input "THUNG"
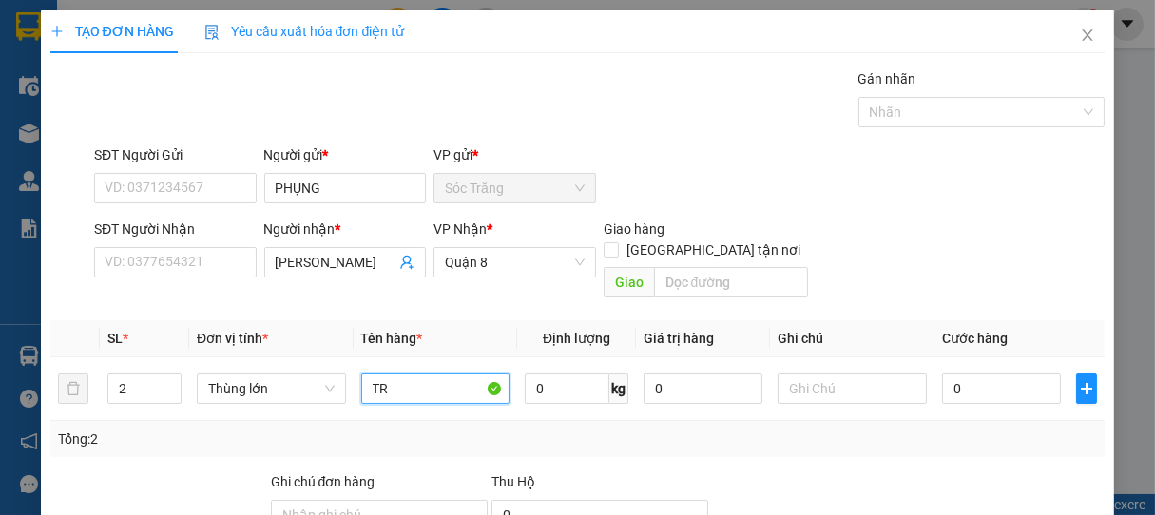
type input "T"
type input "LÒNG ĐỎ"
type input "50"
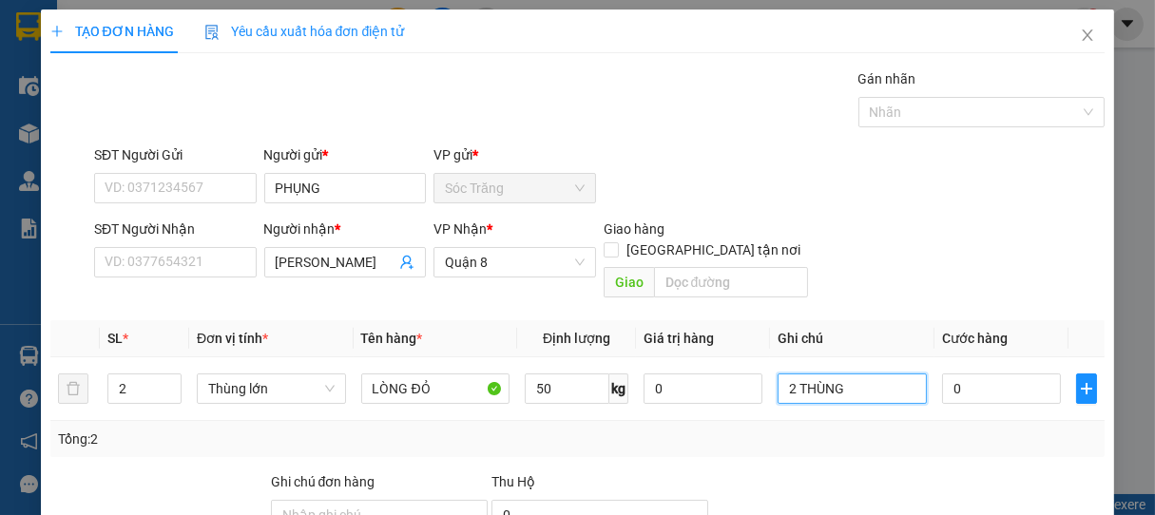
type input "2 THÙNG"
type input "5"
type input "50"
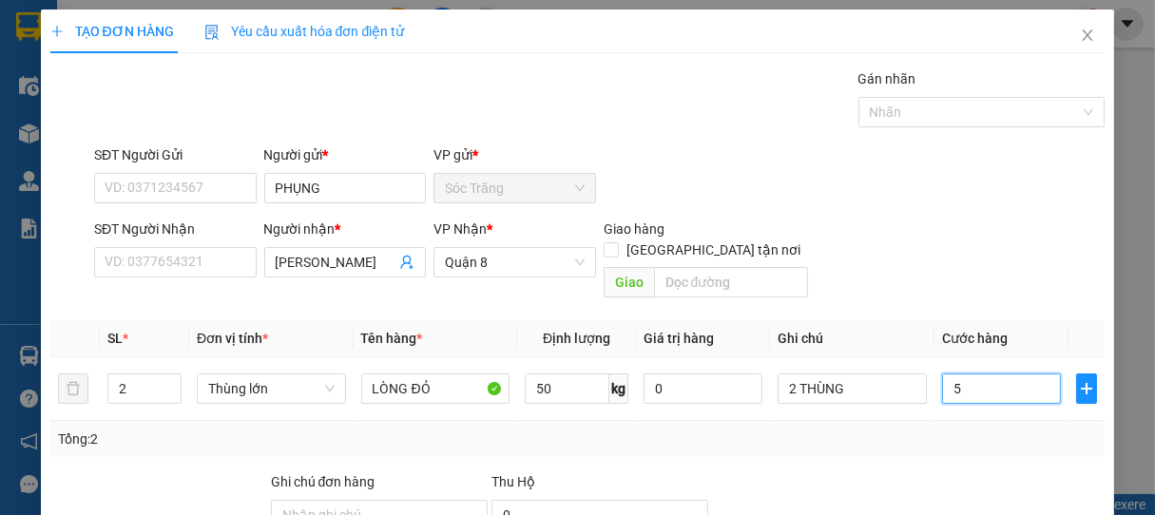
type input "50"
type input "500"
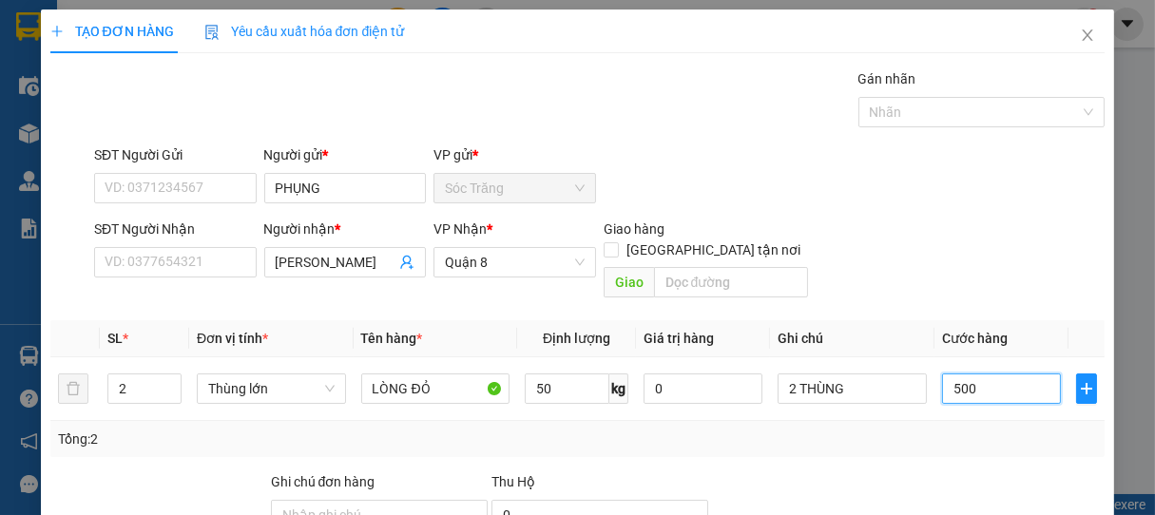
type input "5.000"
type input "50.000"
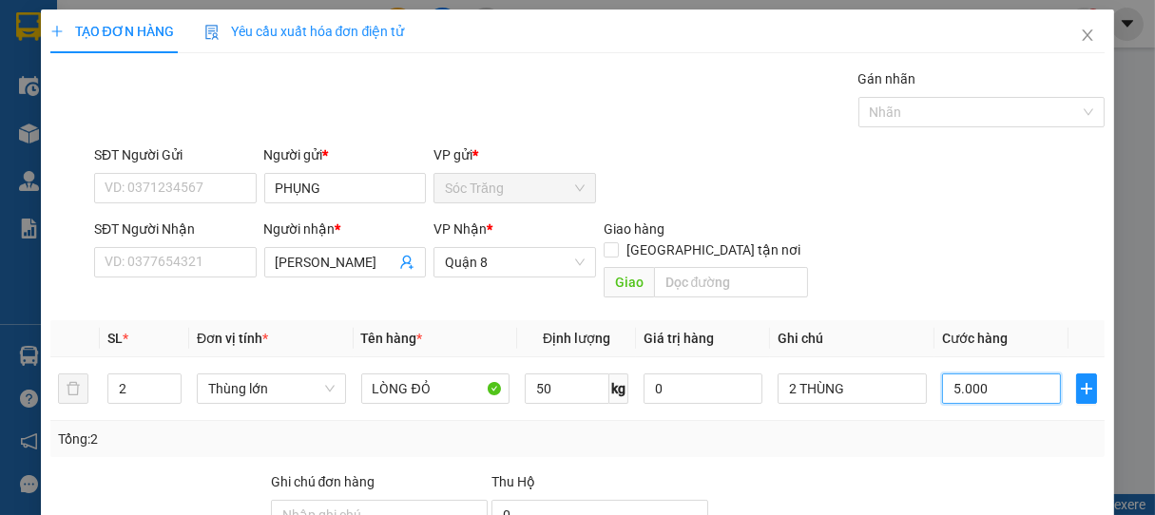
type input "50.000"
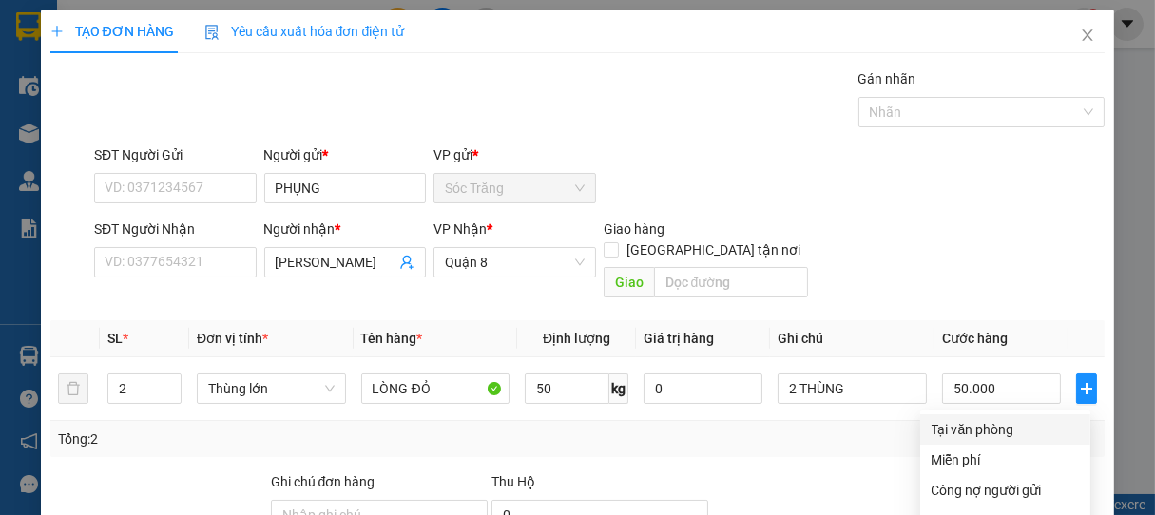
click at [970, 419] on div "Tại văn phòng" at bounding box center [1005, 429] width 147 height 21
drag, startPoint x: 1031, startPoint y: 458, endPoint x: 861, endPoint y: 416, distance: 175.2
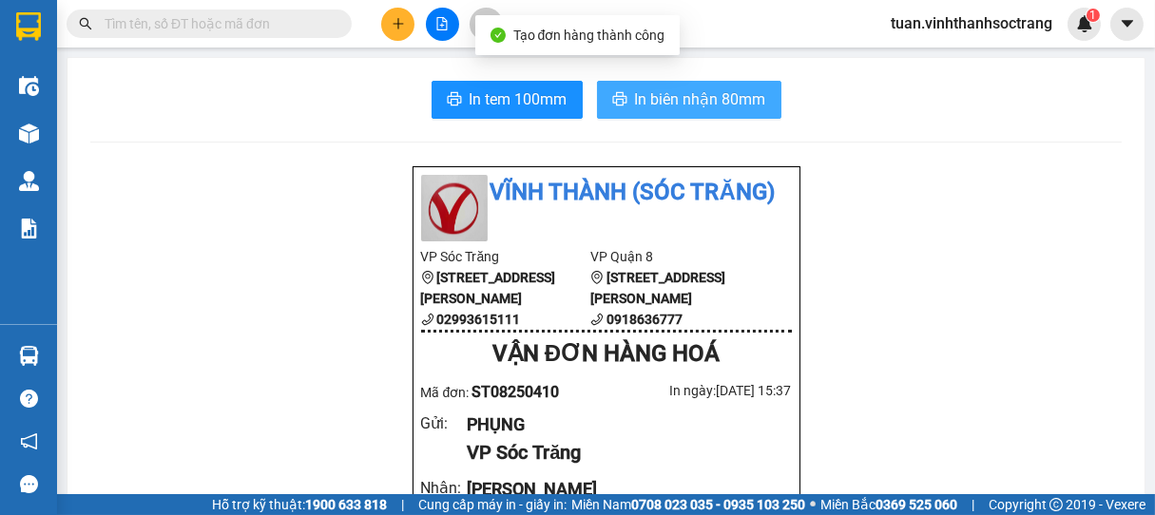
click at [678, 103] on span "In biên nhận 80mm" at bounding box center [700, 99] width 131 height 24
click at [668, 99] on span "In biên nhận 80mm" at bounding box center [700, 99] width 131 height 24
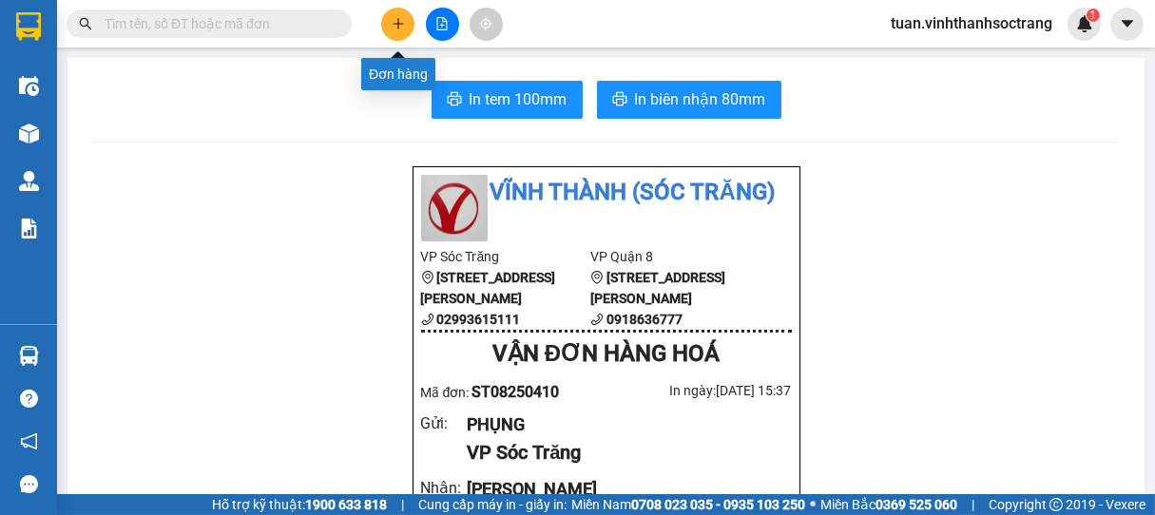
click at [395, 21] on icon "plus" at bounding box center [398, 23] width 13 height 13
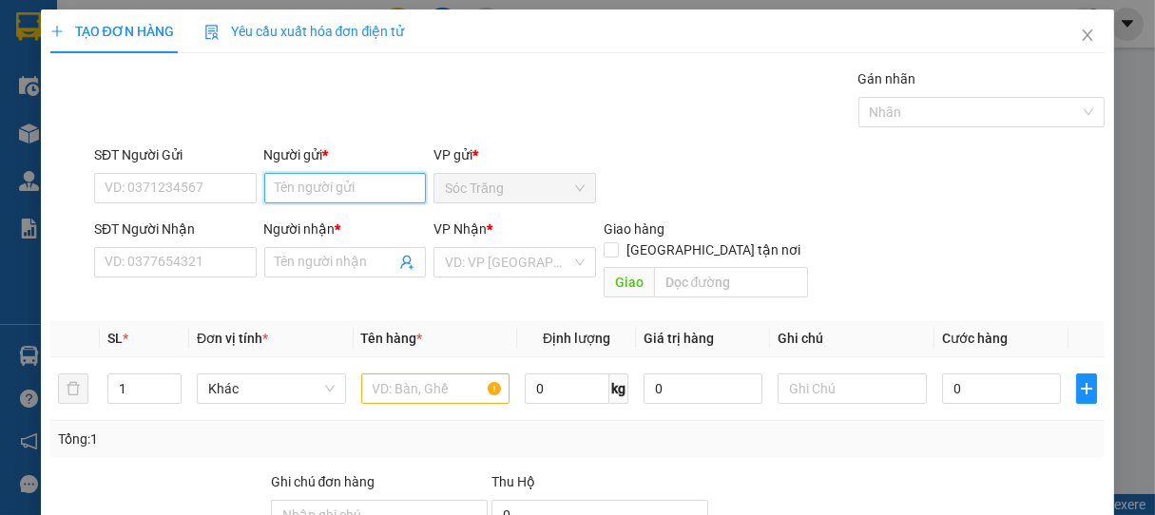
click at [323, 182] on input "Người gửi *" at bounding box center [345, 188] width 163 height 30
type input "THỊNH PHÁT"
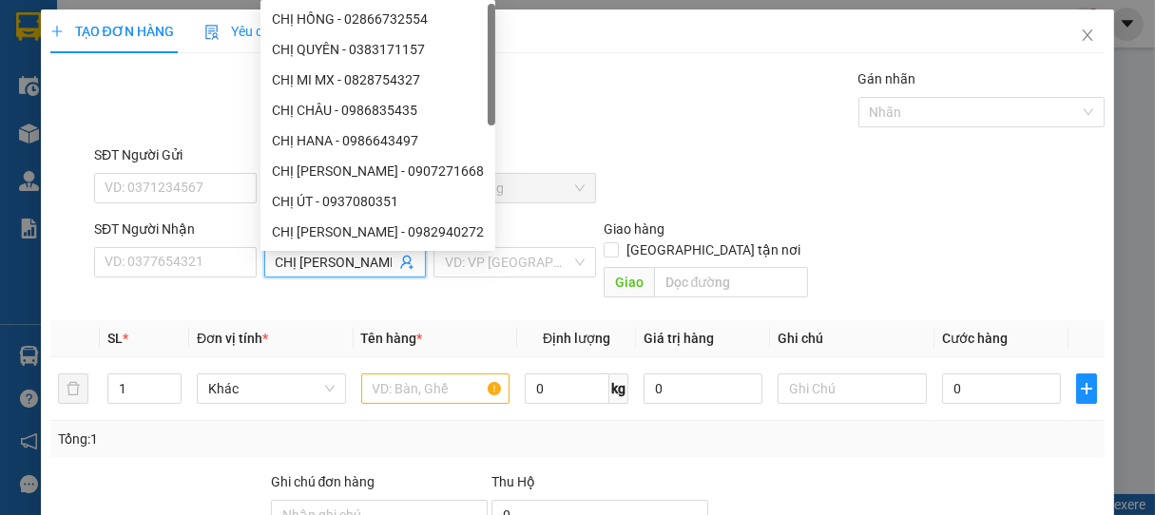
type input "CHỊ [PERSON_NAME]"
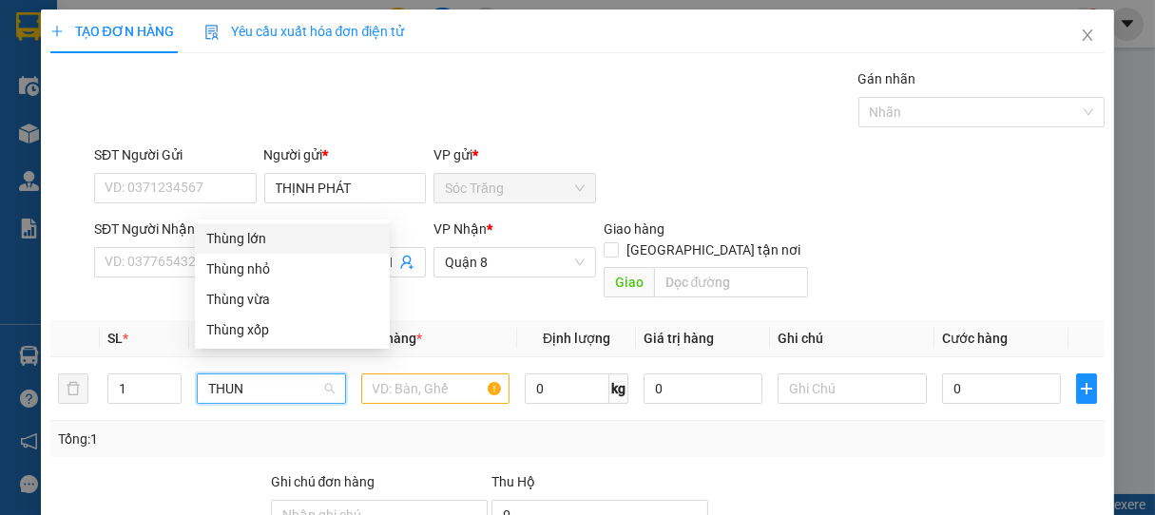
type input "THUNG"
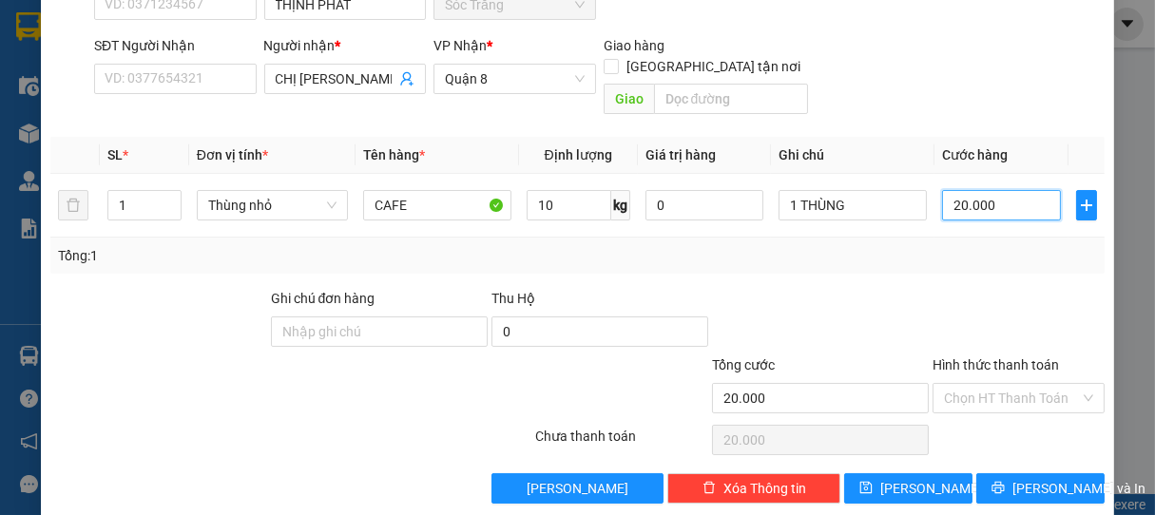
scroll to position [186, 0]
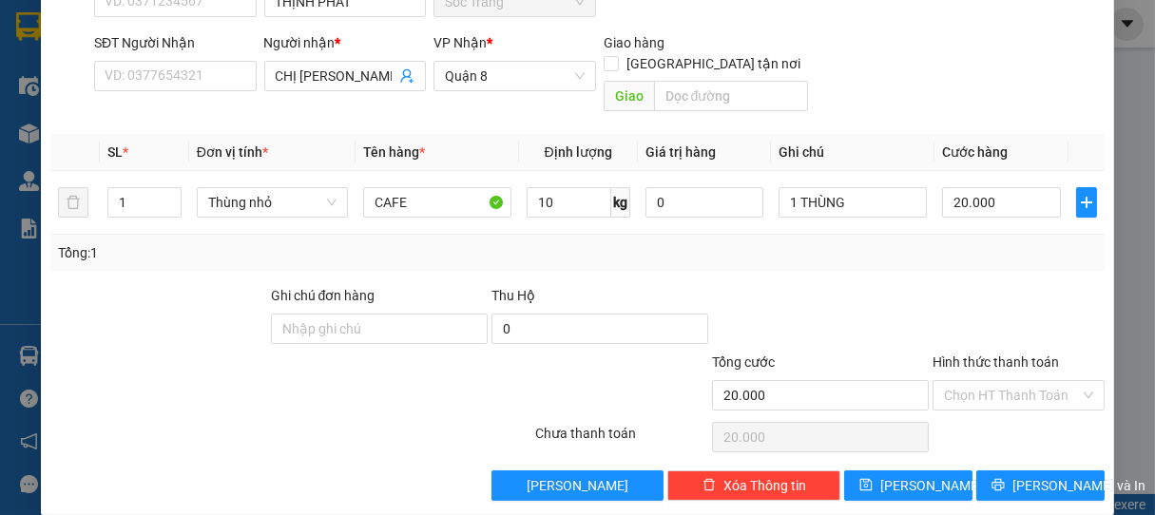
click at [1042, 444] on div "Transit Pickup Surcharge Ids Transit Deliver Surcharge Ids Transit Deliver Surc…" at bounding box center [577, 191] width 1055 height 619
click at [1052, 475] on span "[PERSON_NAME] và In" at bounding box center [1078, 485] width 133 height 21
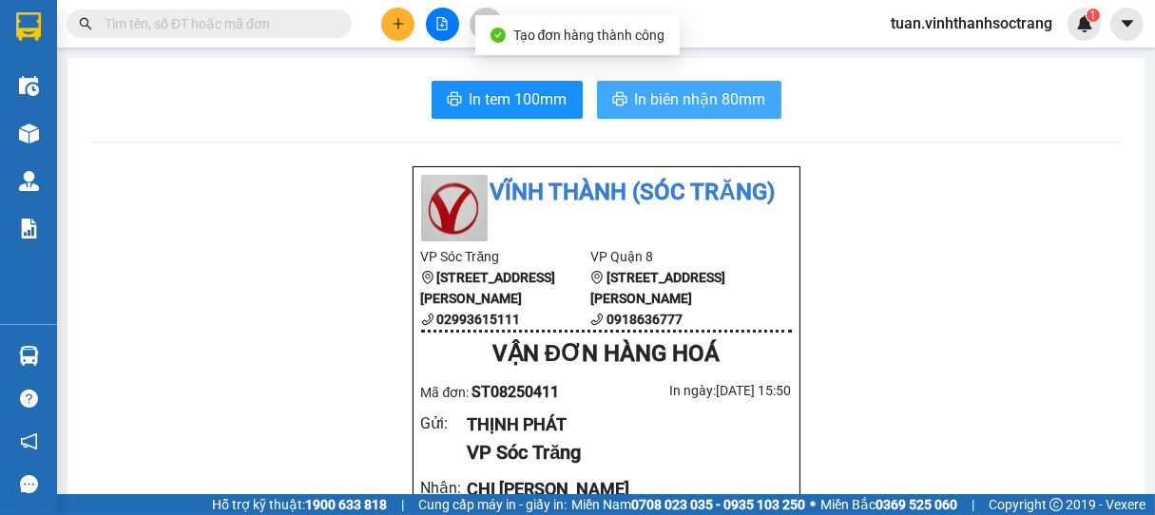
click at [639, 98] on span "In biên nhận 80mm" at bounding box center [700, 99] width 131 height 24
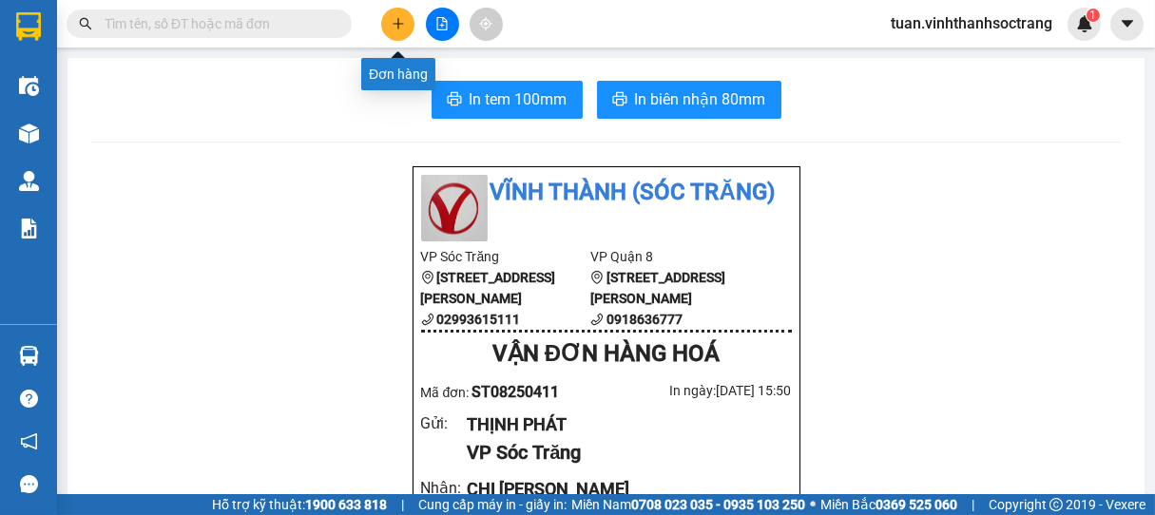
click at [397, 23] on icon "plus" at bounding box center [397, 23] width 1 height 10
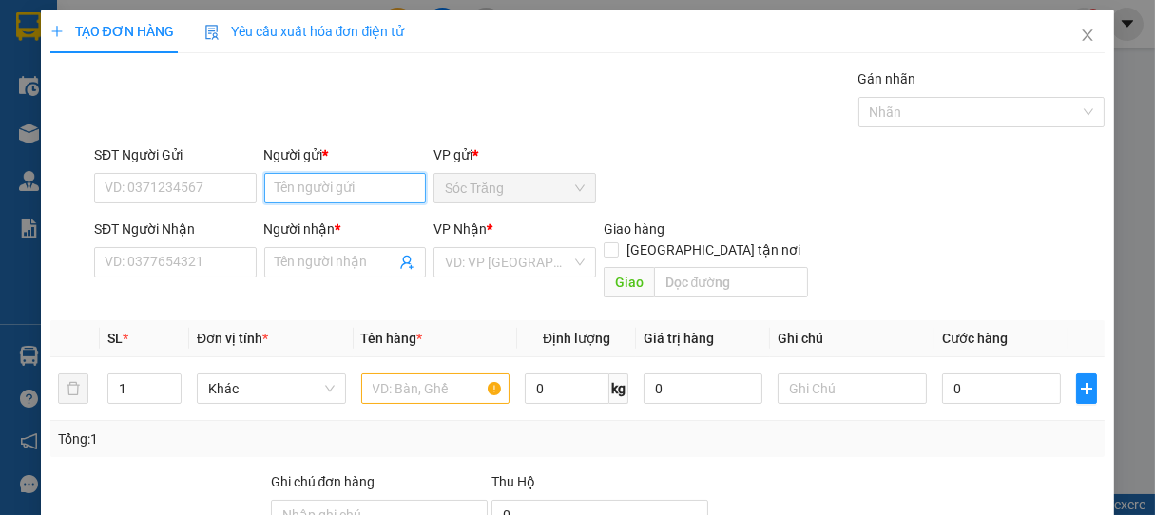
click at [362, 185] on input "Người gửi *" at bounding box center [345, 188] width 163 height 30
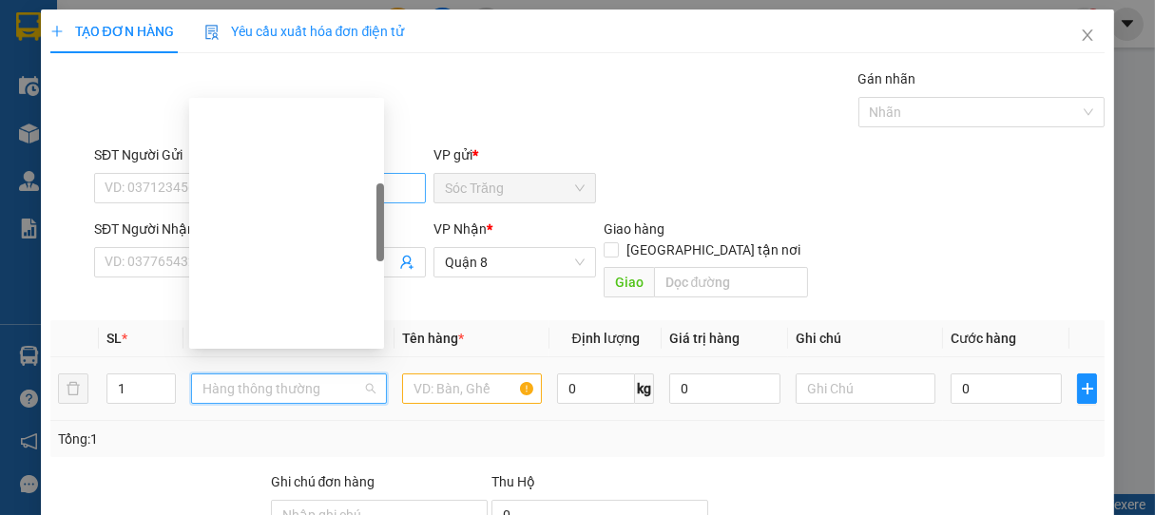
scroll to position [304, 0]
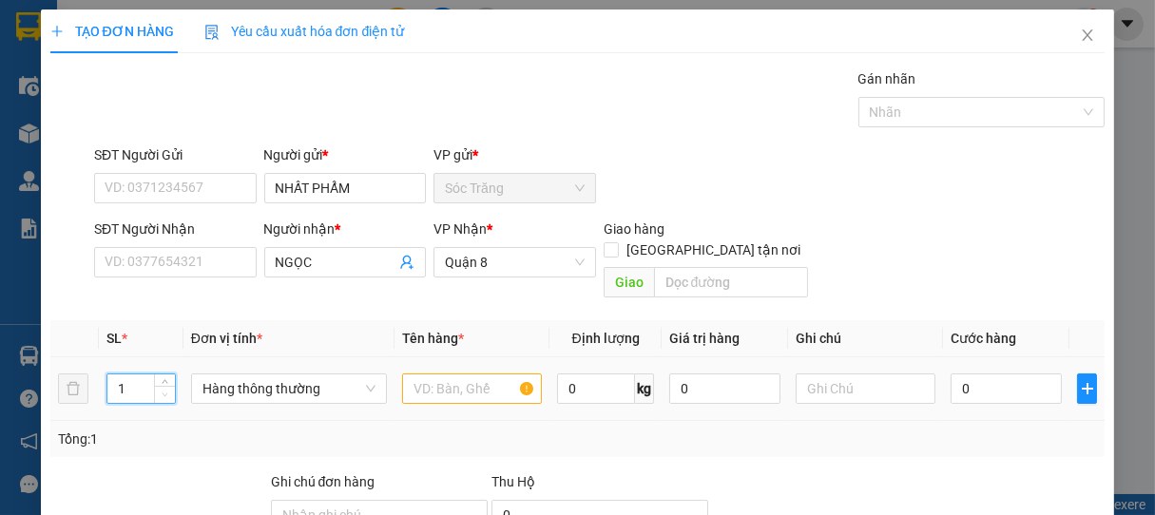
drag, startPoint x: 114, startPoint y: 374, endPoint x: 151, endPoint y: 378, distance: 37.4
click at [144, 384] on div "1" at bounding box center [140, 389] width 69 height 38
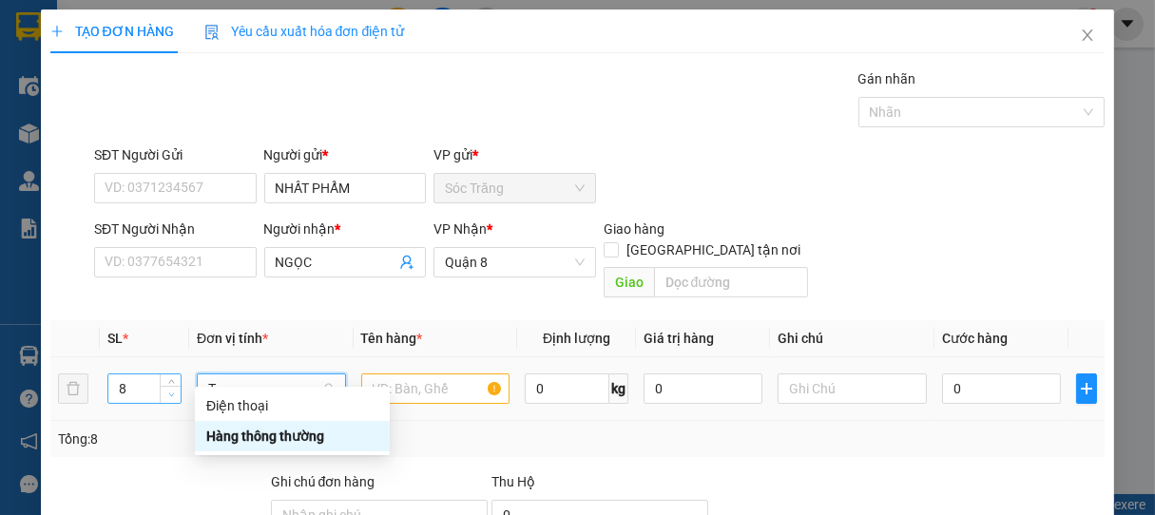
scroll to position [0, 0]
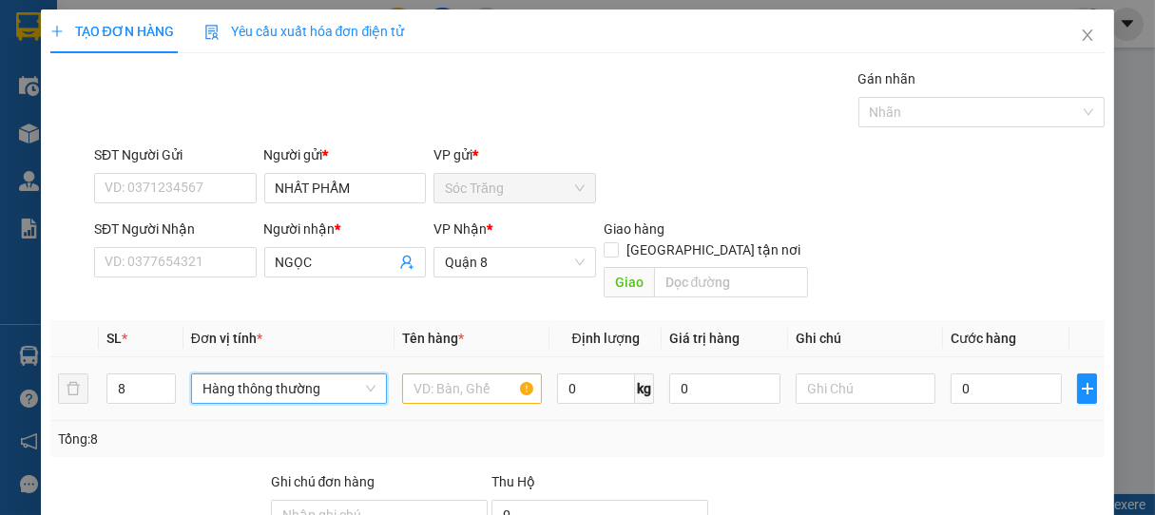
click at [257, 375] on span "Hàng thông thường" at bounding box center [288, 389] width 173 height 29
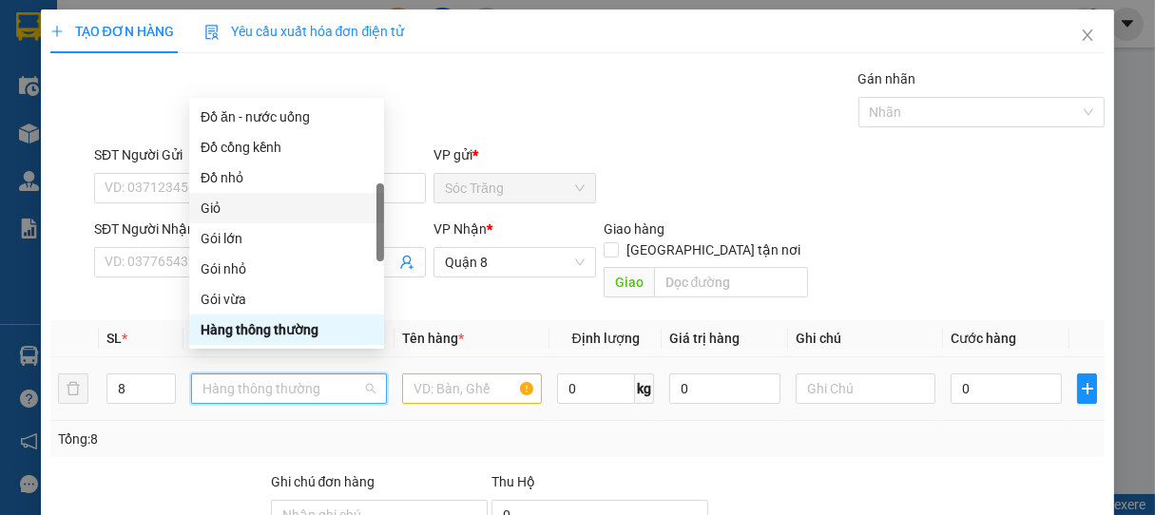
scroll to position [692, 0]
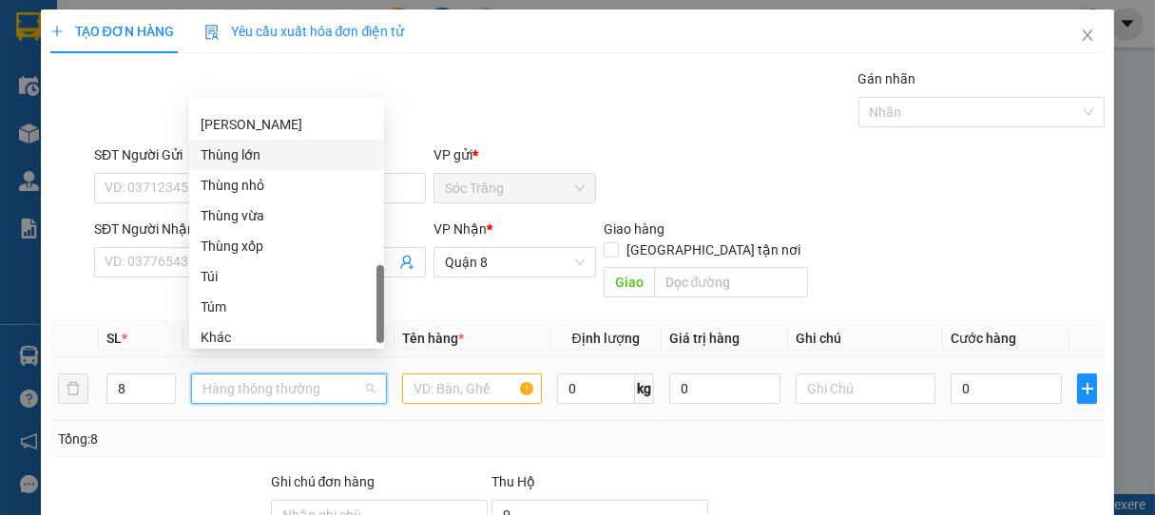
click at [268, 159] on div "Thùng lớn" at bounding box center [287, 154] width 172 height 21
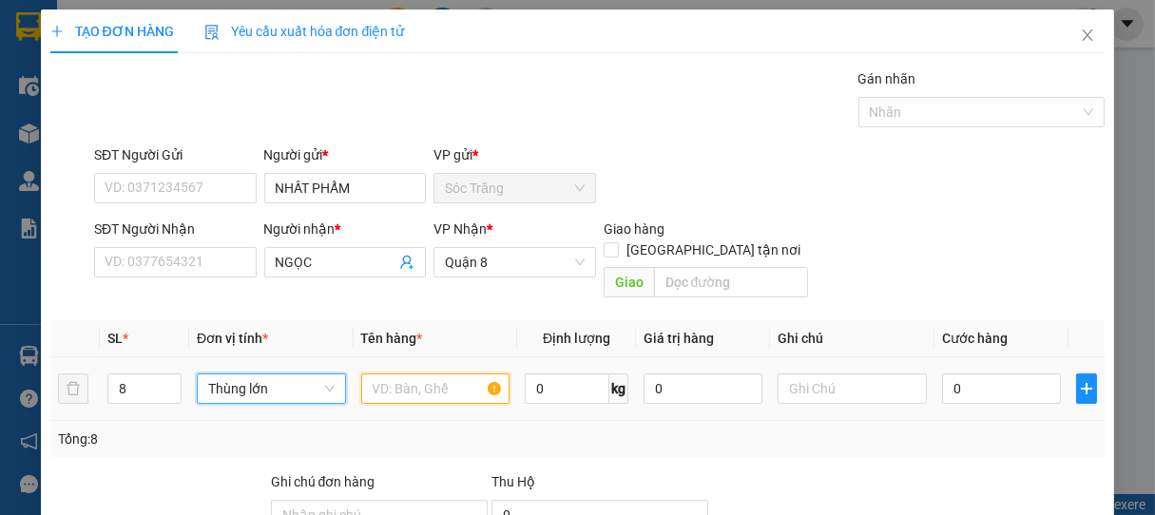
click at [431, 374] on input "text" at bounding box center [435, 389] width 148 height 30
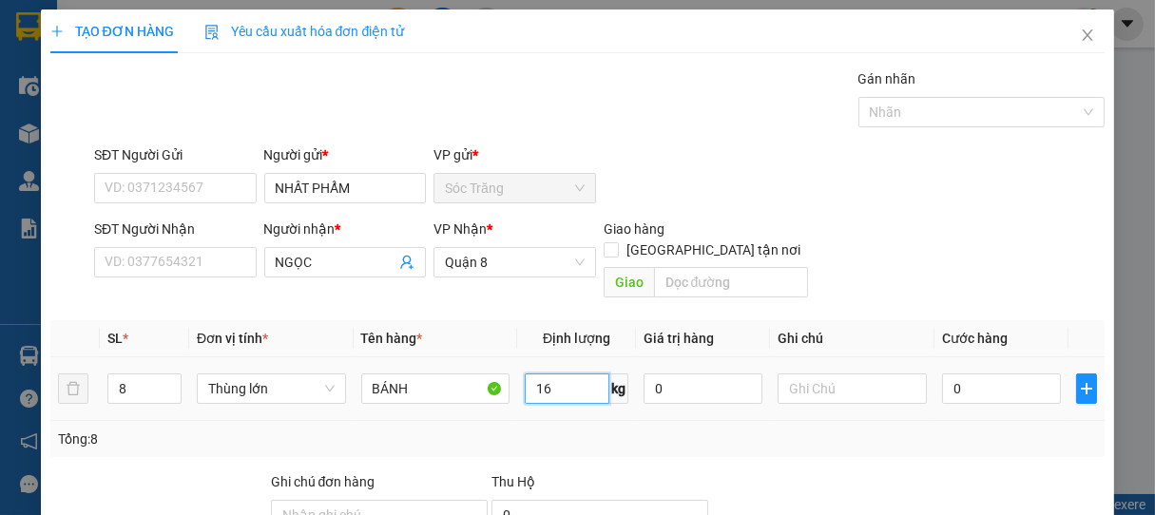
click at [555, 374] on input "16" at bounding box center [567, 389] width 85 height 30
click at [561, 374] on input "16" at bounding box center [567, 389] width 85 height 30
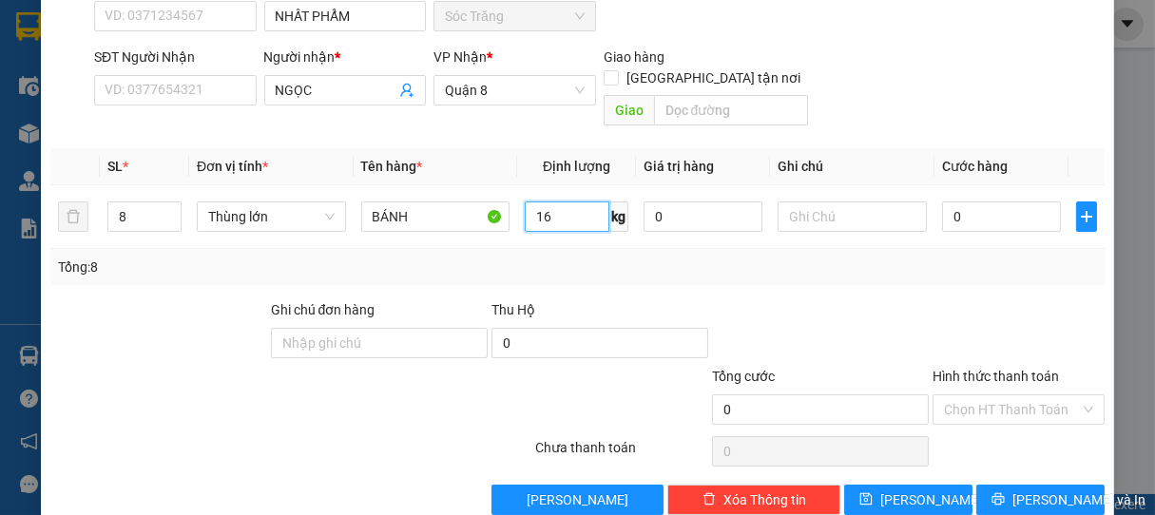
scroll to position [186, 0]
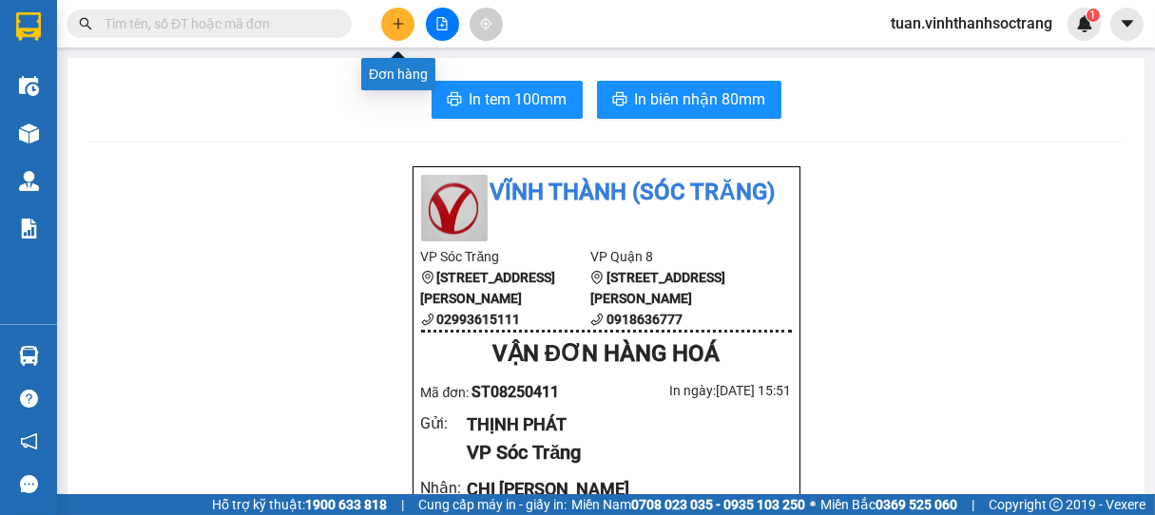
click at [402, 19] on icon "plus" at bounding box center [398, 23] width 13 height 13
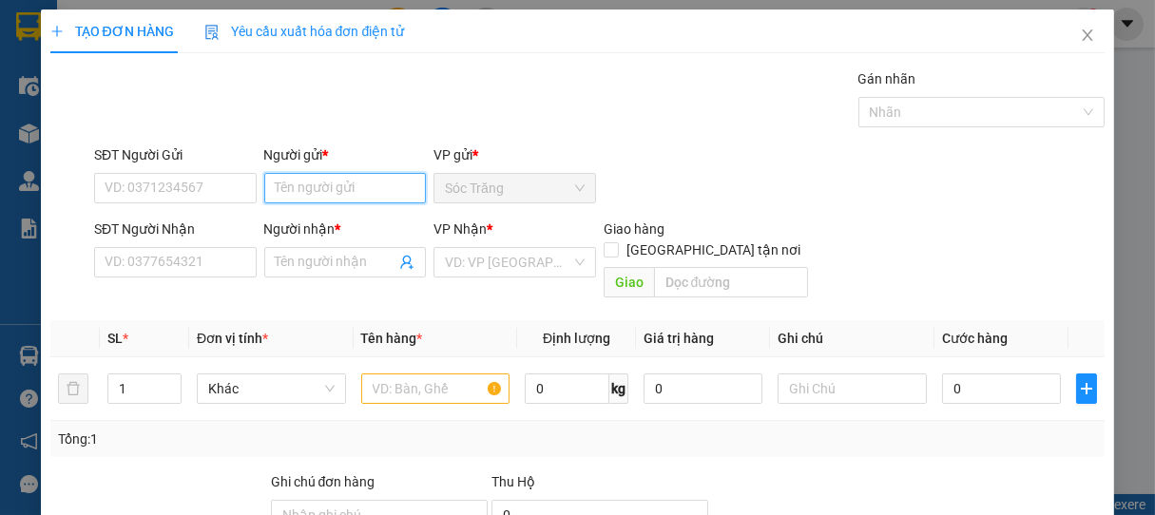
click at [328, 192] on input "Người gửi *" at bounding box center [345, 188] width 163 height 30
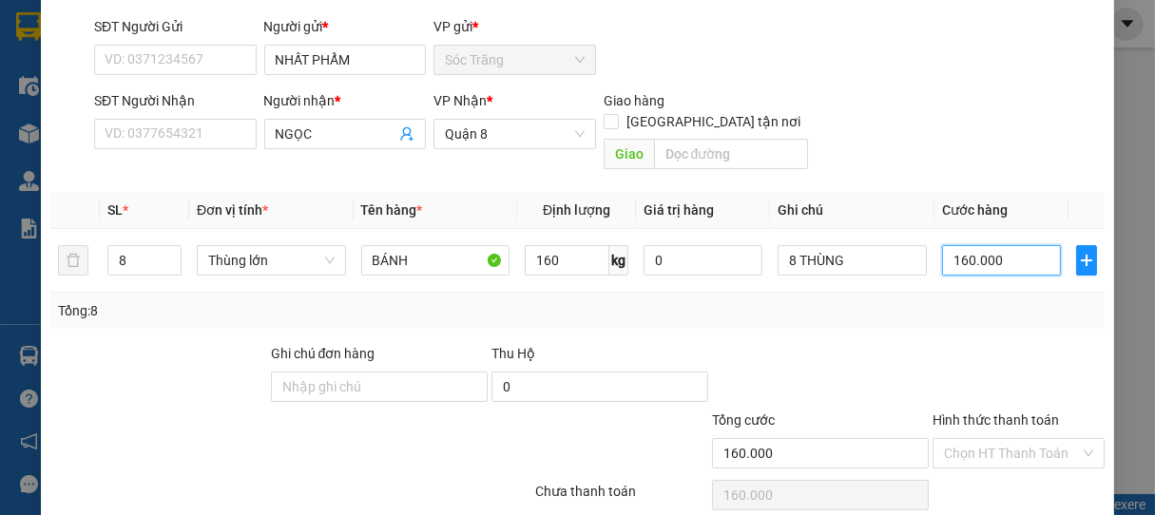
scroll to position [186, 0]
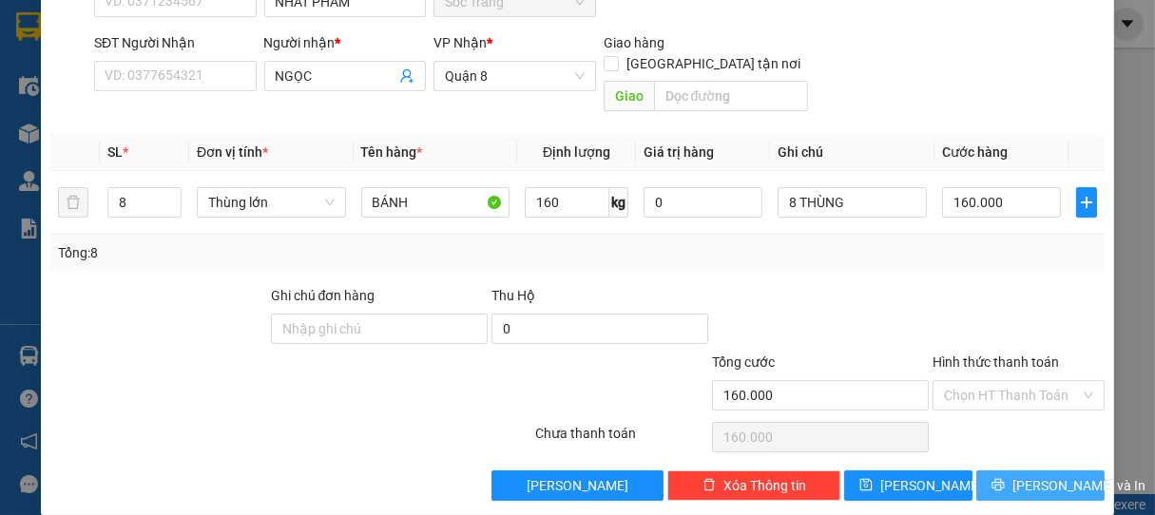
click at [1007, 471] on button "[PERSON_NAME] và In" at bounding box center [1040, 486] width 128 height 30
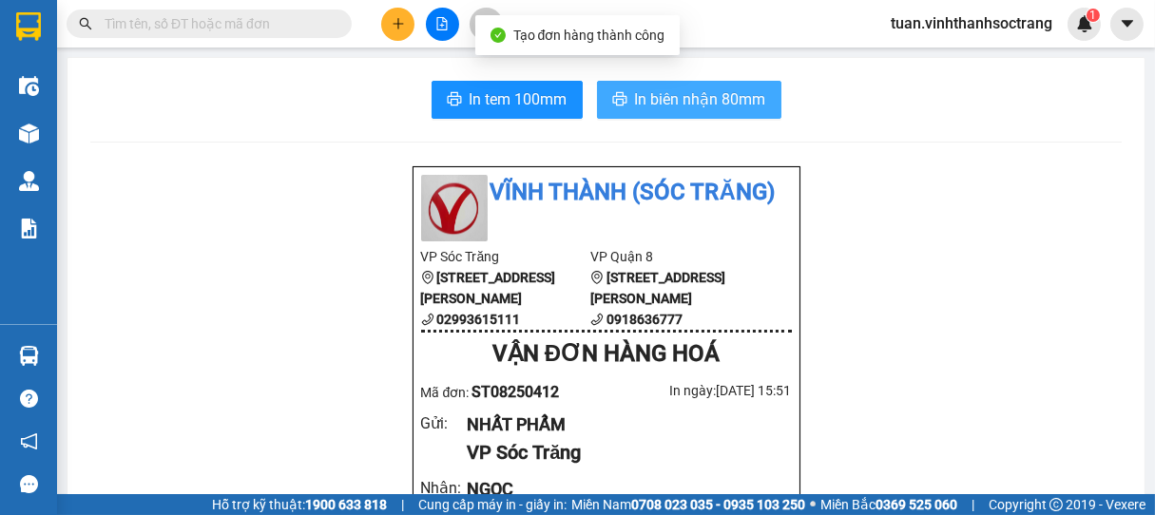
click at [684, 108] on span "In biên nhận 80mm" at bounding box center [700, 99] width 131 height 24
